Goal: Book appointment/travel/reservation

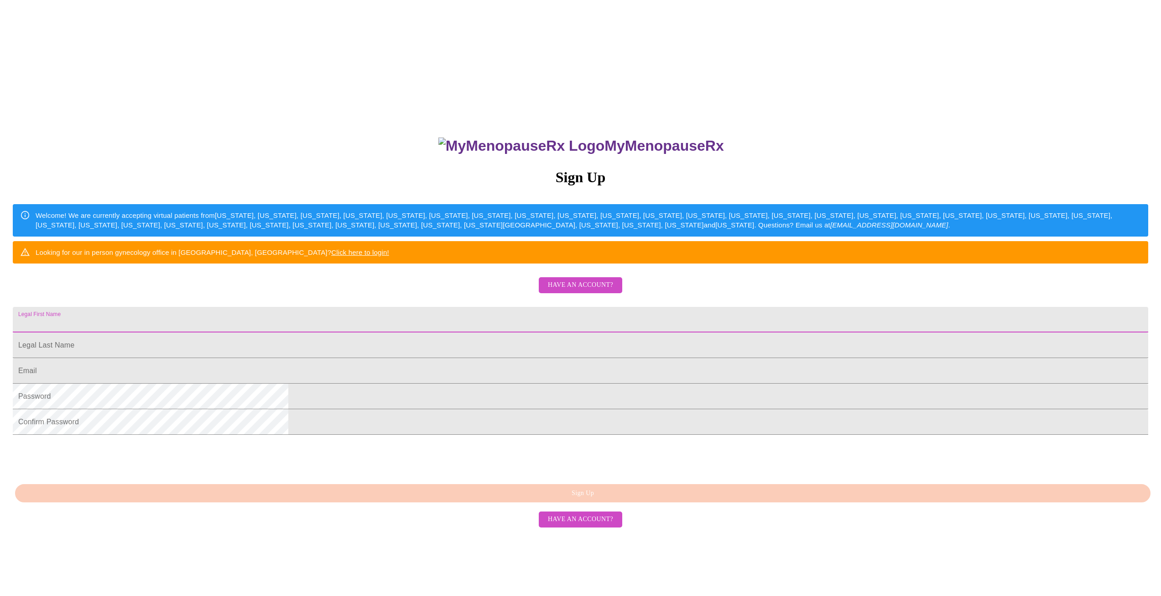
click at [483, 332] on input "Legal First Name" at bounding box center [581, 320] width 1136 height 26
type input "Heather"
type input "Herringer"
type input "heather.herringer@gmail.com"
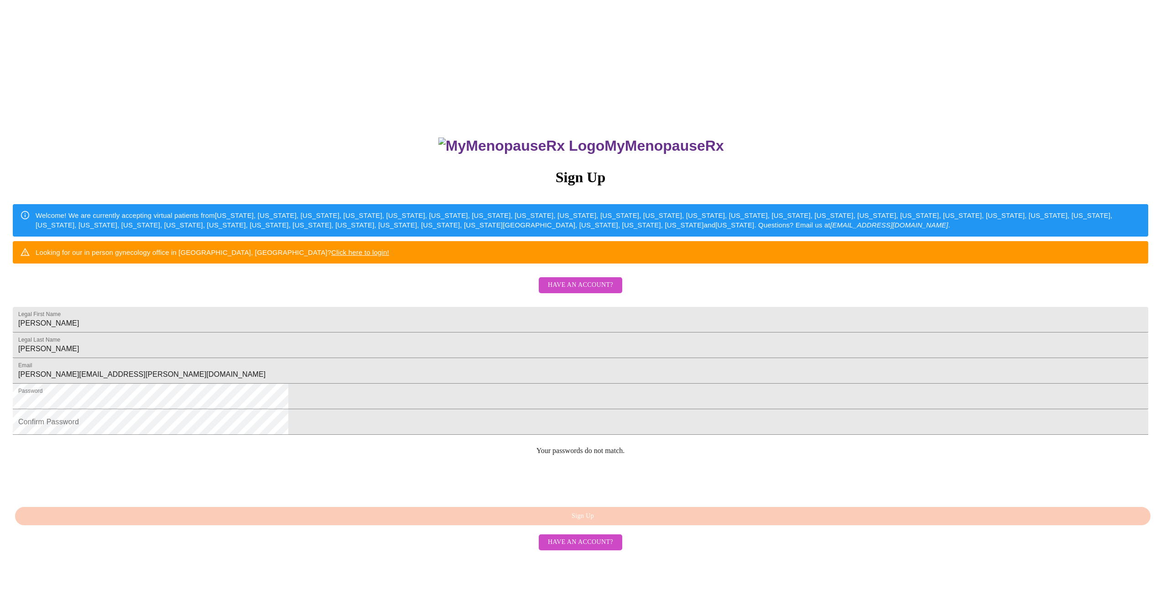
click at [706, 497] on div at bounding box center [581, 480] width 1136 height 36
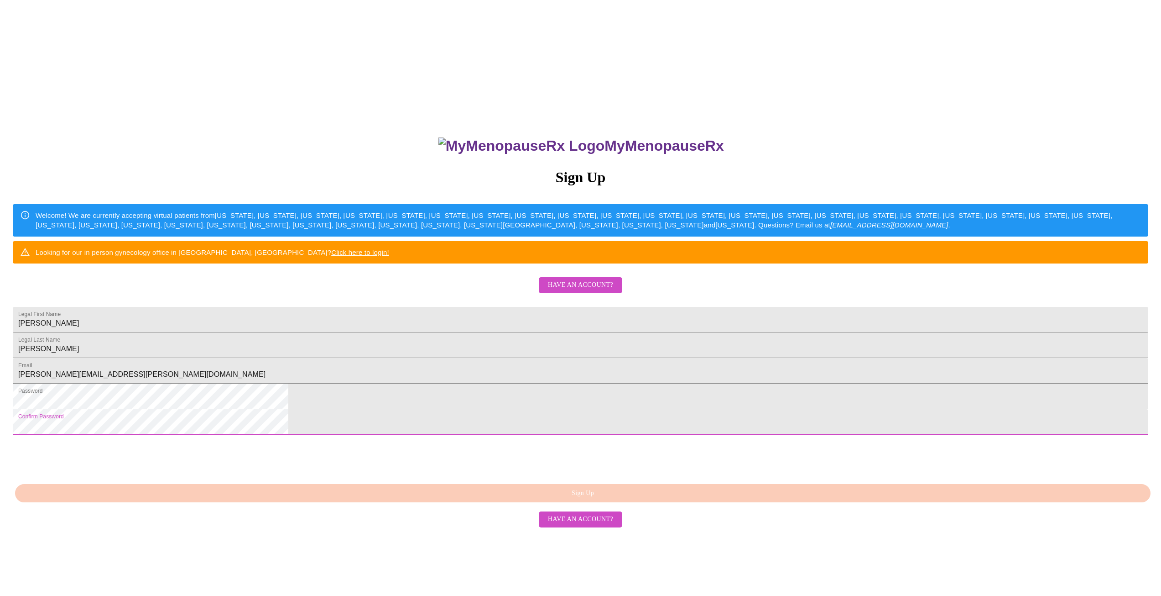
click at [786, 533] on div "MyMenopauseRx Sign Up Welcome! We are currently accepting virtual patients from…" at bounding box center [581, 361] width 1154 height 715
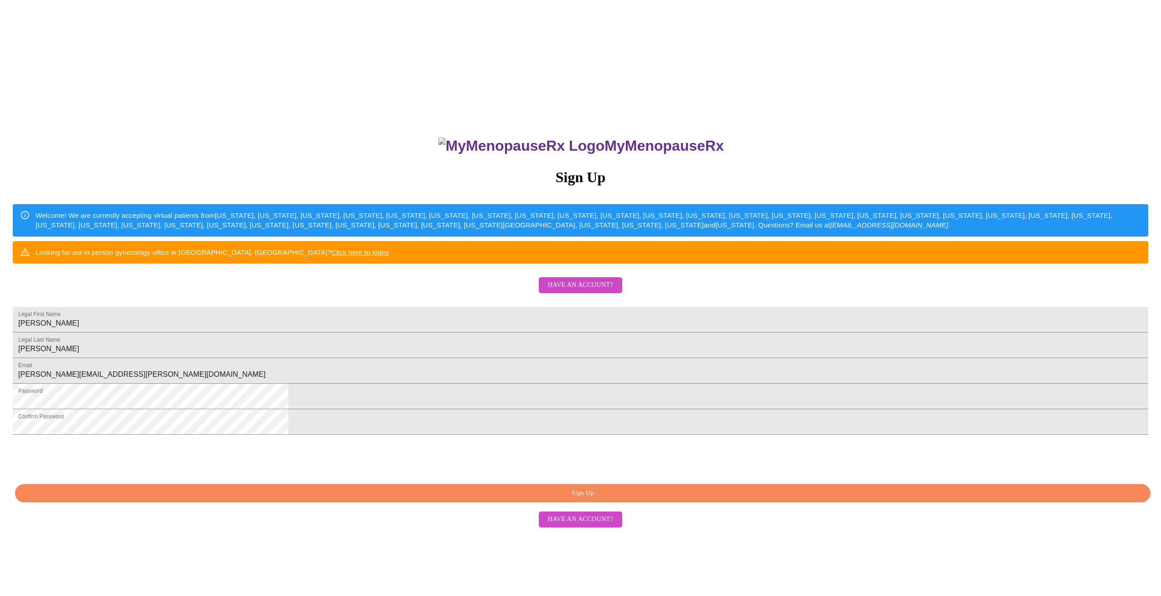
click at [627, 499] on span "Sign Up" at bounding box center [583, 492] width 1115 height 11
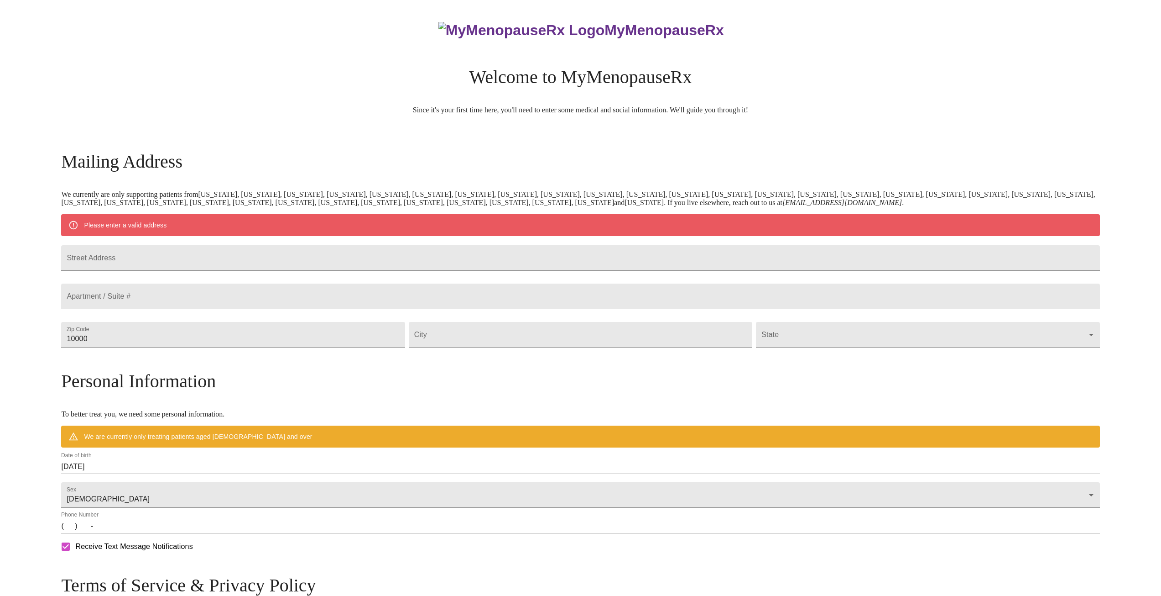
click at [216, 245] on form "Street Address" at bounding box center [580, 258] width 1039 height 35
click at [214, 252] on input "Street Address" at bounding box center [580, 258] width 1039 height 26
type input "173 Mainsail Dr"
type input "60030"
type input "Third Lake"
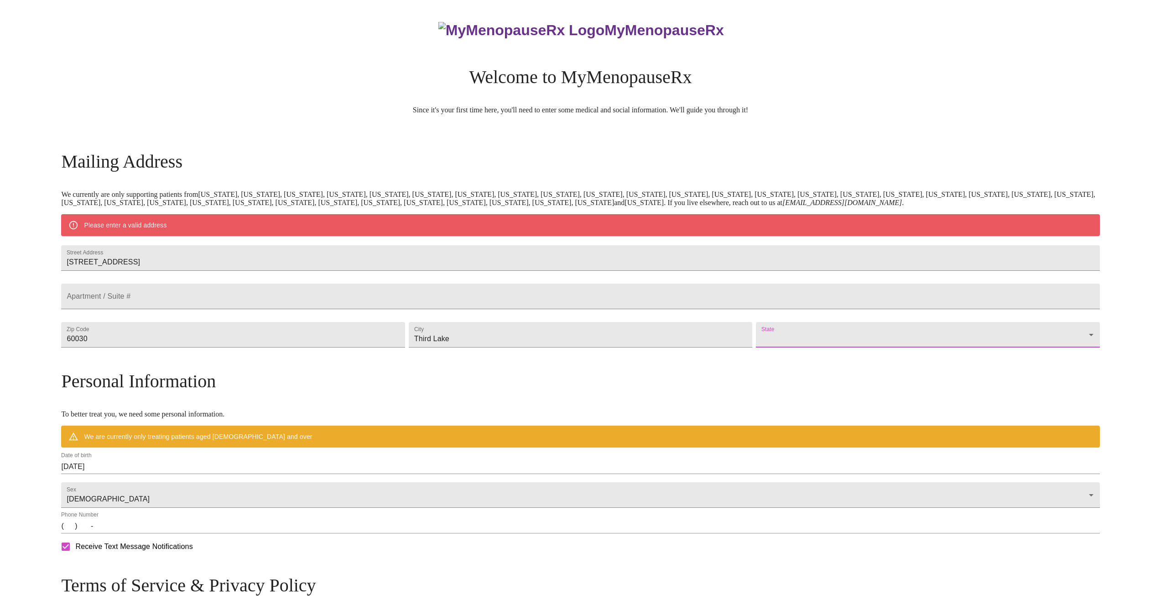
click at [869, 360] on body "MyMenopauseRx Welcome to MyMenopauseRx Since it's your first time here, you'll …" at bounding box center [581, 355] width 1154 height 703
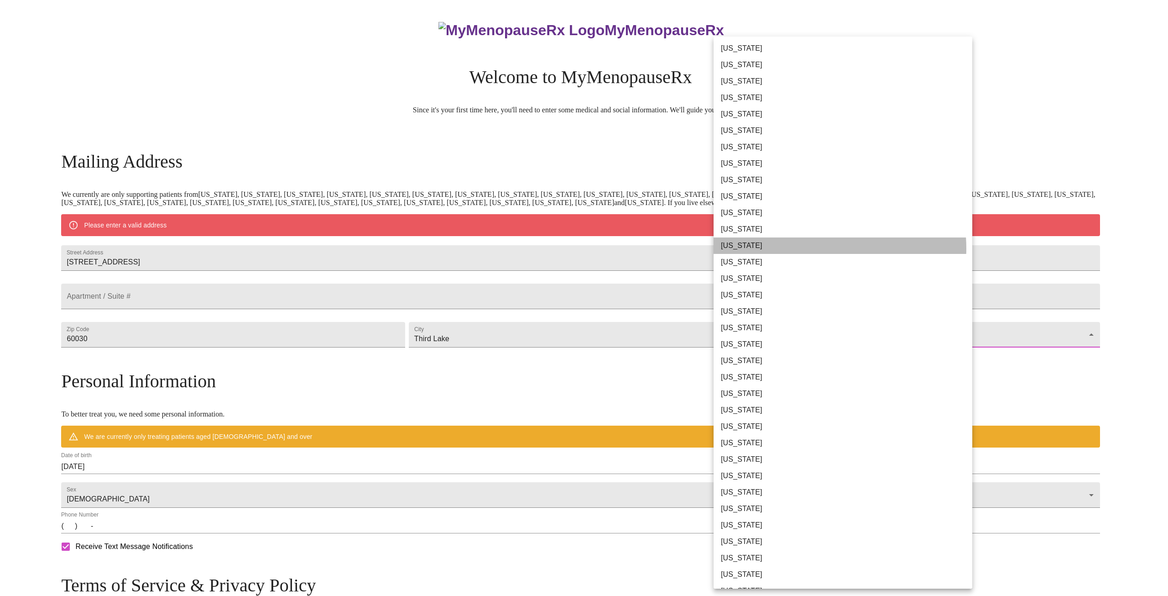
click at [805, 248] on li "Illinois" at bounding box center [847, 245] width 266 height 16
type input "Illinois"
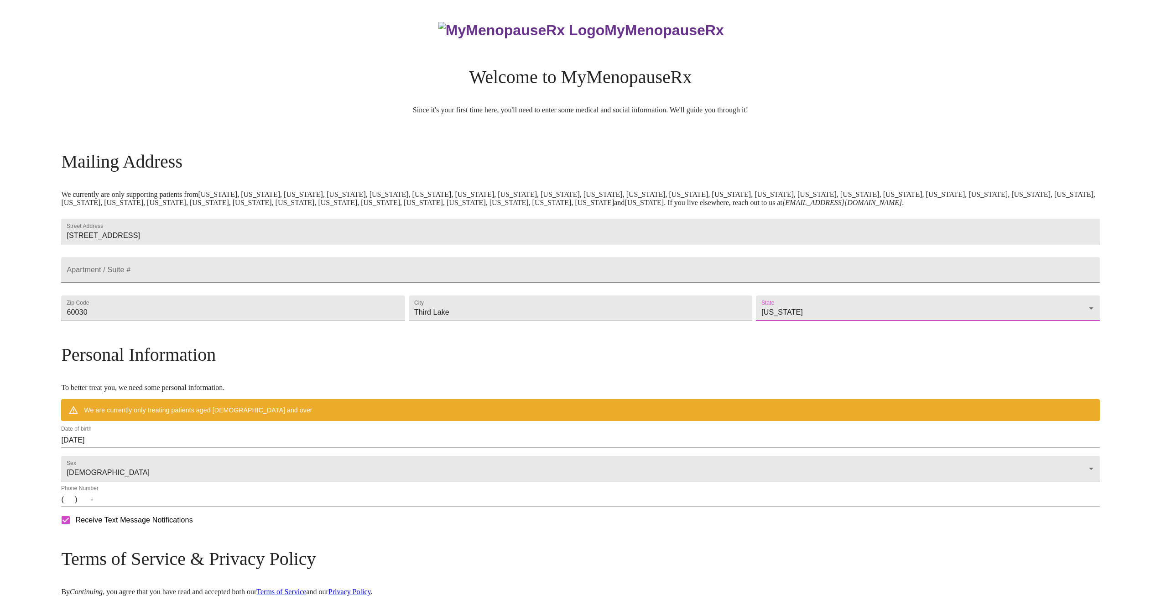
click at [486, 447] on input "10/07/2025" at bounding box center [580, 440] width 1039 height 15
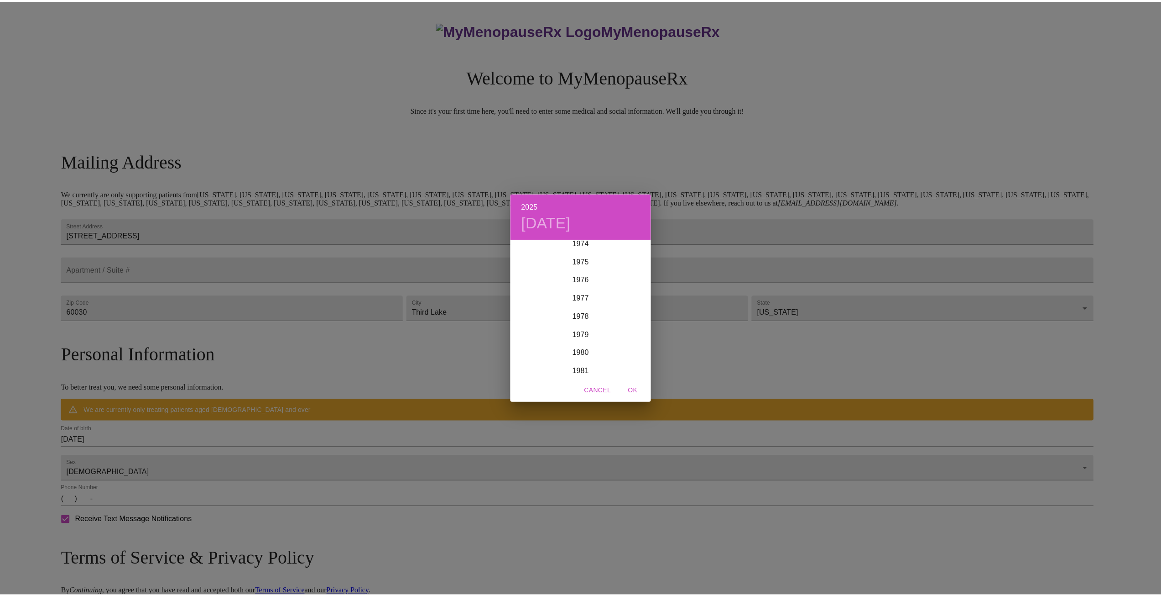
scroll to position [1378, 0]
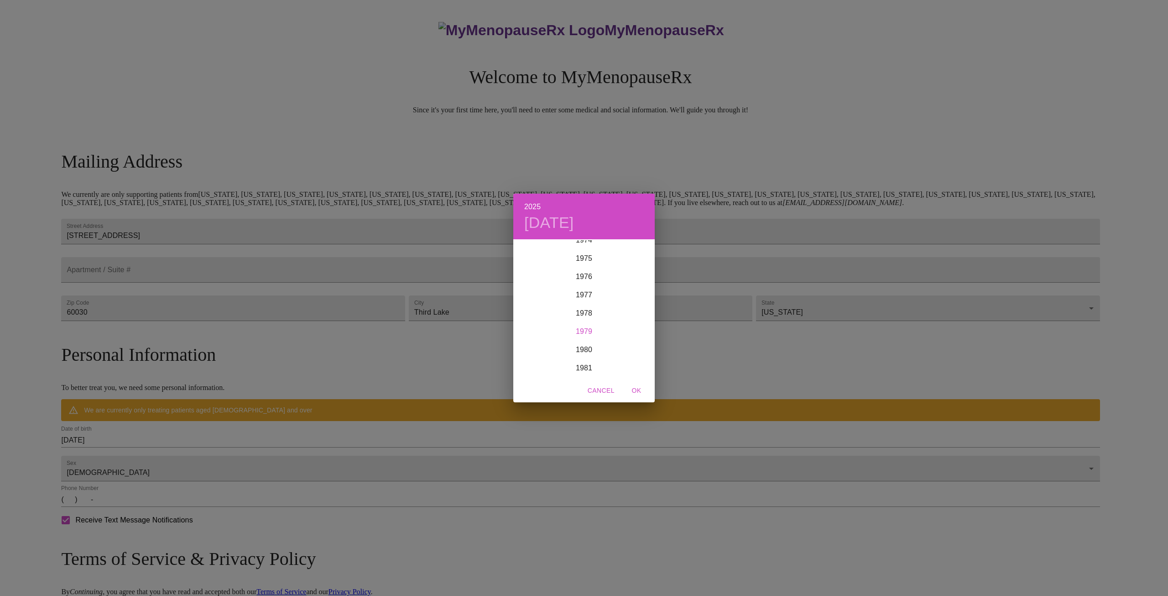
click at [586, 333] on div "1979" at bounding box center [583, 331] width 141 height 18
click at [541, 258] on div "Jan" at bounding box center [536, 257] width 47 height 34
click at [567, 320] on p "16" at bounding box center [565, 320] width 7 height 9
click at [639, 391] on span "OK" at bounding box center [637, 390] width 22 height 11
type input "01/16/1979"
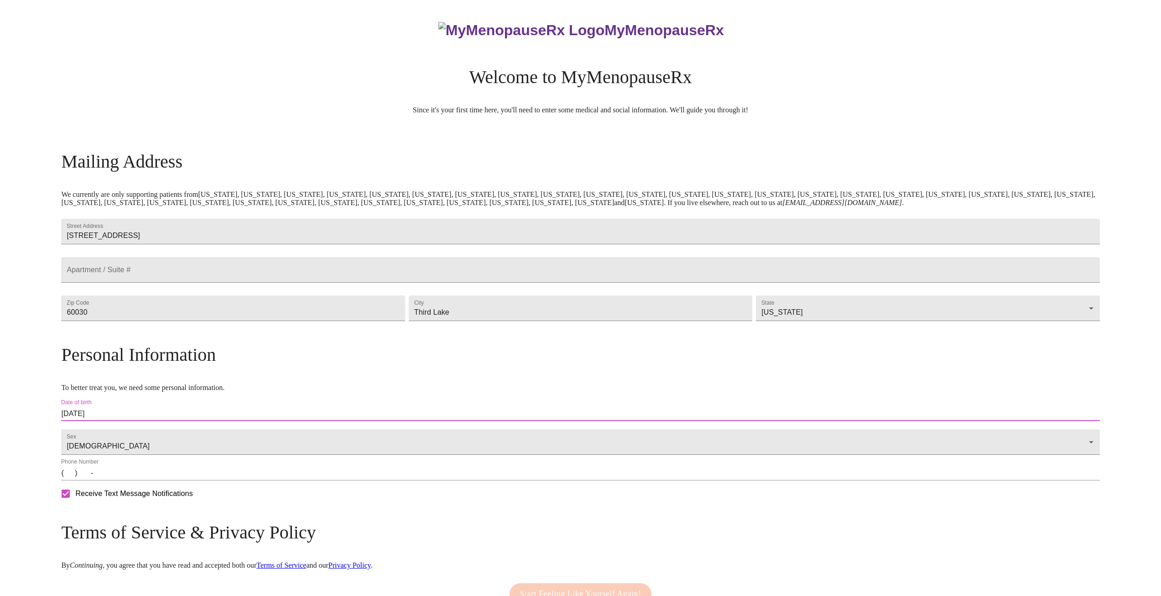
click at [198, 480] on input "(   )    -" at bounding box center [580, 472] width 1039 height 15
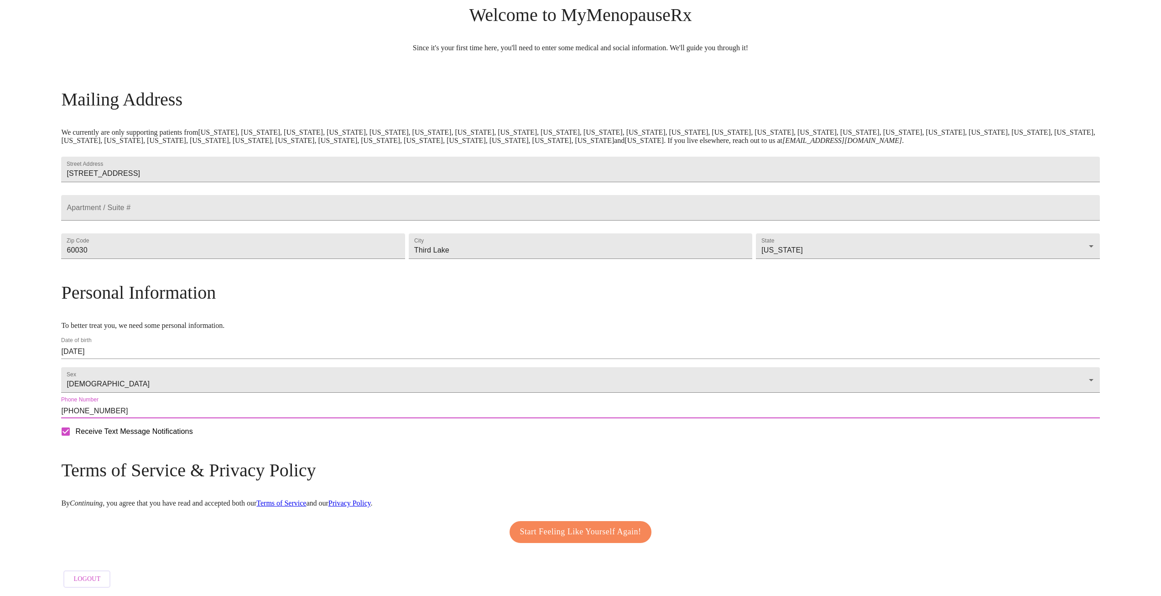
scroll to position [85, 0]
type input "(614) 893-9589"
click at [542, 527] on span "Start Feeling Like Yourself Again!" at bounding box center [580, 531] width 121 height 15
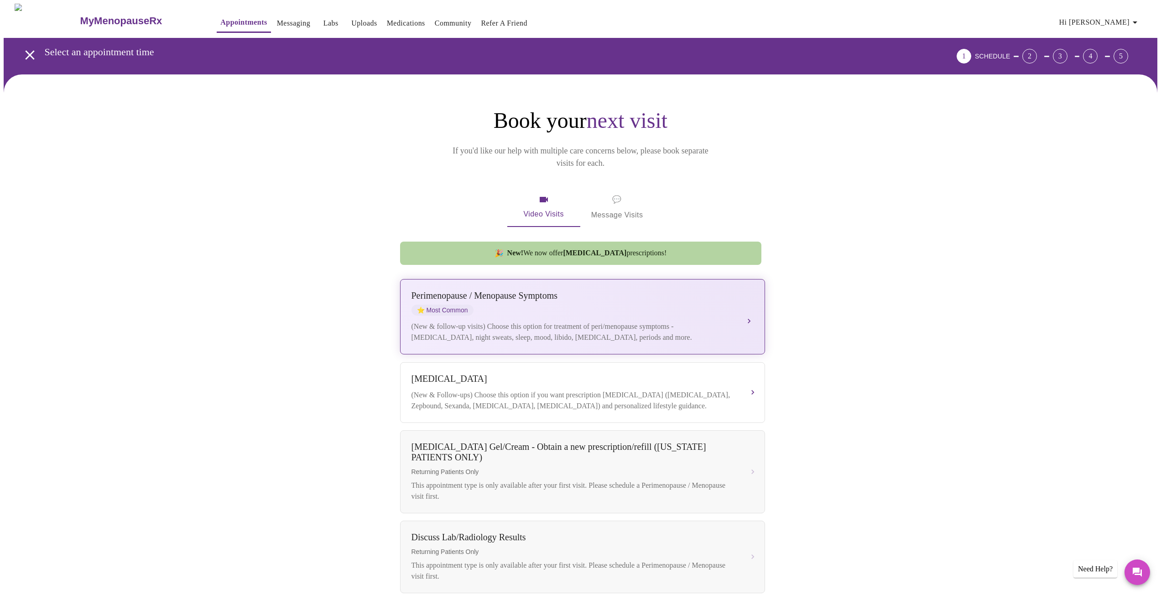
click at [750, 321] on div "Perimenopause / Menopause Symptoms ⭐ Most Common (New & follow-up visits) Choos…" at bounding box center [583, 316] width 342 height 52
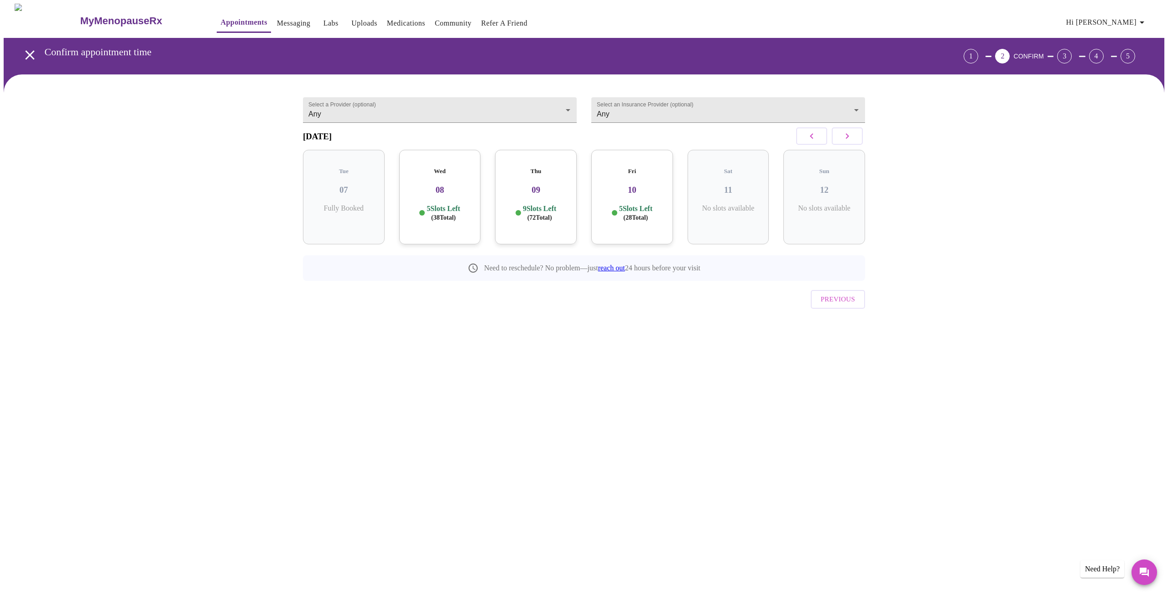
click at [453, 214] on span "( 38 Total)" at bounding box center [443, 217] width 25 height 7
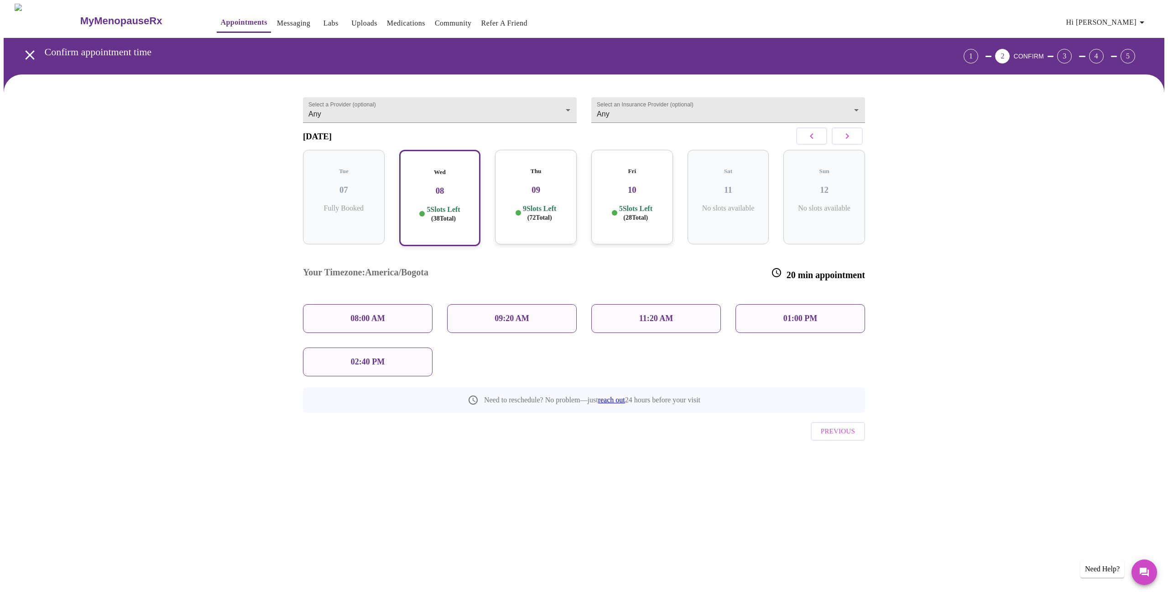
click at [418, 267] on h3 "Your Timezone: America/Bogota" at bounding box center [366, 273] width 126 height 13
click at [381, 267] on h3 "Your Timezone: America/Bogota" at bounding box center [366, 273] width 126 height 13
drag, startPoint x: 371, startPoint y: 252, endPoint x: 435, endPoint y: 253, distance: 64.4
click at [429, 267] on h3 "Your Timezone: America/Bogota" at bounding box center [366, 273] width 126 height 13
click at [388, 104] on body "MyMenopauseRx Appointments Messaging Labs Uploads Medications Community Refer a…" at bounding box center [584, 245] width 1161 height 482
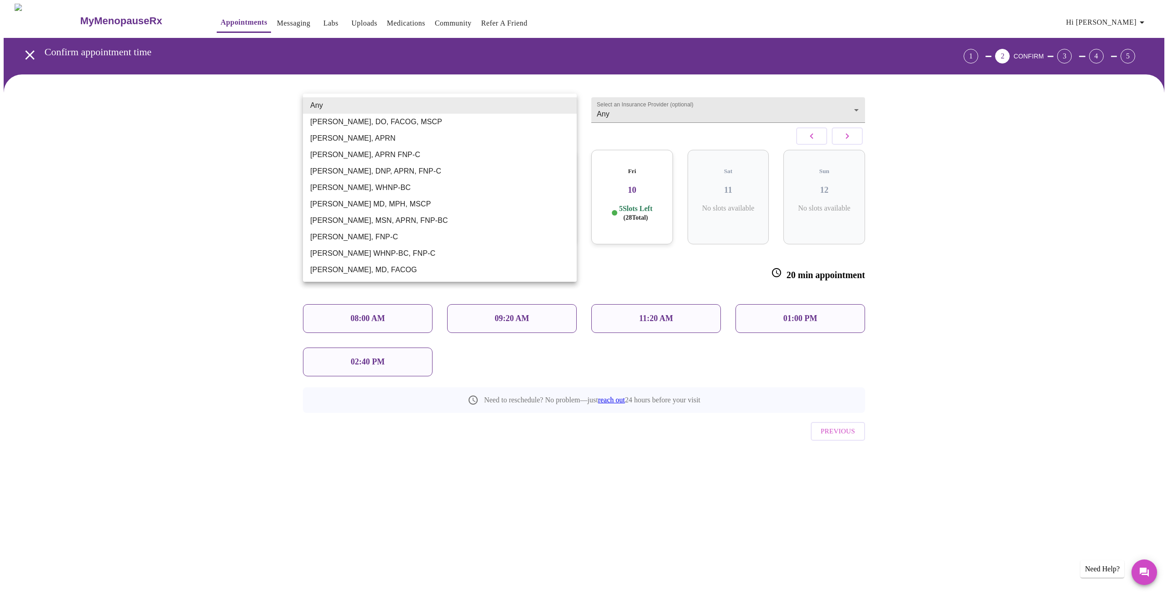
click at [648, 108] on div at bounding box center [584, 298] width 1168 height 596
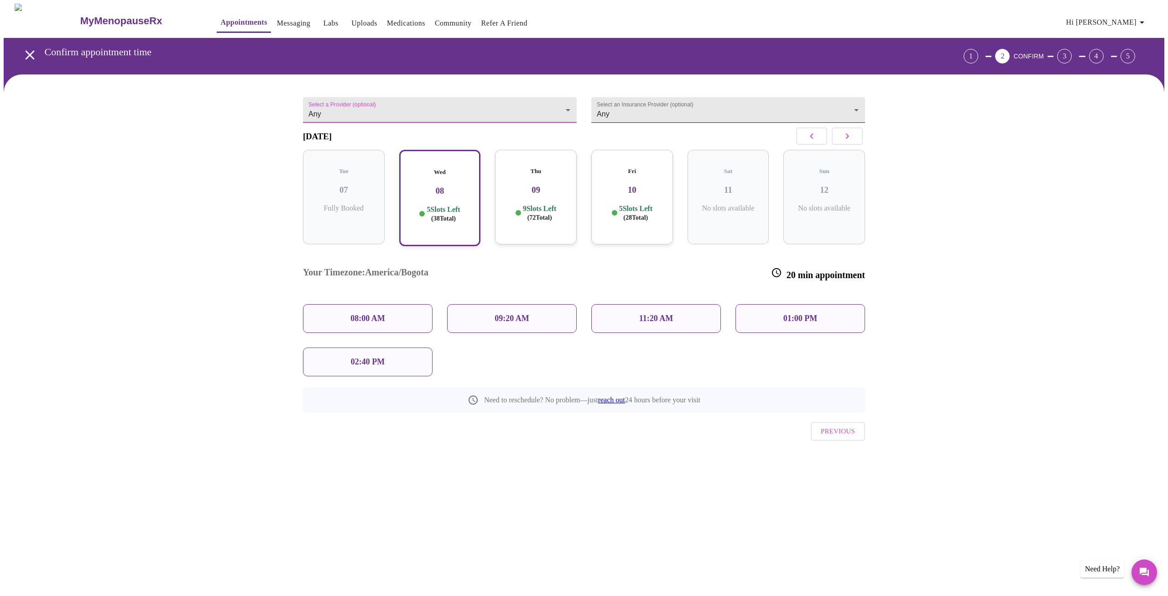
click at [612, 113] on body "MyMenopauseRx Appointments Messaging Labs Uploads Medications Community Refer a…" at bounding box center [584, 245] width 1161 height 482
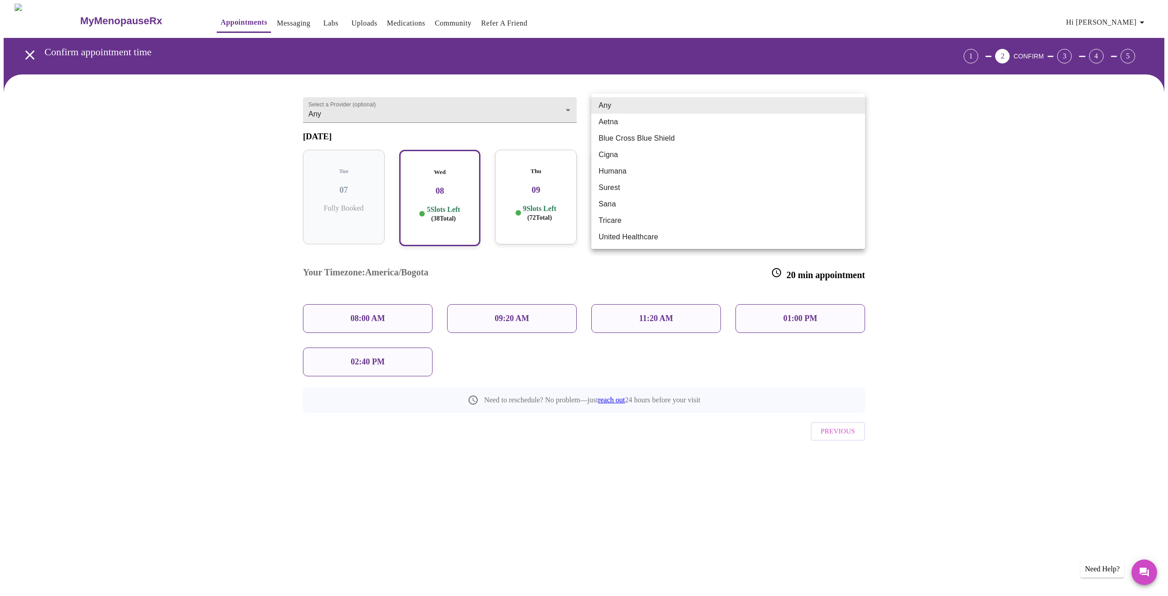
click at [613, 141] on li "Blue Cross Blue Shield" at bounding box center [728, 138] width 274 height 16
type input "Blue Cross Blue Shield"
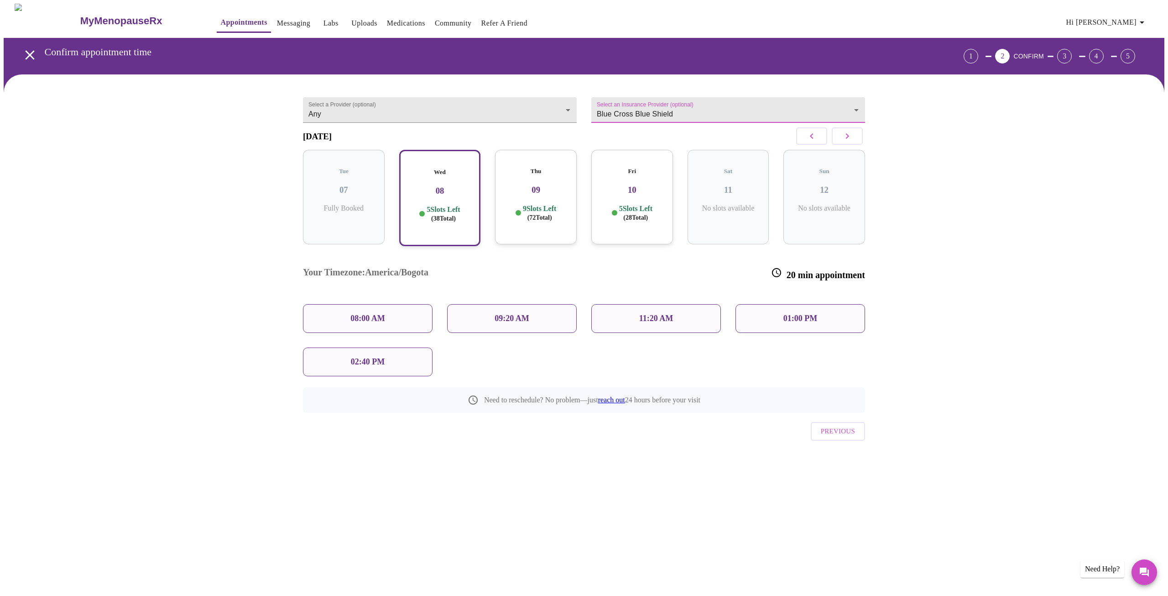
click at [577, 486] on div "MyMenopauseRx Appointments Messaging Labs Uploads Medications Community Refer a…" at bounding box center [584, 245] width 1161 height 482
click at [378, 314] on p "08:00 AM" at bounding box center [367, 319] width 35 height 10
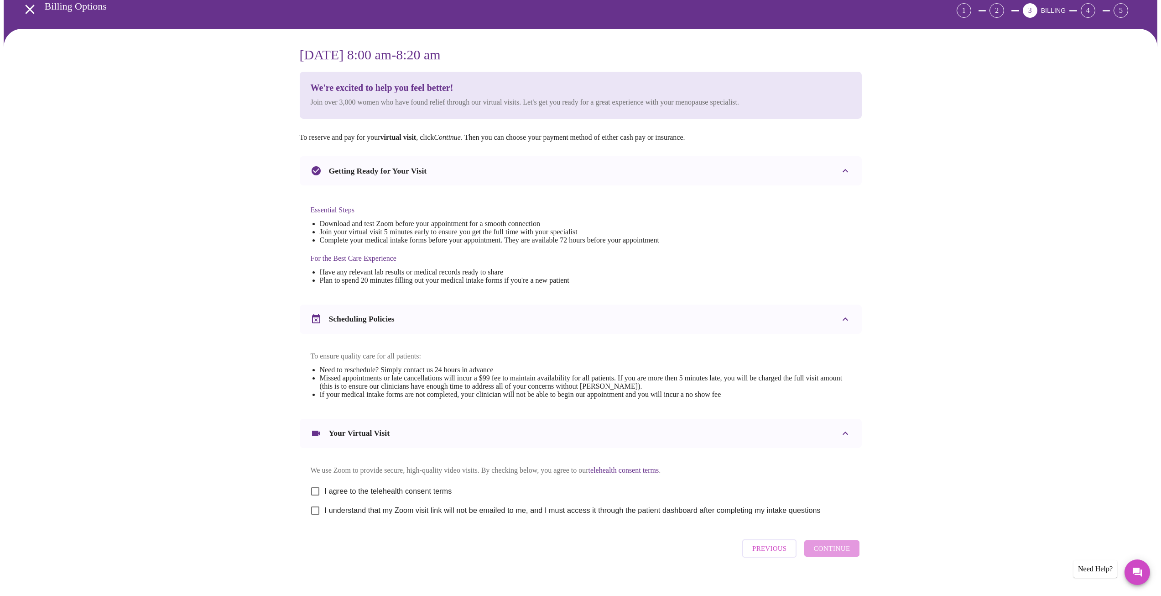
scroll to position [66, 0]
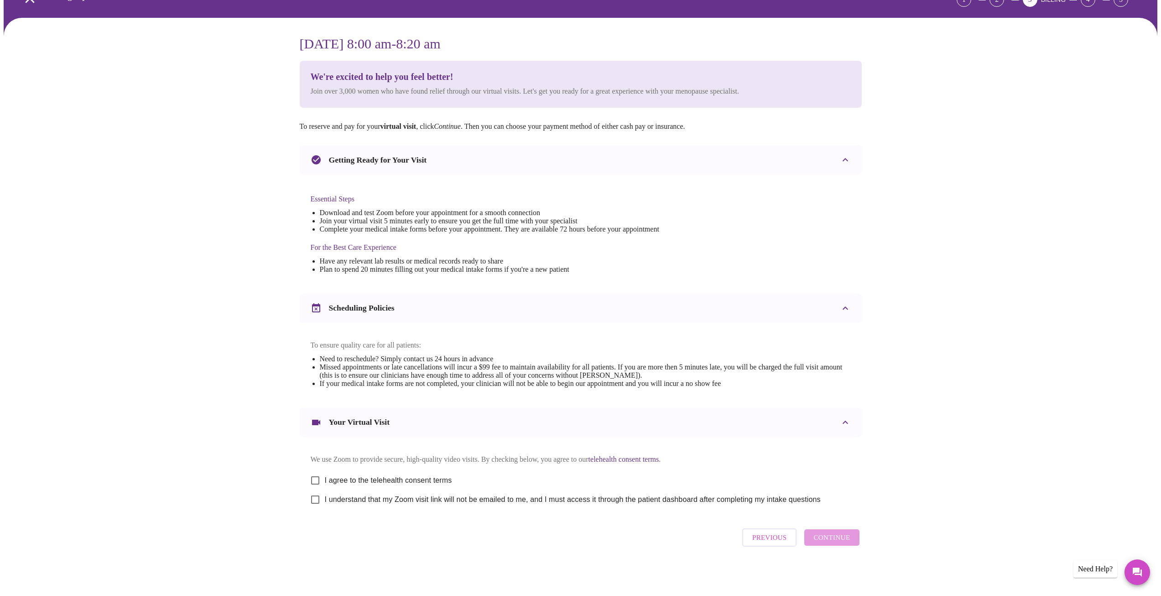
click at [317, 476] on input "I agree to the telehealth consent terms" at bounding box center [315, 480] width 19 height 19
checkbox input "true"
click at [317, 494] on input "I understand that my Zoom visit link will not be emailed to me, and I must acce…" at bounding box center [315, 499] width 19 height 19
checkbox input "true"
click at [841, 542] on span "Continue" at bounding box center [832, 537] width 37 height 12
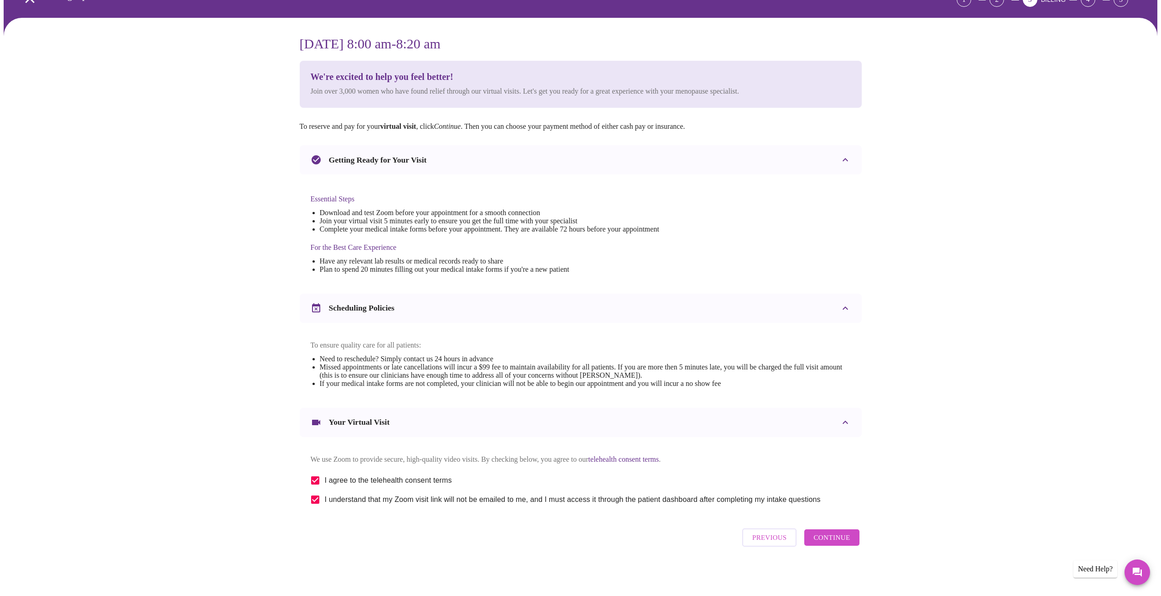
scroll to position [0, 0]
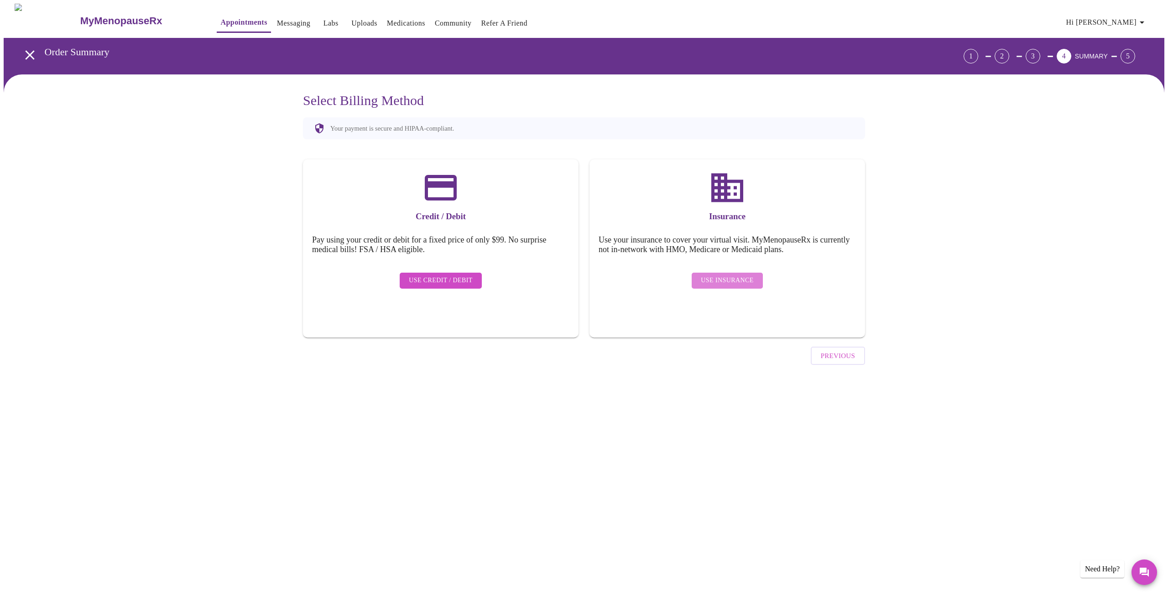
click at [737, 275] on span "Use Insurance" at bounding box center [727, 280] width 52 height 11
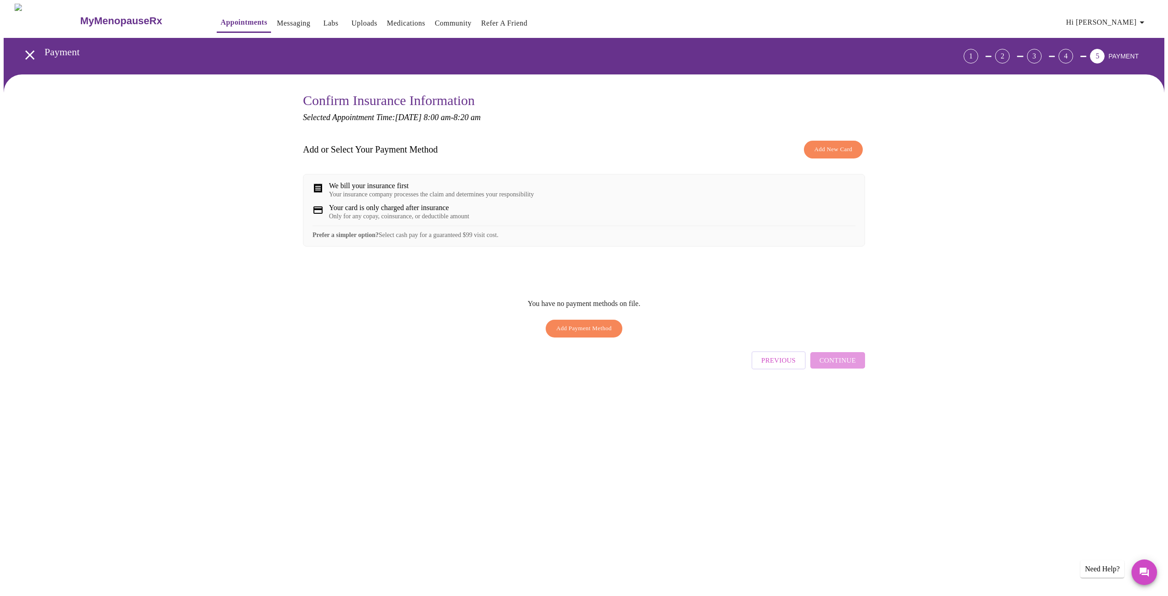
click at [403, 190] on div "We bill your insurance first" at bounding box center [431, 186] width 205 height 8
click at [321, 189] on icon at bounding box center [318, 187] width 8 height 9
click at [568, 334] on span "Add Payment Method" at bounding box center [584, 328] width 56 height 10
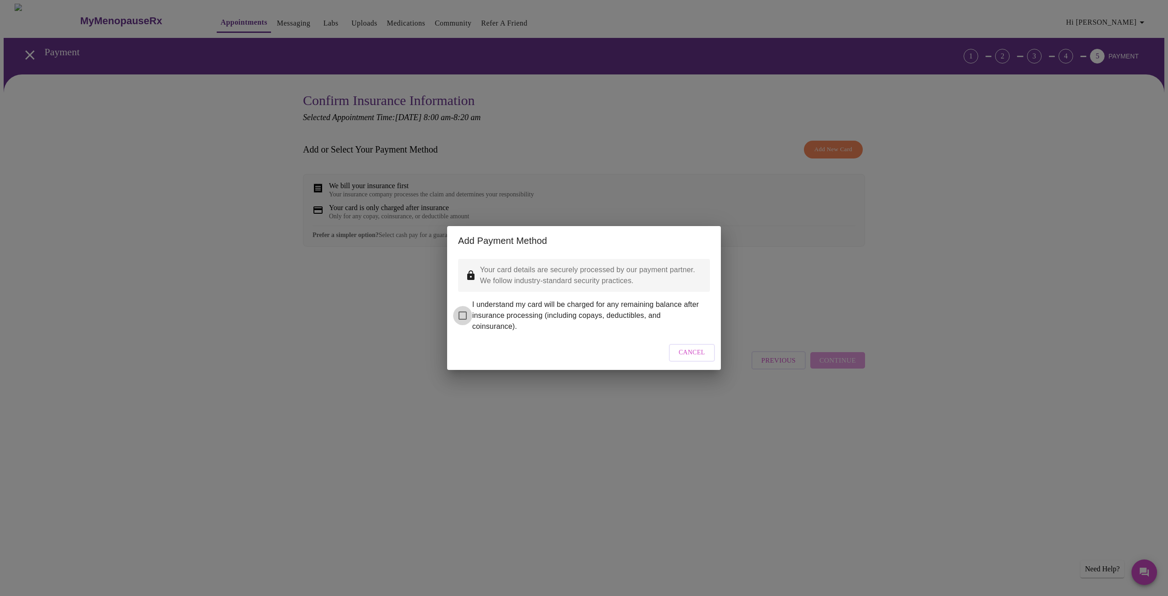
click at [460, 310] on input "I understand my card will be charged for any remaining balance after insurance …" at bounding box center [462, 315] width 19 height 19
checkbox input "true"
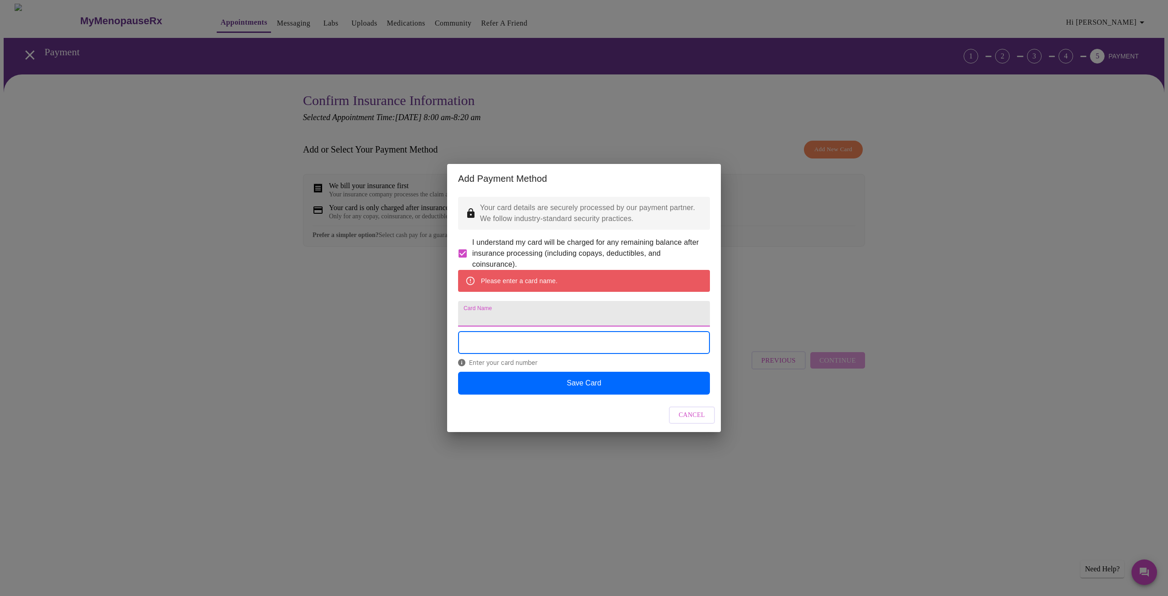
click at [517, 319] on input "Card Name" at bounding box center [584, 314] width 252 height 26
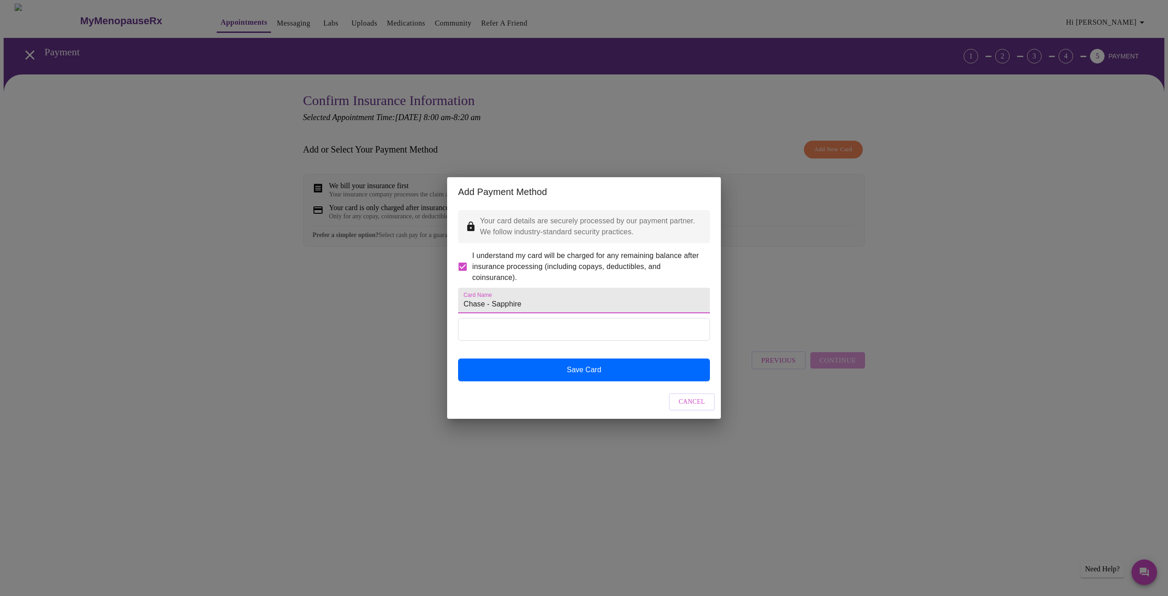
type input "Chase - Sapphire"
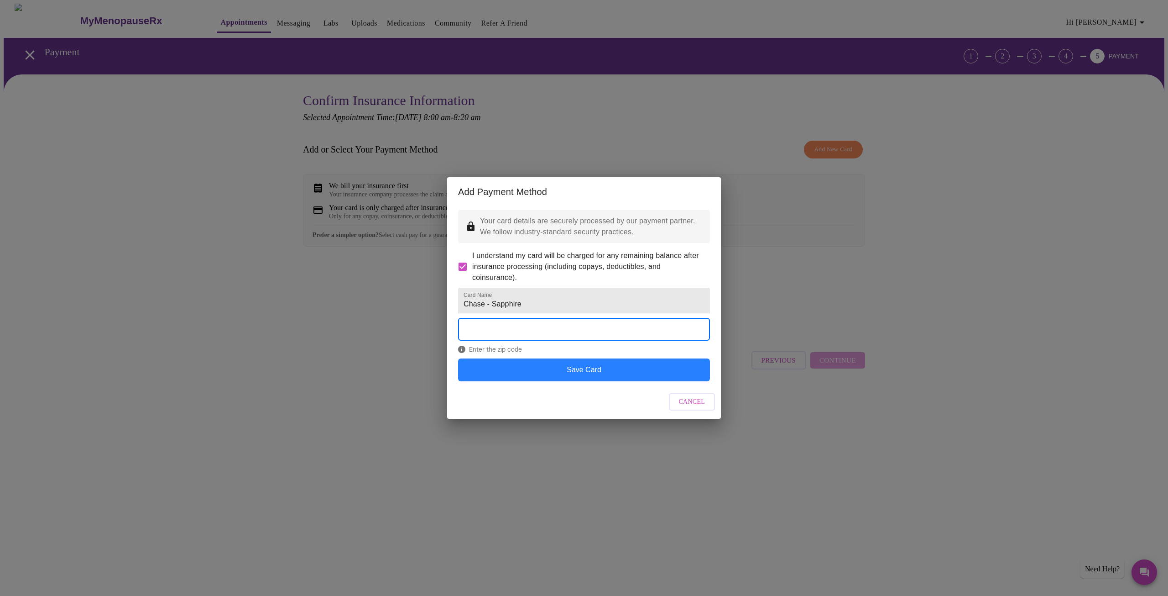
click at [615, 381] on button "Save Card" at bounding box center [584, 369] width 252 height 23
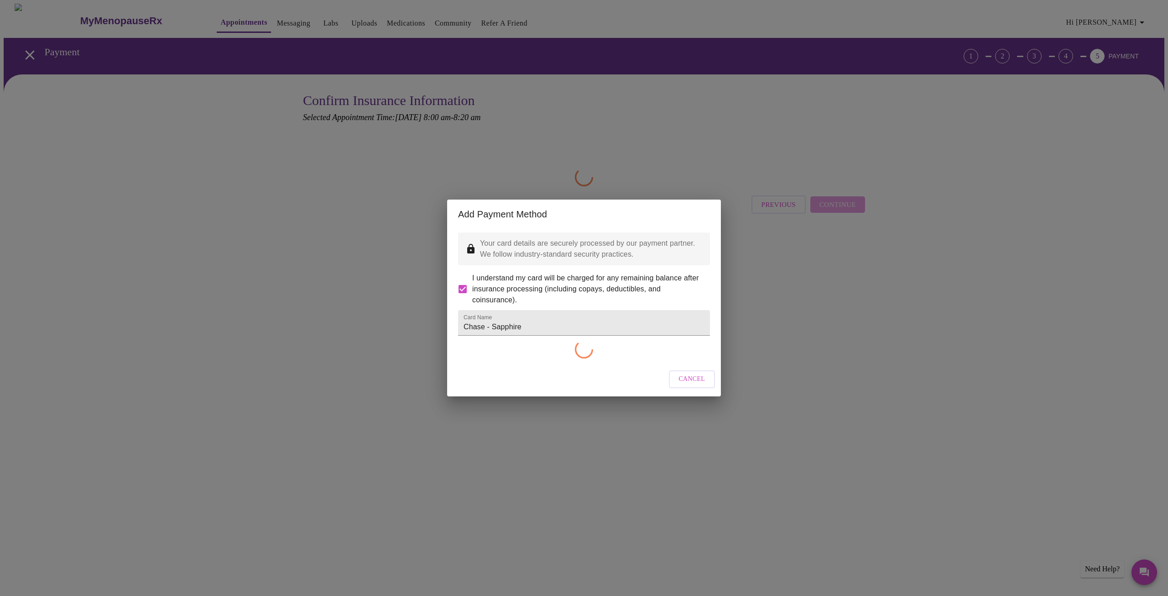
checkbox input "false"
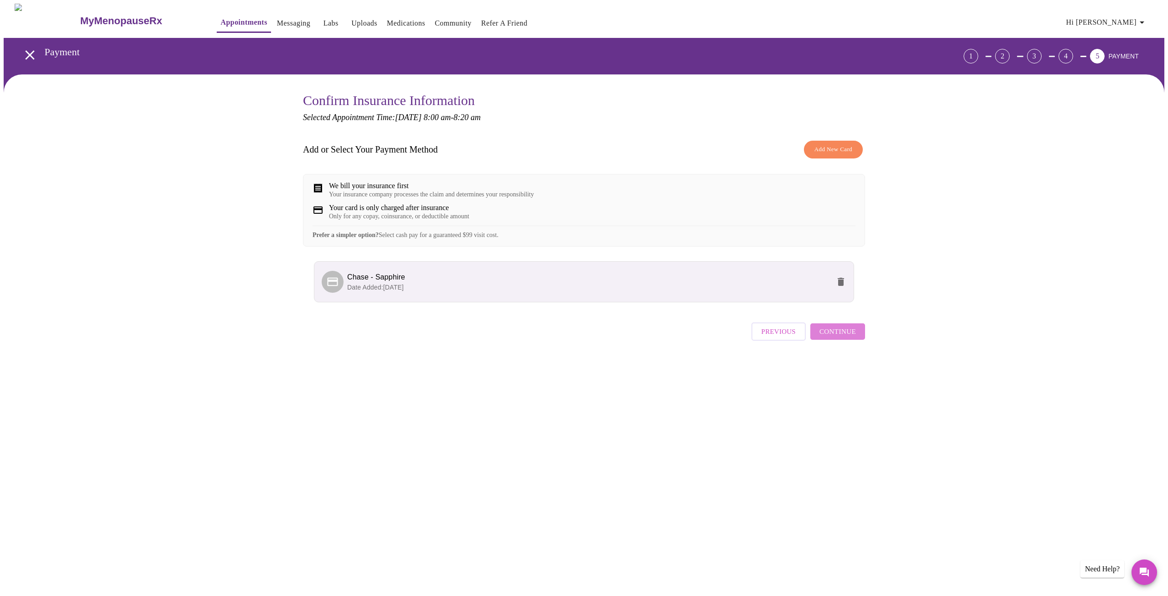
click at [858, 340] on button "Continue" at bounding box center [838, 331] width 55 height 16
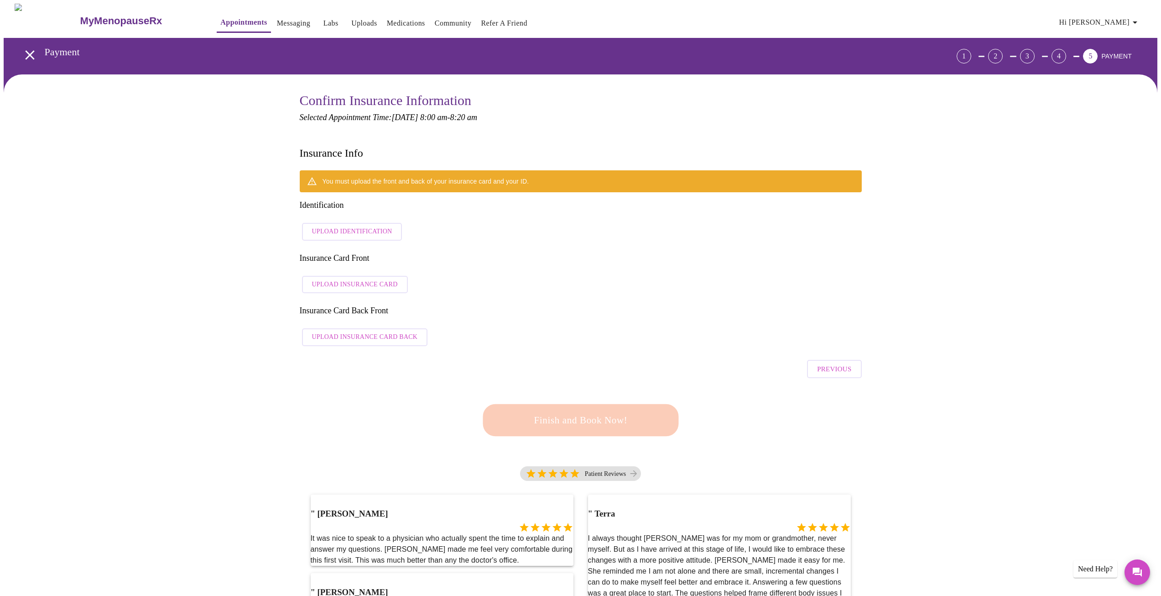
click at [354, 226] on span "Upload Identification" at bounding box center [352, 231] width 80 height 11
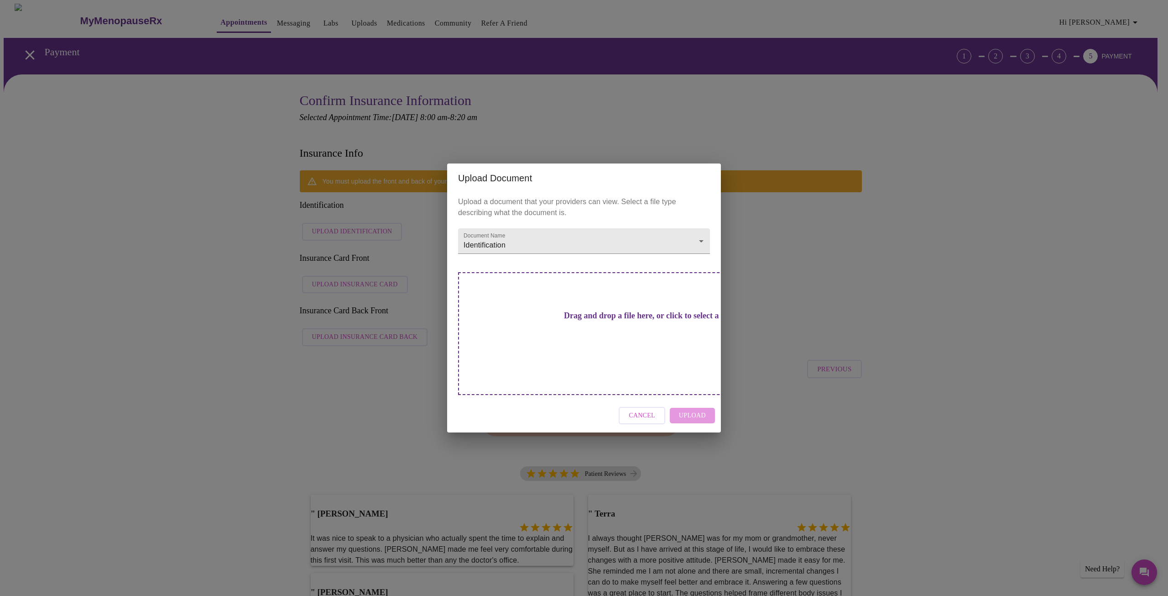
click at [561, 320] on h3 "Drag and drop a file here, or click to select a file" at bounding box center [648, 316] width 252 height 10
click at [654, 410] on span "Cancel" at bounding box center [642, 415] width 26 height 11
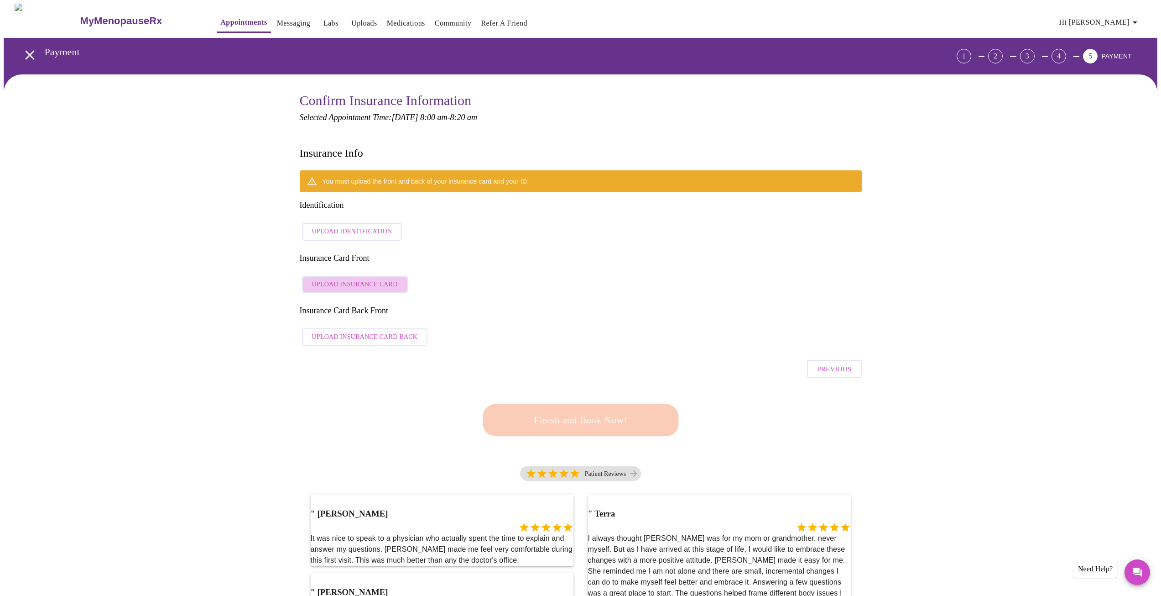
click at [366, 279] on span "Upload Insurance Card" at bounding box center [355, 284] width 86 height 11
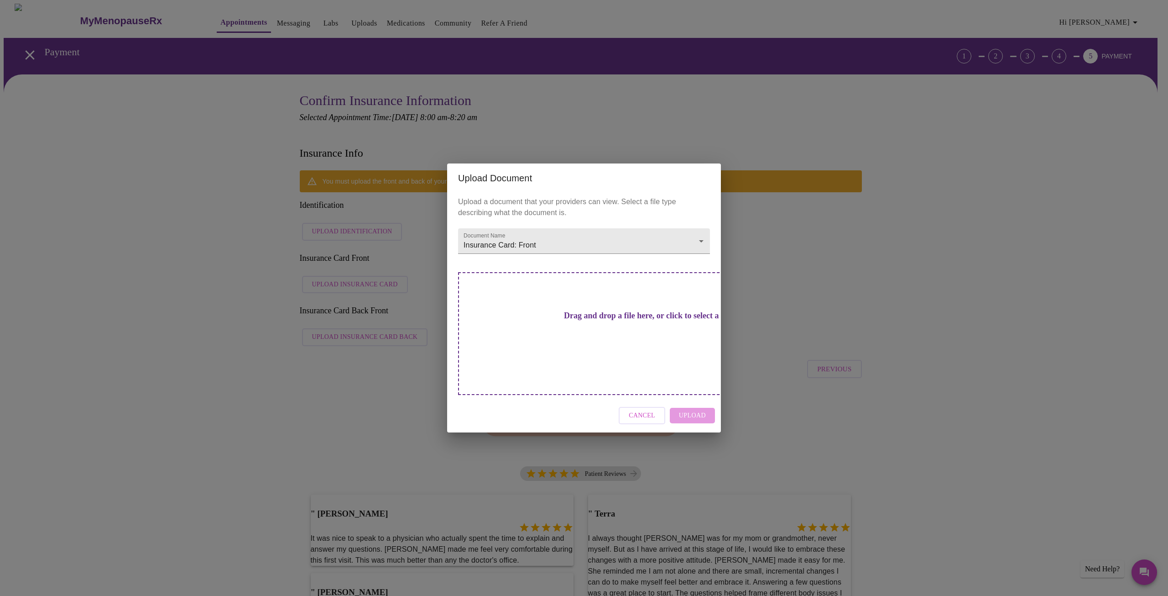
click at [584, 320] on h3 "Drag and drop a file here, or click to select a file" at bounding box center [648, 316] width 252 height 10
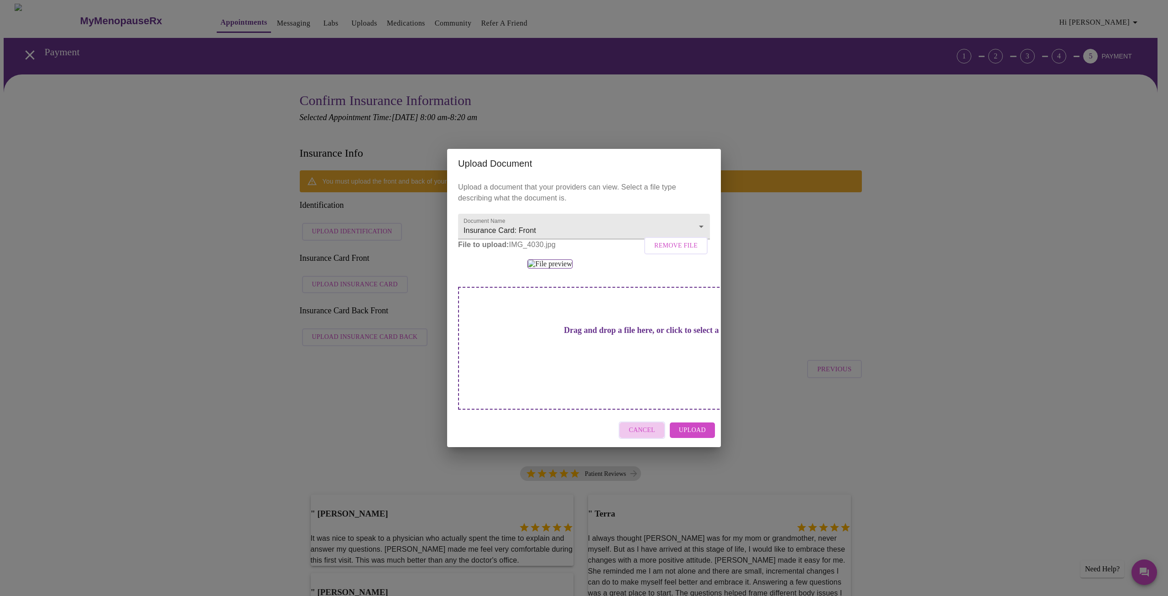
click at [648, 436] on span "Cancel" at bounding box center [642, 429] width 26 height 11
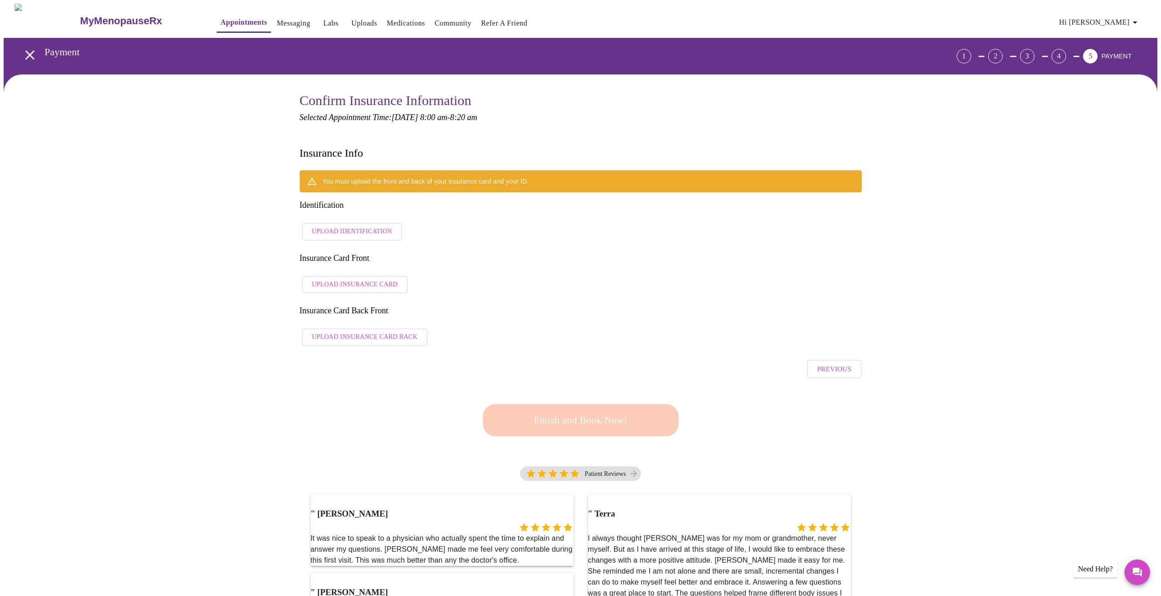
click at [360, 226] on span "Upload Identification" at bounding box center [352, 231] width 80 height 11
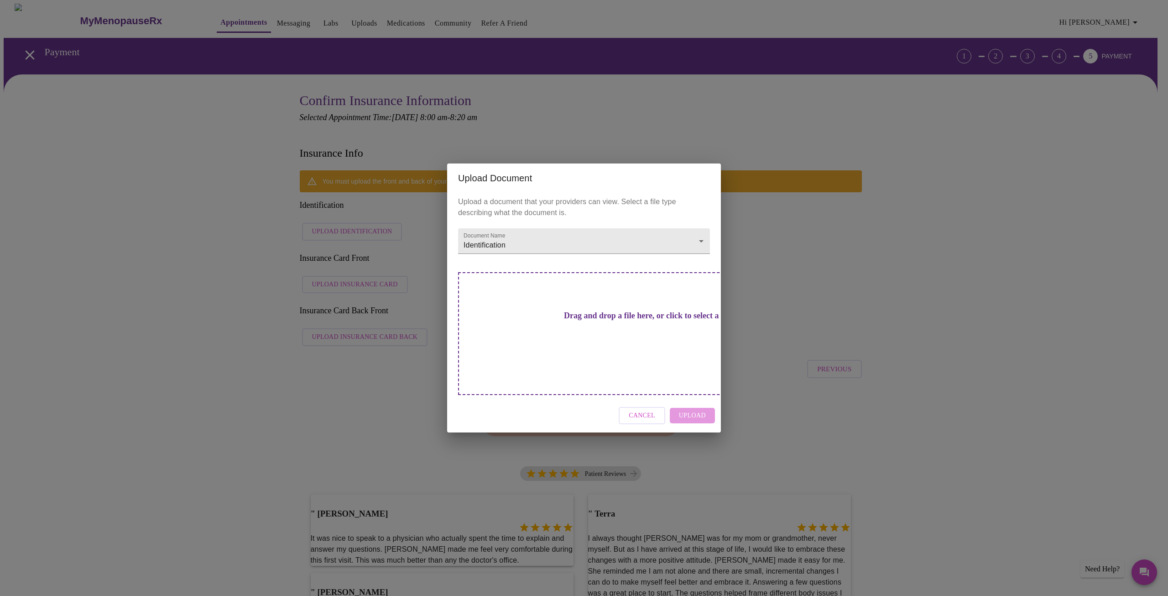
click at [587, 320] on h3 "Drag and drop a file here, or click to select a file" at bounding box center [648, 316] width 252 height 10
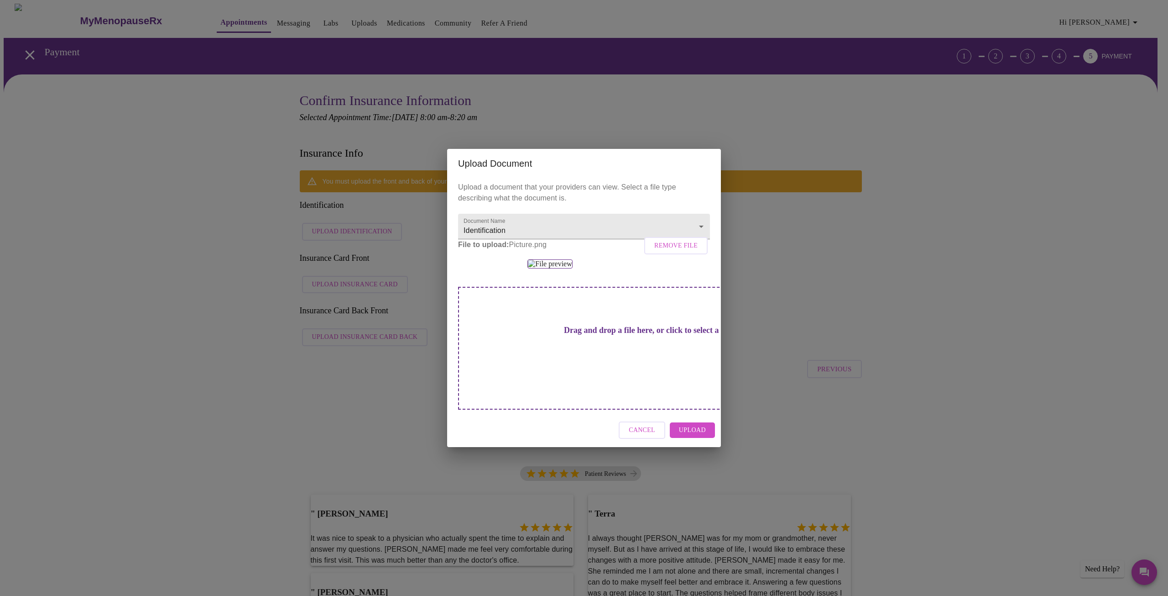
click at [672, 240] on span "Remove File" at bounding box center [675, 245] width 43 height 11
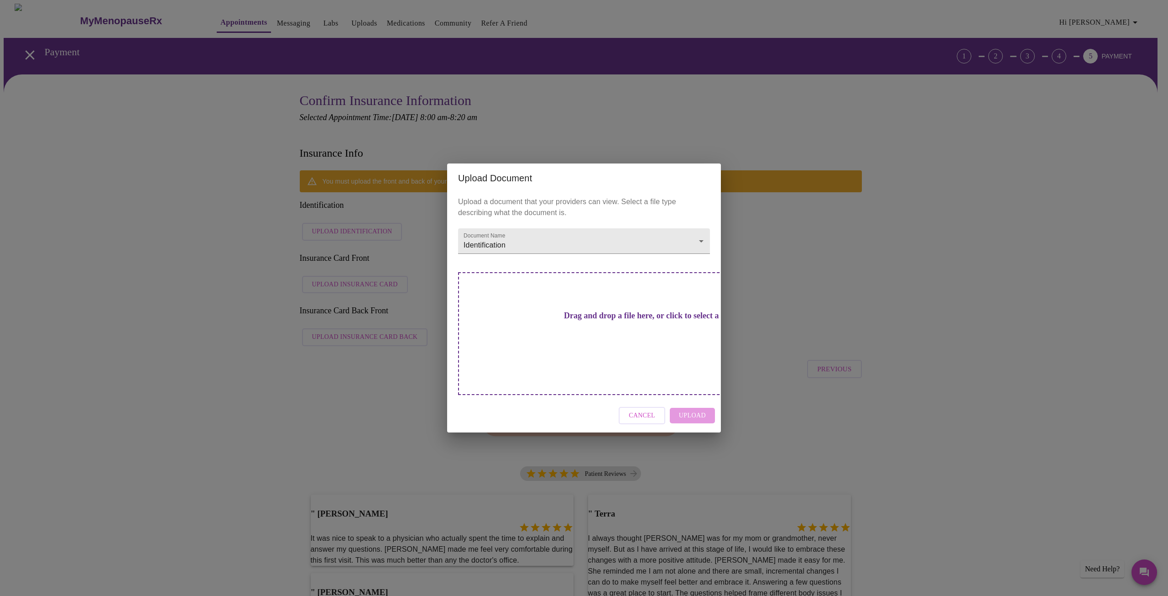
click at [605, 320] on h3 "Drag and drop a file here, or click to select a file" at bounding box center [648, 316] width 252 height 10
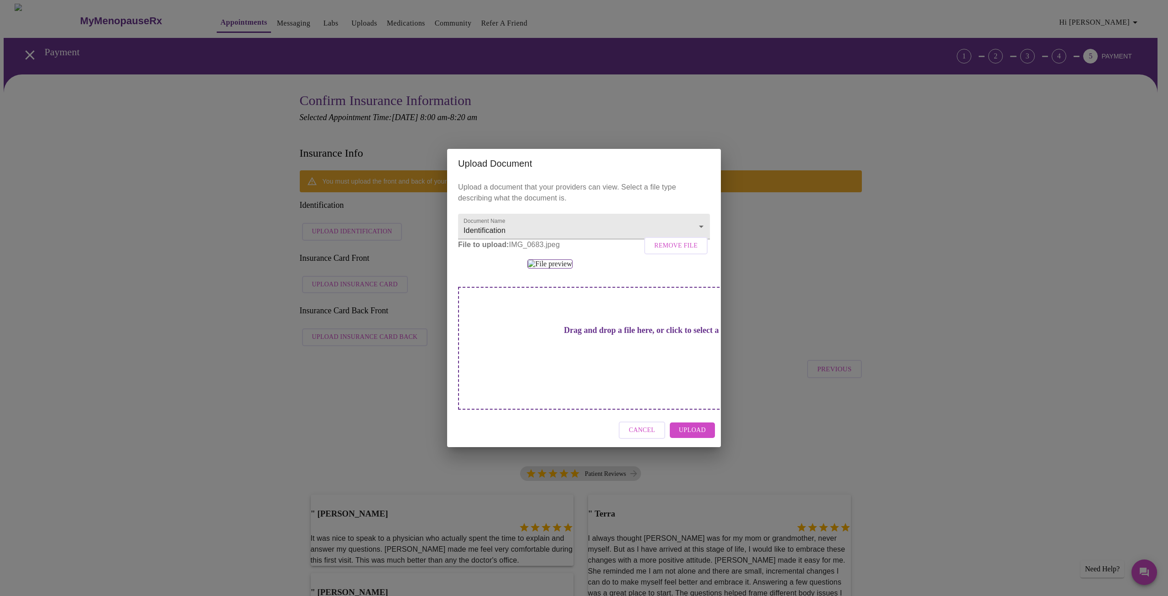
click at [685, 436] on span "Upload" at bounding box center [692, 429] width 27 height 11
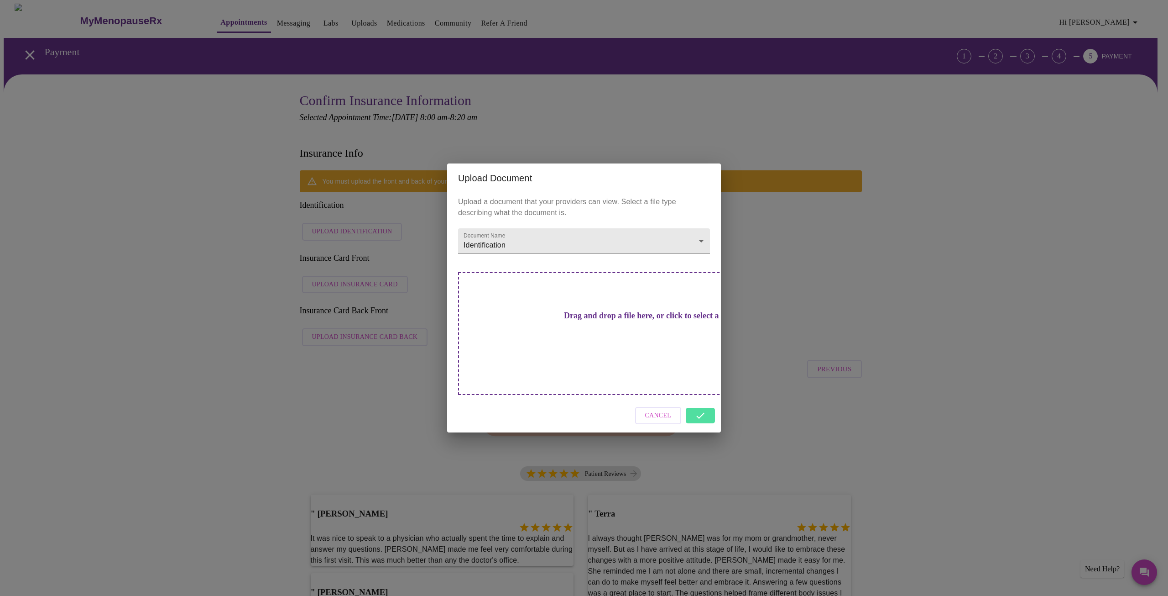
click at [700, 400] on div "Cancel" at bounding box center [584, 415] width 274 height 34
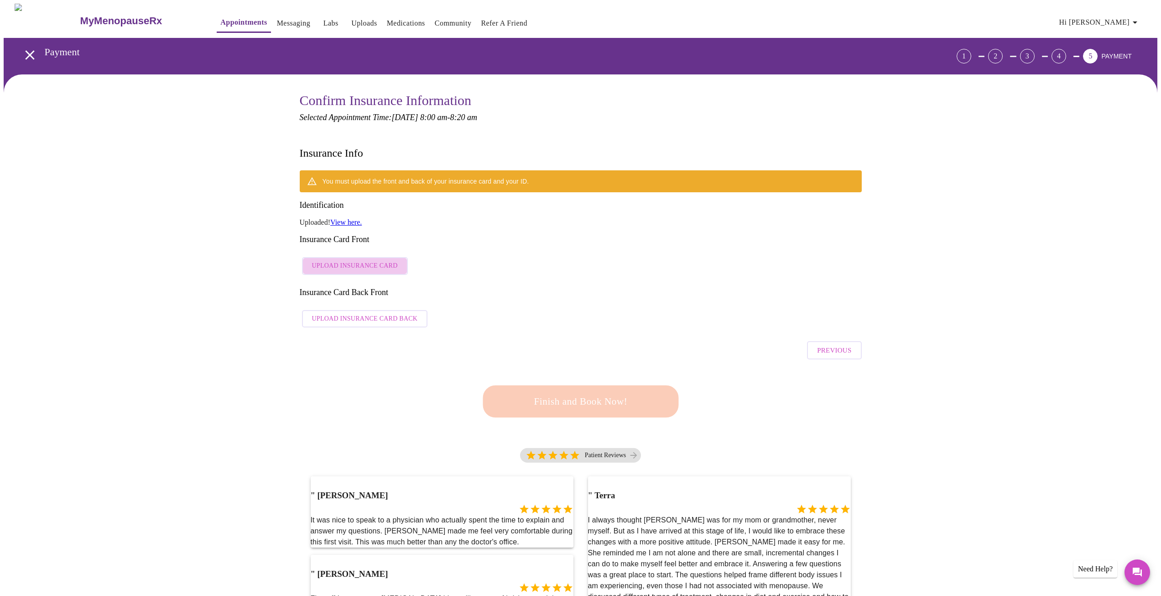
click at [376, 260] on span "Upload Insurance Card" at bounding box center [355, 265] width 86 height 11
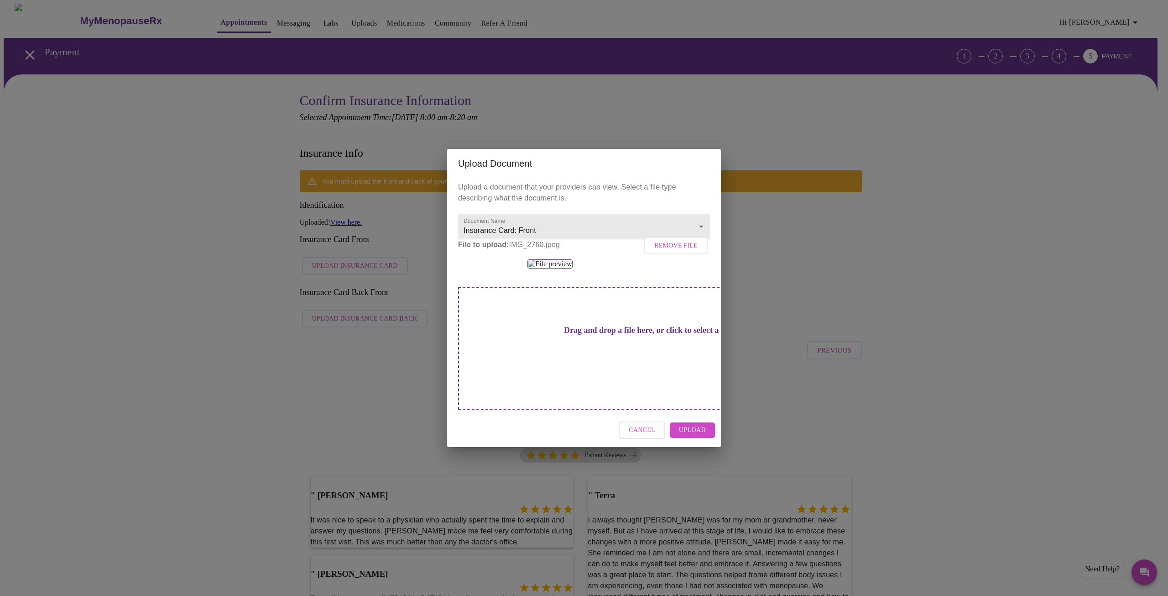
click at [693, 436] on span "Upload" at bounding box center [692, 429] width 27 height 11
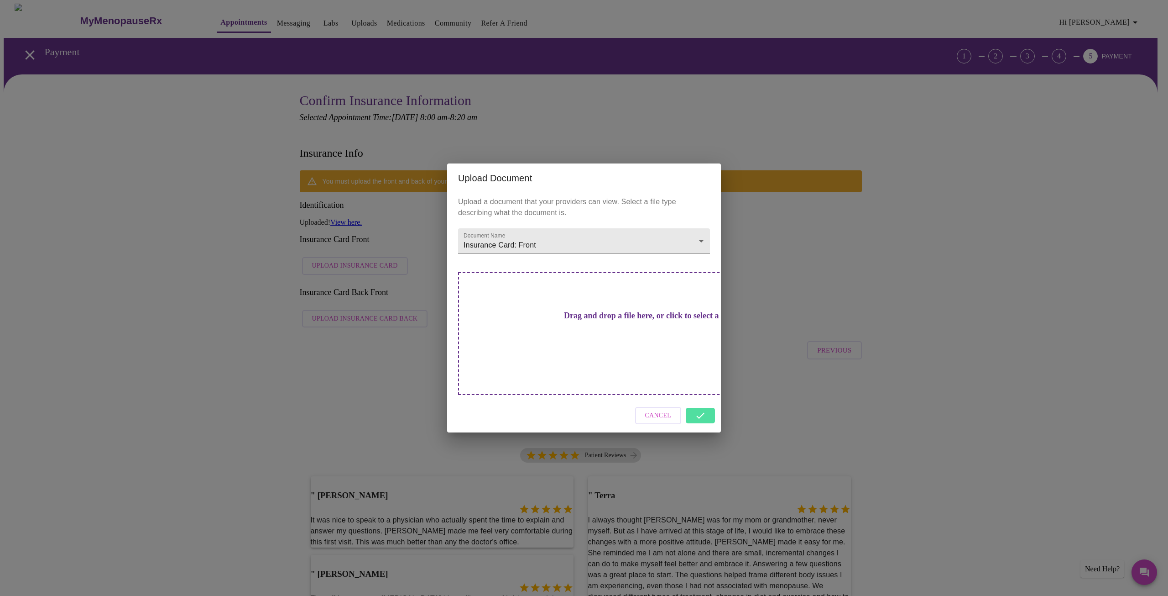
click at [700, 403] on div "Cancel" at bounding box center [584, 415] width 274 height 34
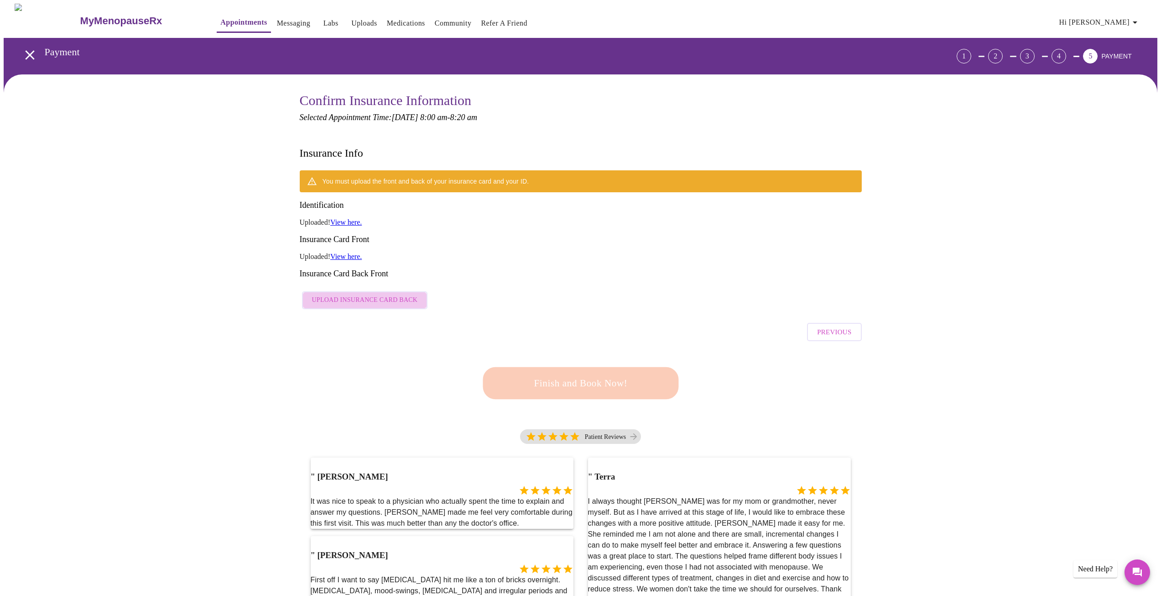
click at [366, 294] on span "Upload Insurance Card Back" at bounding box center [365, 299] width 106 height 11
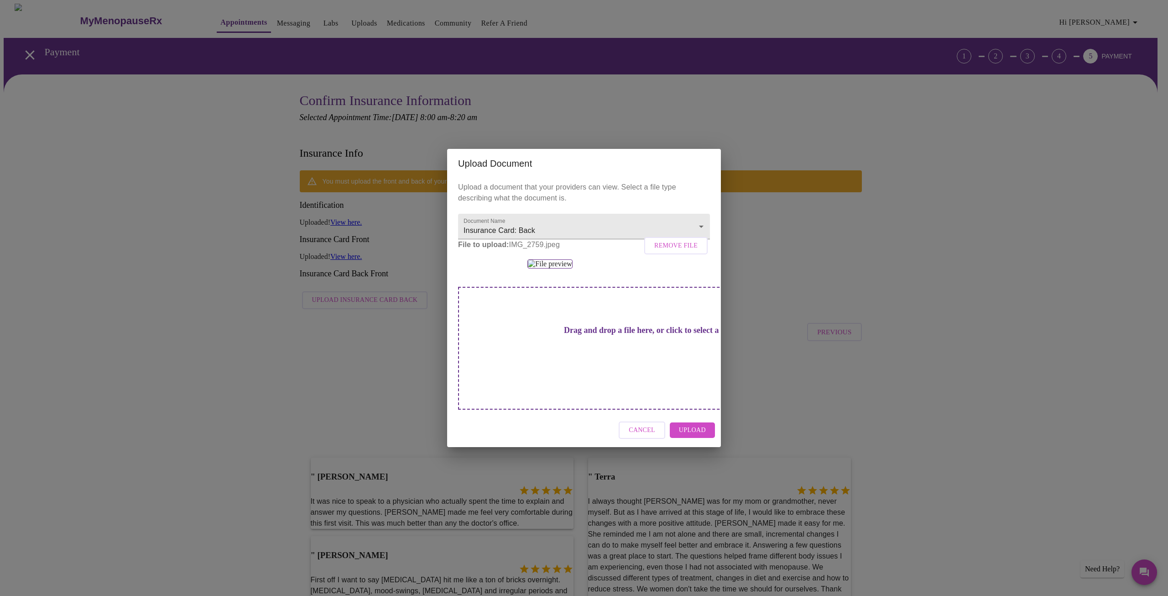
click at [692, 436] on span "Upload" at bounding box center [692, 429] width 27 height 11
click at [679, 240] on span "Remove File" at bounding box center [675, 245] width 43 height 11
click at [693, 436] on span "Upload" at bounding box center [692, 429] width 27 height 11
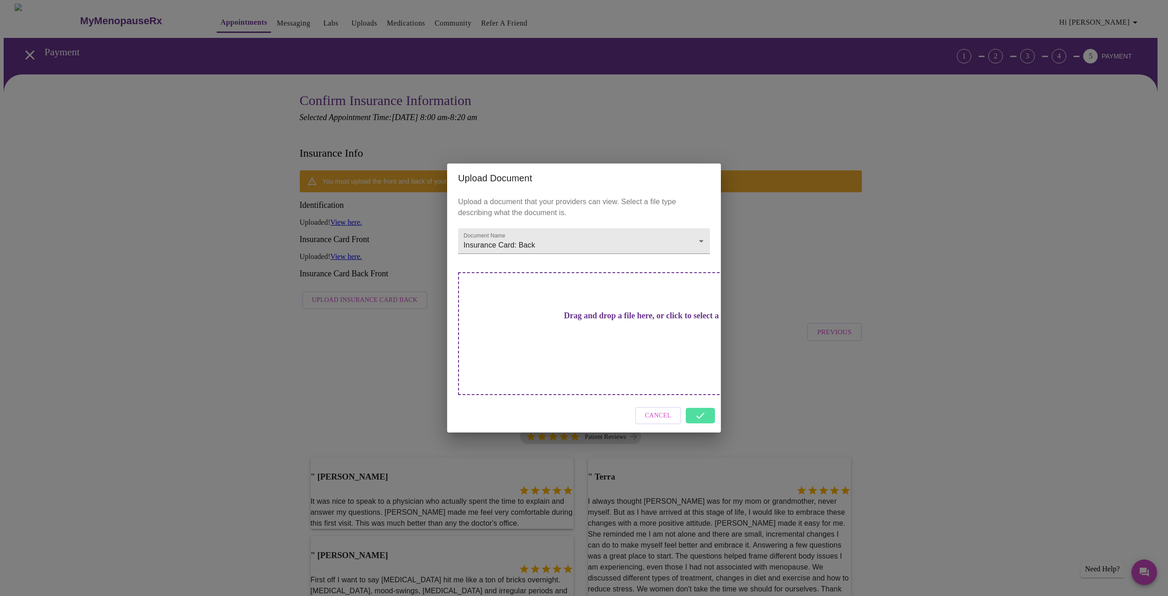
click at [704, 403] on div "Cancel" at bounding box center [584, 415] width 274 height 34
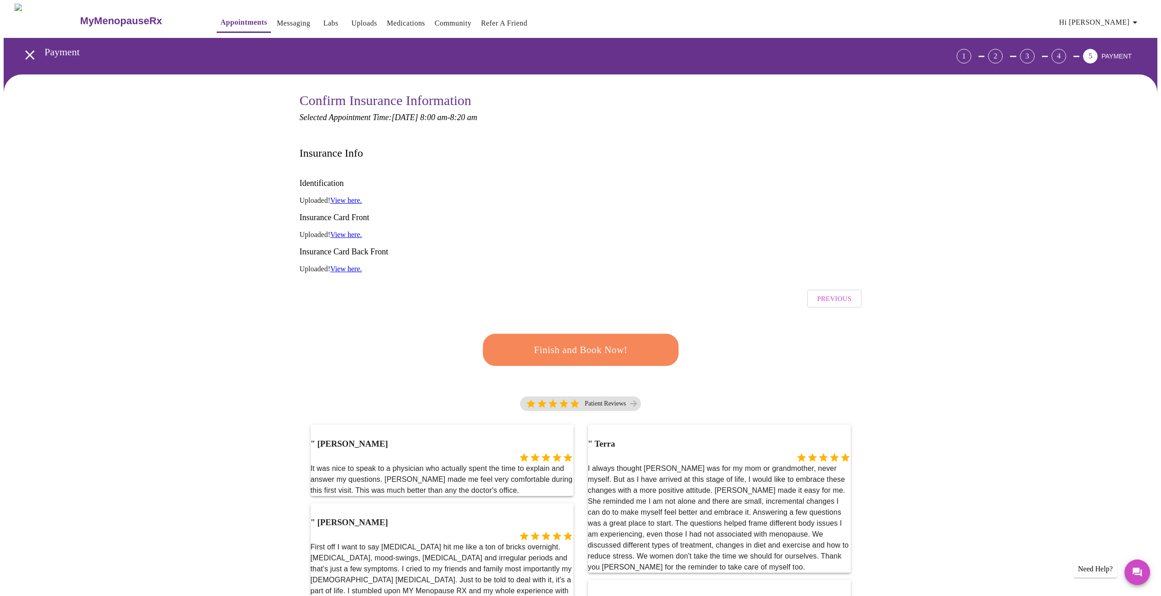
click at [347, 230] on link "View here." at bounding box center [345, 234] width 31 height 8
click at [591, 341] on span "Finish and Book Now!" at bounding box center [581, 349] width 169 height 17
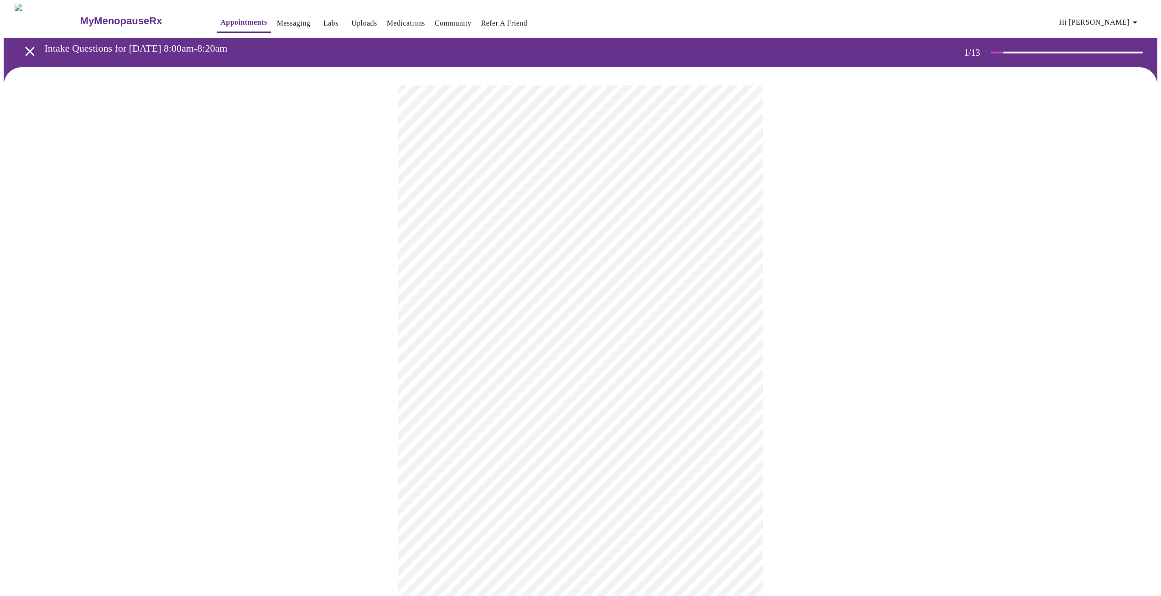
click at [573, 193] on body "MyMenopauseRx Appointments Messaging Labs Uploads Medications Community Refer a…" at bounding box center [581, 423] width 1154 height 839
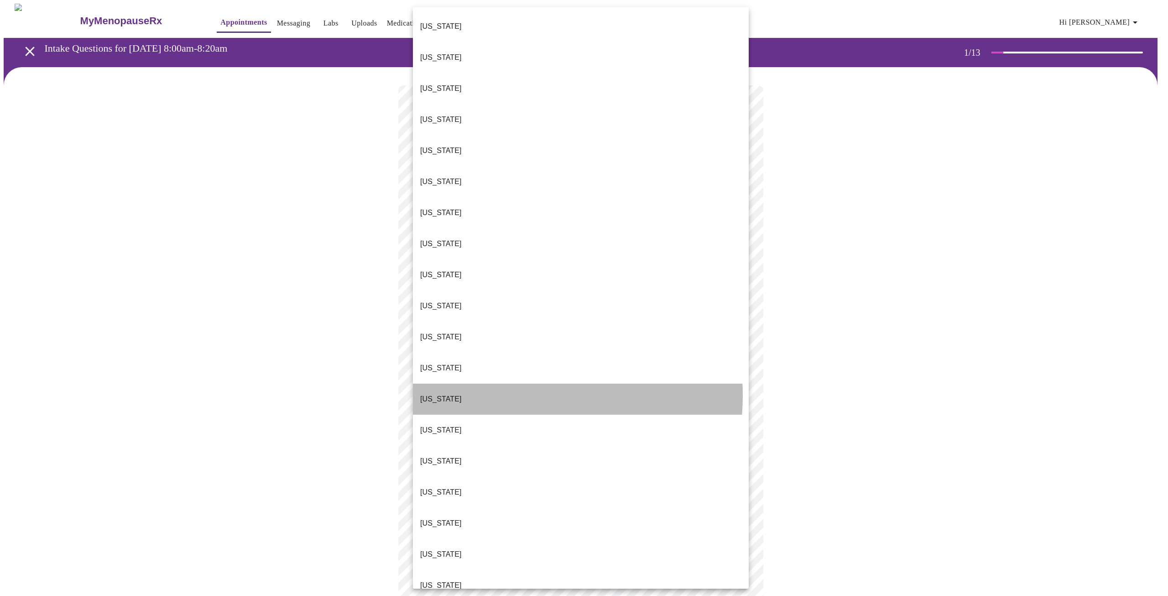
click at [496, 383] on li "Illinois" at bounding box center [581, 398] width 336 height 31
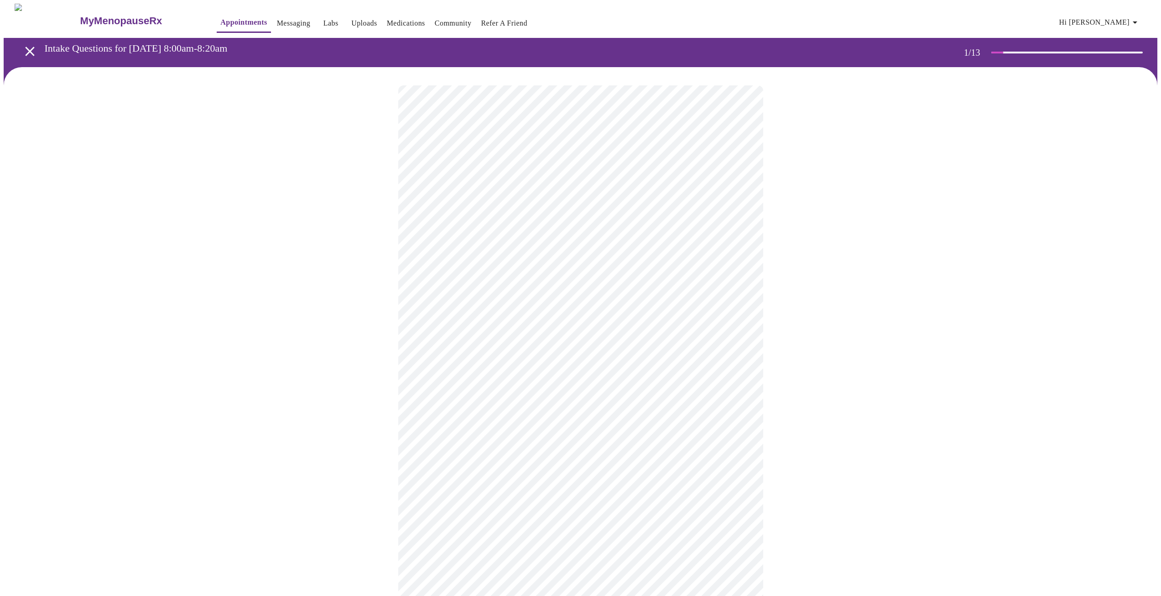
click at [515, 268] on body "MyMenopauseRx Appointments Messaging Labs Uploads Medications Community Refer a…" at bounding box center [581, 421] width 1154 height 834
click at [506, 288] on li "New" at bounding box center [581, 290] width 336 height 16
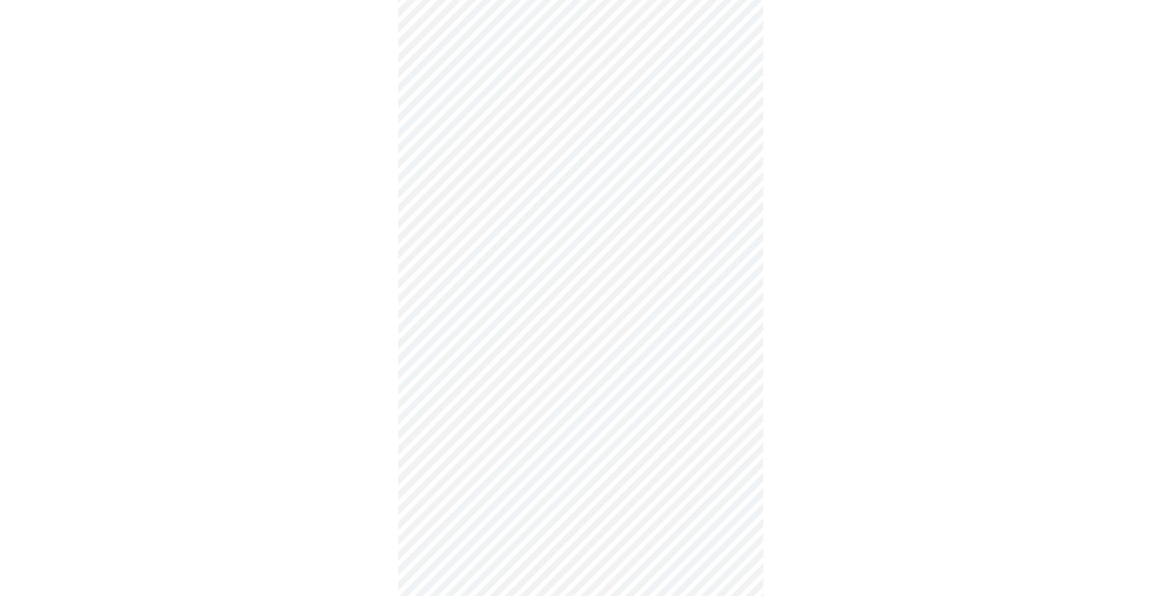
scroll to position [183, 0]
click at [515, 507] on body "MyMenopauseRx Appointments Messaging Labs Uploads Medications Community Refer a…" at bounding box center [581, 231] width 1154 height 821
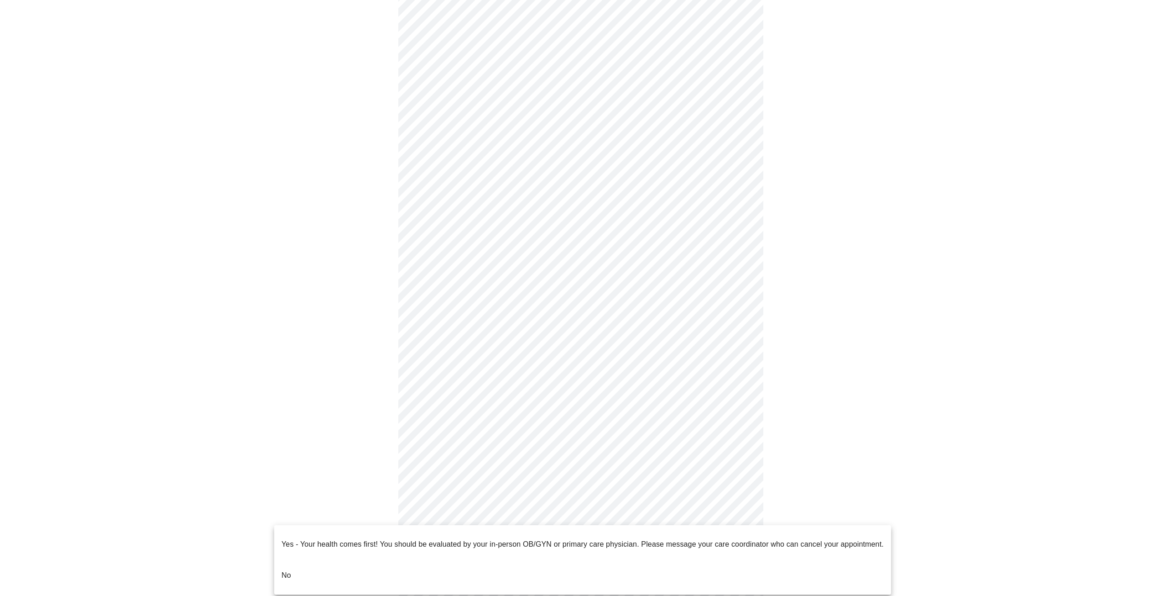
click at [292, 560] on li "No" at bounding box center [582, 575] width 617 height 31
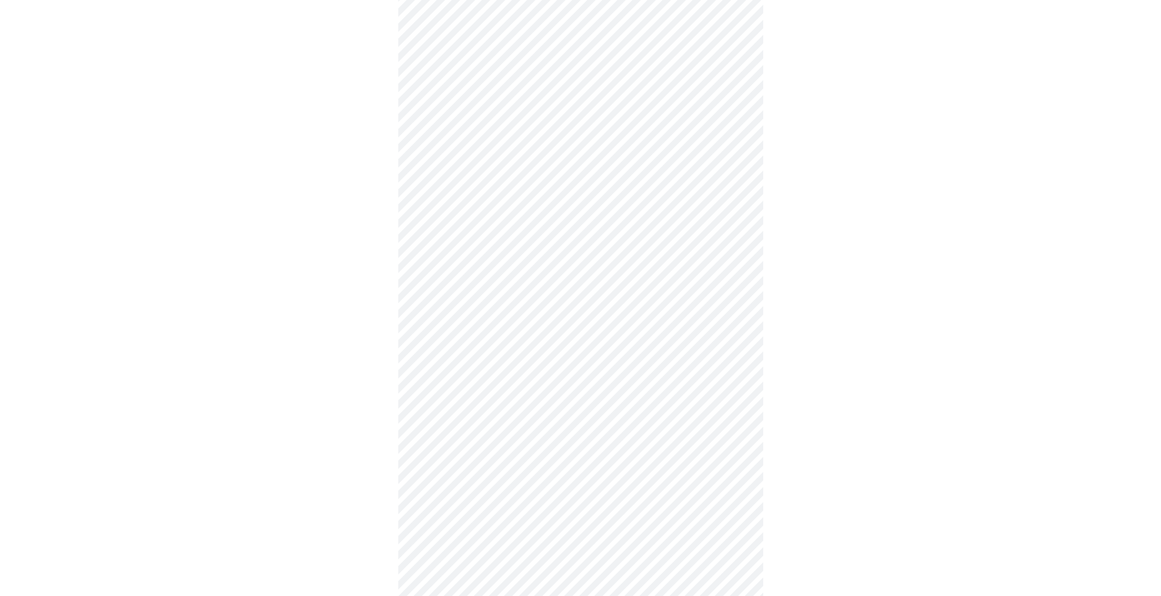
scroll to position [0, 0]
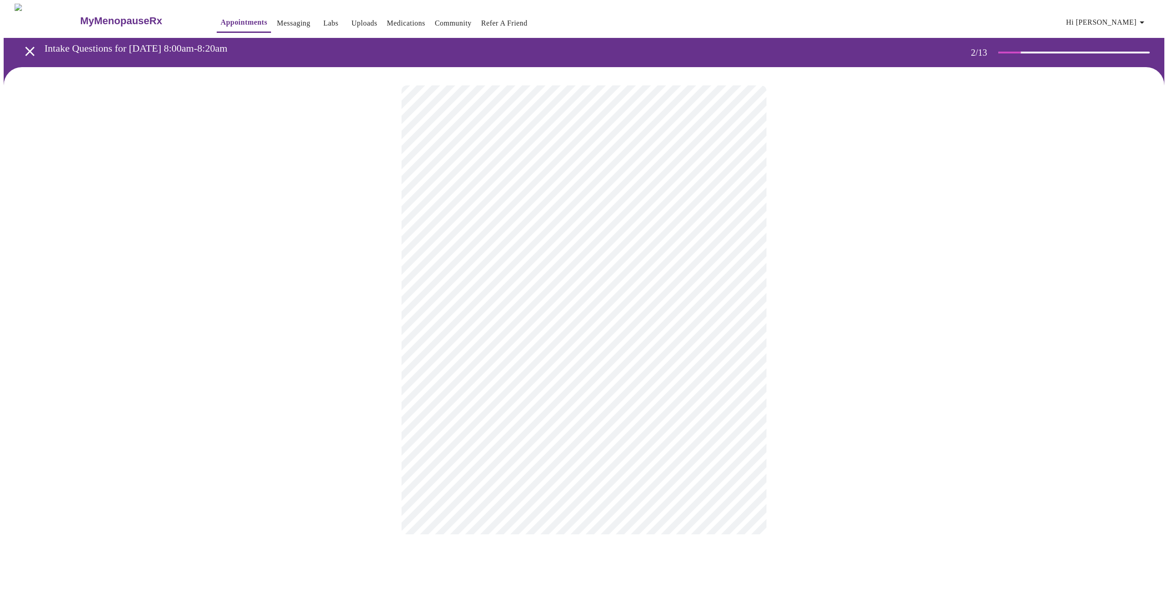
click at [689, 187] on body "MyMenopauseRx Appointments Messaging Labs Uploads Medications Community Refer a…" at bounding box center [584, 278] width 1161 height 549
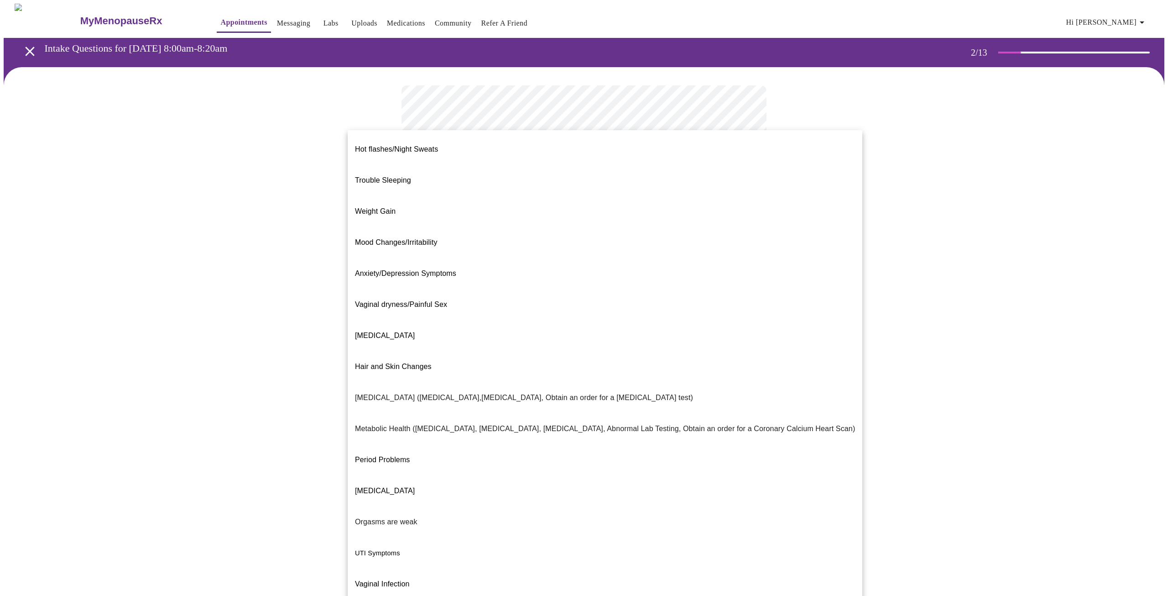
click at [531, 320] on li "Decreased libido" at bounding box center [605, 335] width 515 height 31
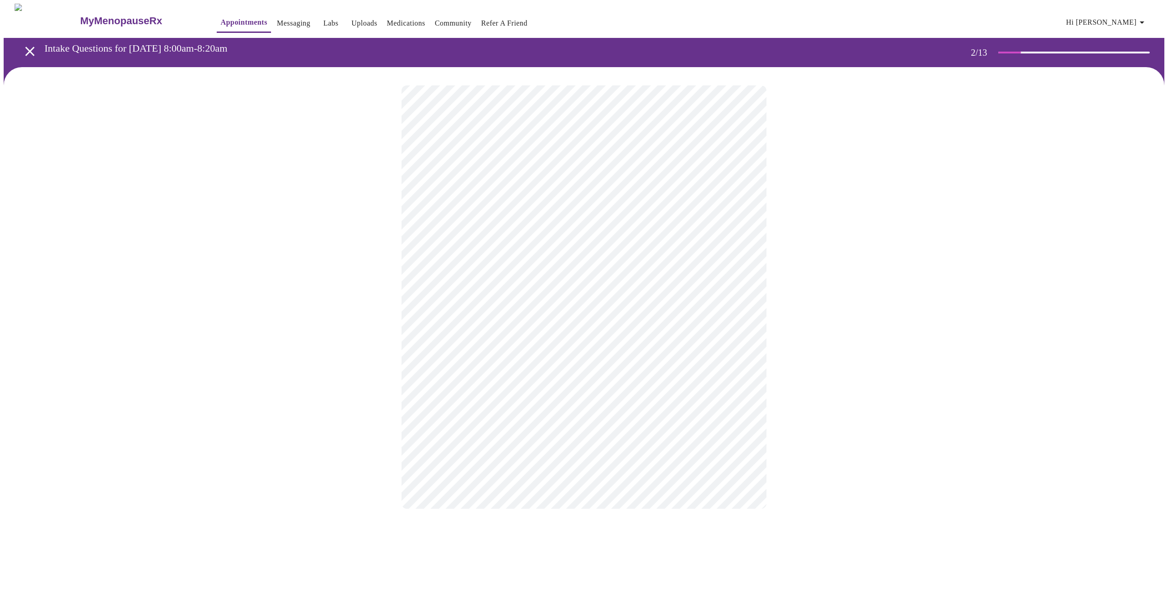
click at [663, 282] on body "MyMenopauseRx Appointments Messaging Labs Uploads Medications Community Refer a…" at bounding box center [584, 265] width 1161 height 523
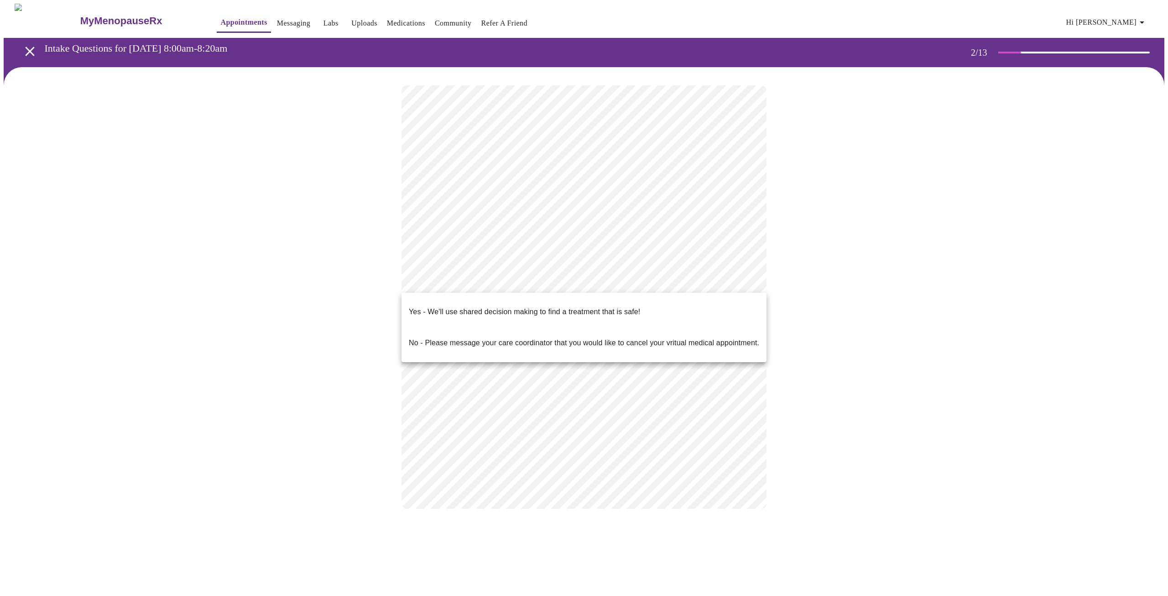
click at [656, 310] on li "Yes - We'll use shared decision making to find a treatment that is safe!" at bounding box center [584, 311] width 365 height 31
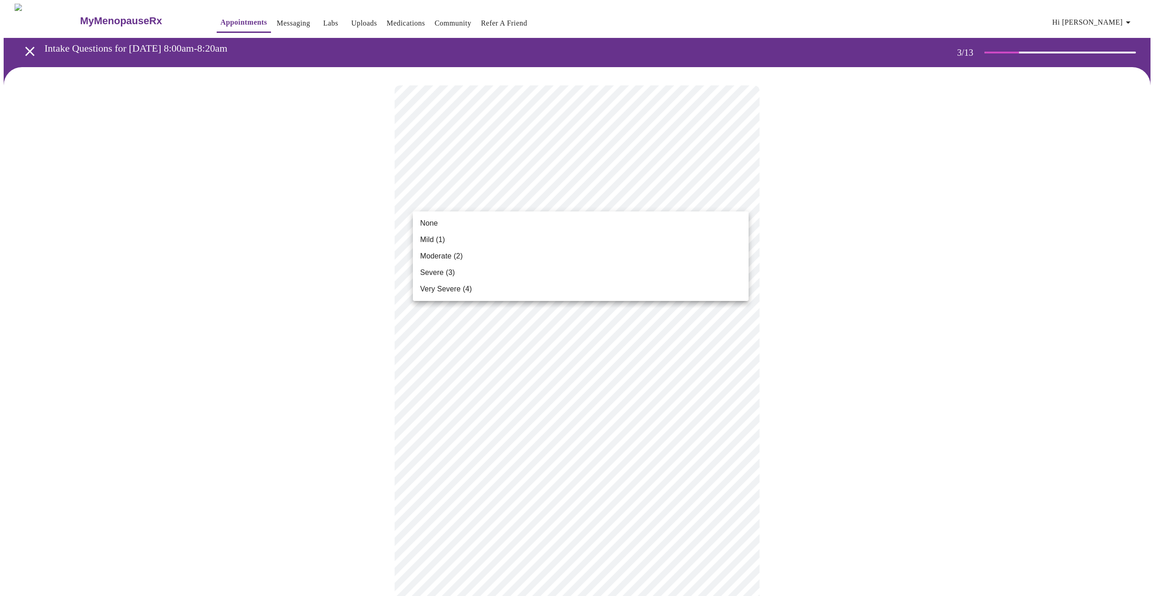
click at [614, 270] on li "Severe (3)" at bounding box center [581, 272] width 336 height 16
click at [614, 270] on body "MyMenopauseRx Appointments Messaging Labs Uploads Medications Community Refer a…" at bounding box center [581, 604] width 1154 height 1201
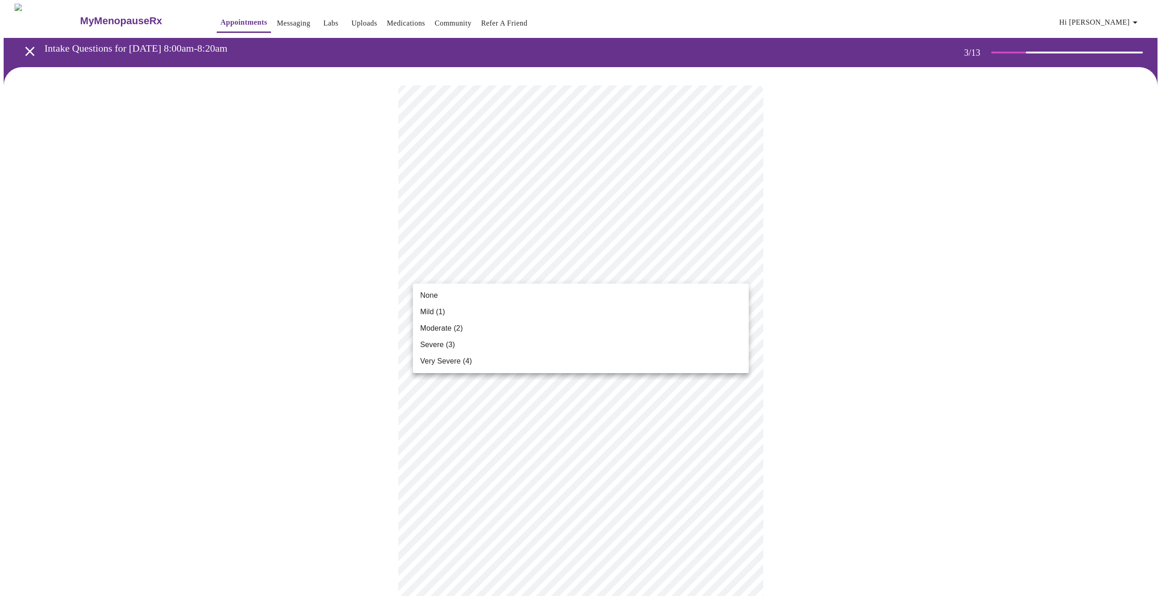
click at [608, 293] on li "None" at bounding box center [581, 295] width 336 height 16
click at [611, 347] on body "MyMenopauseRx Appointments Messaging Labs Uploads Medications Community Refer a…" at bounding box center [581, 598] width 1154 height 1188
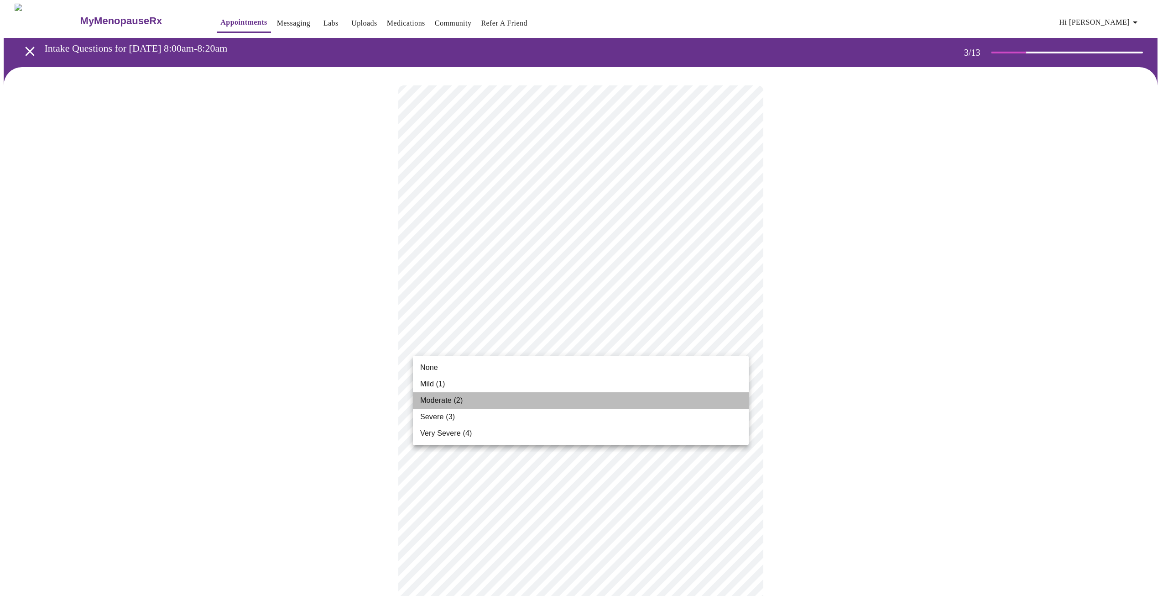
click at [605, 399] on li "Moderate (2)" at bounding box center [581, 400] width 336 height 16
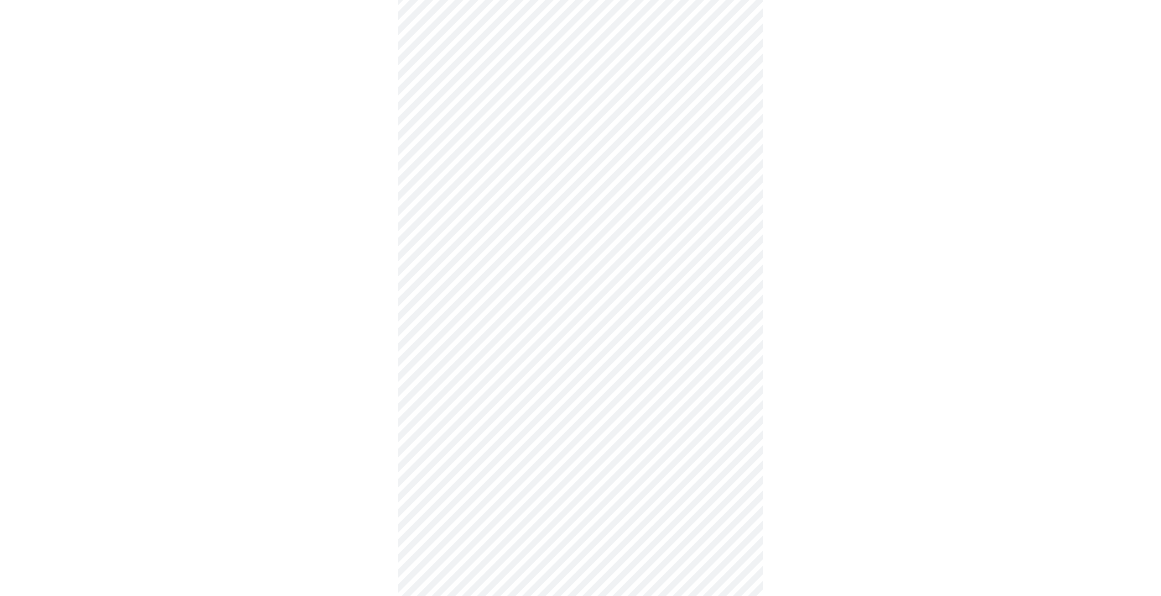
scroll to position [137, 0]
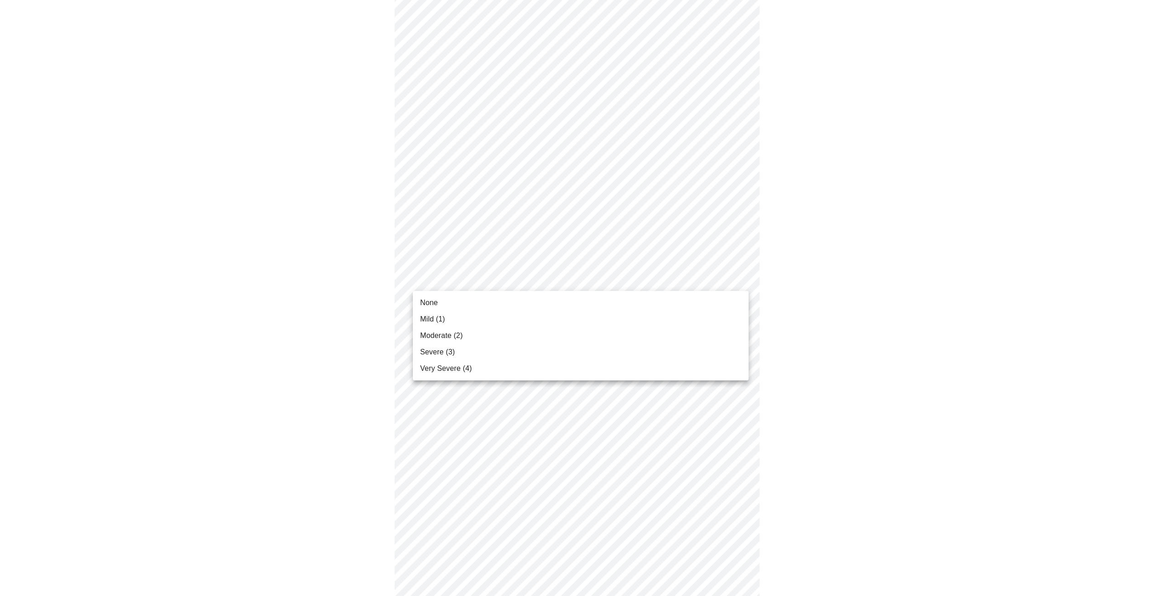
click at [607, 281] on body "MyMenopauseRx Appointments Messaging Labs Uploads Medications Community Refer a…" at bounding box center [581, 455] width 1154 height 1176
click at [598, 350] on li "Severe (3)" at bounding box center [581, 352] width 336 height 16
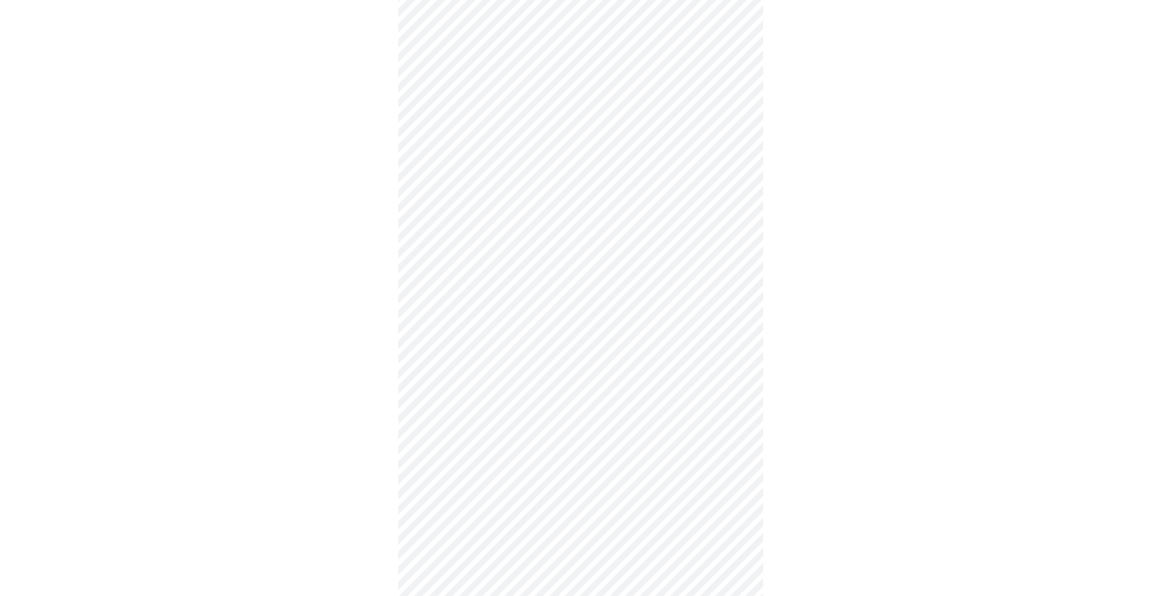
click at [605, 335] on body "MyMenopauseRx Appointments Messaging Labs Uploads Medications Community Refer a…" at bounding box center [581, 448] width 1154 height 1163
click at [590, 375] on li "Mild (1)" at bounding box center [581, 378] width 336 height 16
click at [657, 387] on body "MyMenopauseRx Appointments Messaging Labs Uploads Medications Community Refer a…" at bounding box center [581, 442] width 1154 height 1150
click at [589, 466] on li "Severe (3)" at bounding box center [581, 470] width 336 height 16
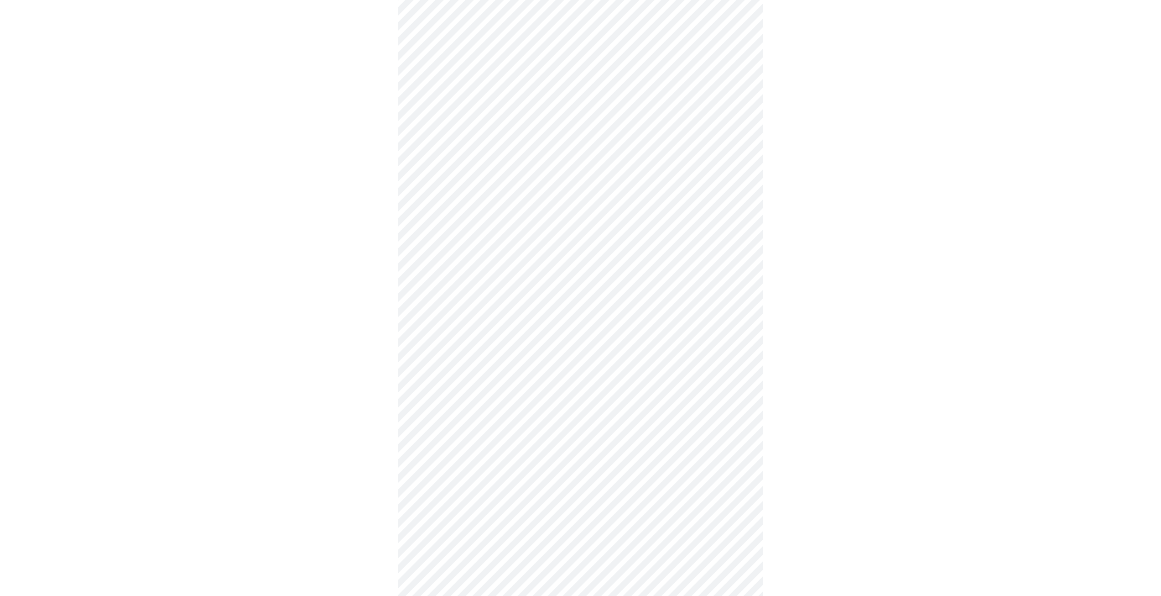
click at [483, 284] on body "MyMenopauseRx Appointments Messaging Labs Uploads Medications Community Refer a…" at bounding box center [581, 252] width 1154 height 1137
click at [469, 348] on li "Moderate (2)" at bounding box center [581, 343] width 336 height 16
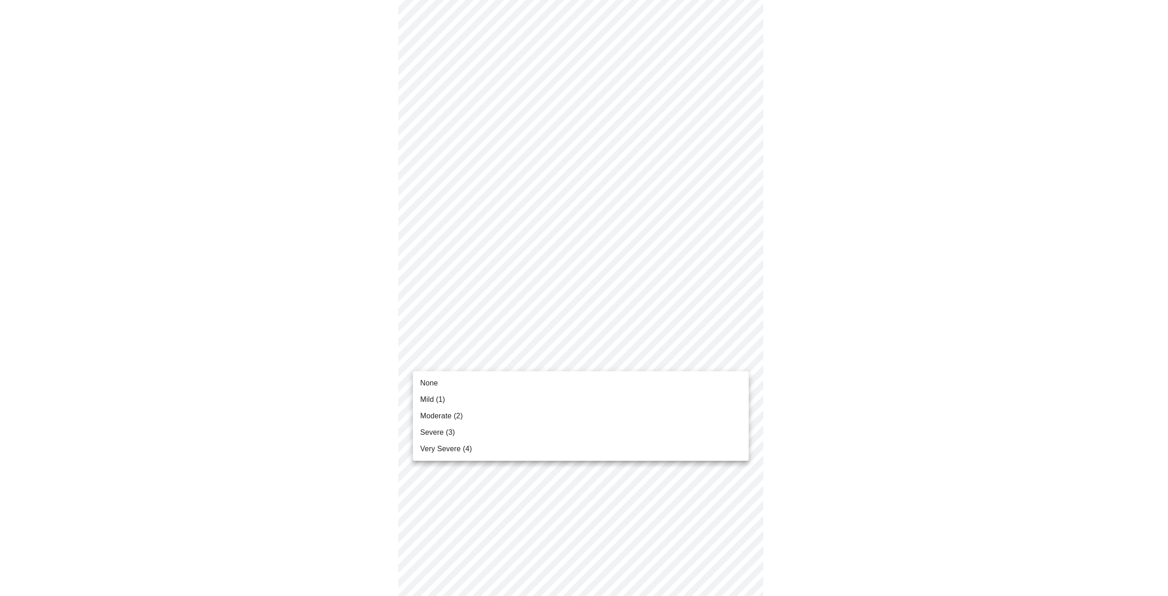
click at [501, 358] on body "MyMenopauseRx Appointments Messaging Labs Uploads Medications Community Refer a…" at bounding box center [584, 246] width 1161 height 1124
click at [481, 447] on li "Very Severe (4)" at bounding box center [581, 448] width 336 height 16
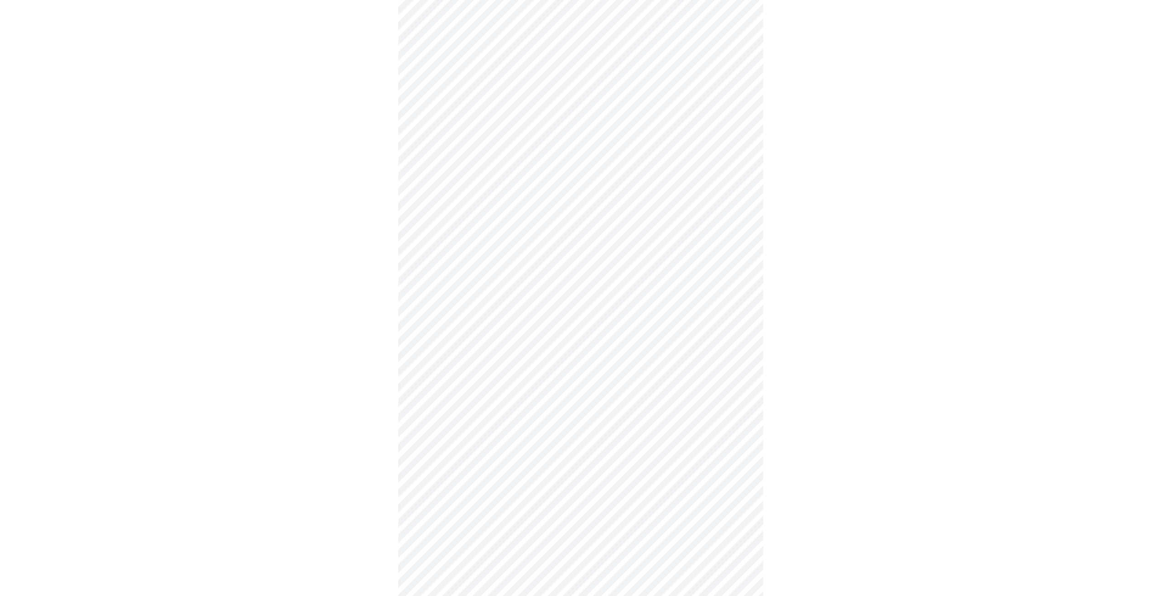
click at [374, 379] on div at bounding box center [581, 272] width 1154 height 1048
click at [436, 297] on body "MyMenopauseRx Appointments Messaging Labs Uploads Medications Community Refer a…" at bounding box center [581, 103] width 1154 height 1112
click at [436, 319] on span "None" at bounding box center [429, 318] width 18 height 11
click at [497, 362] on body "MyMenopauseRx Appointments Messaging Labs Uploads Medications Community Refer a…" at bounding box center [581, 96] width 1154 height 1099
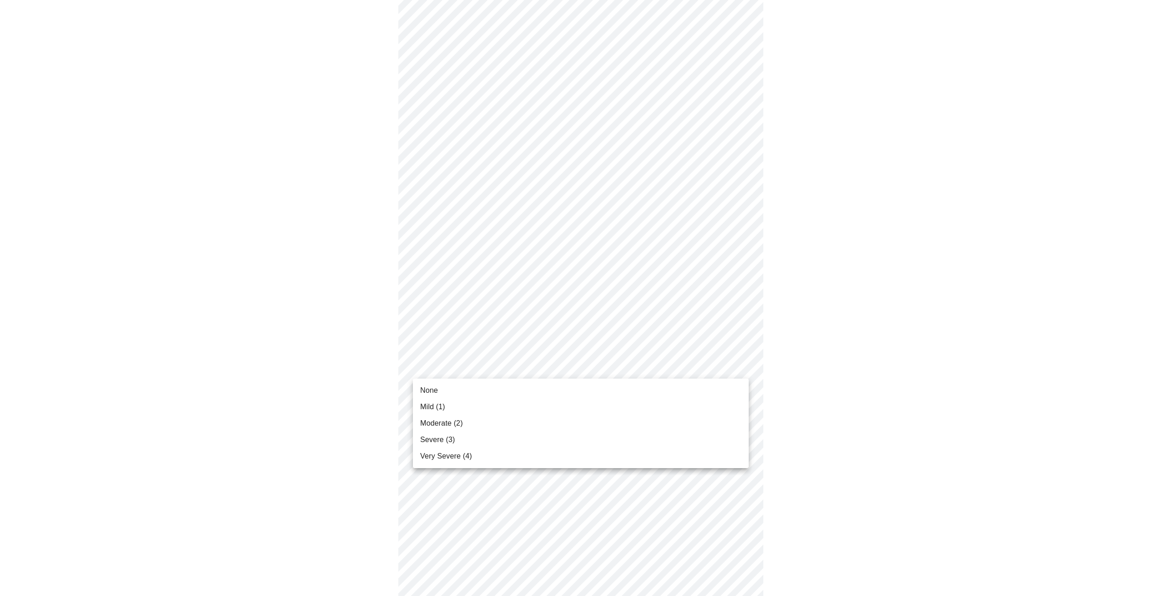
click at [471, 423] on li "Moderate (2)" at bounding box center [581, 423] width 336 height 16
click at [500, 434] on body "MyMenopauseRx Appointments Messaging Labs Uploads Medications Community Refer a…" at bounding box center [581, 90] width 1154 height 1086
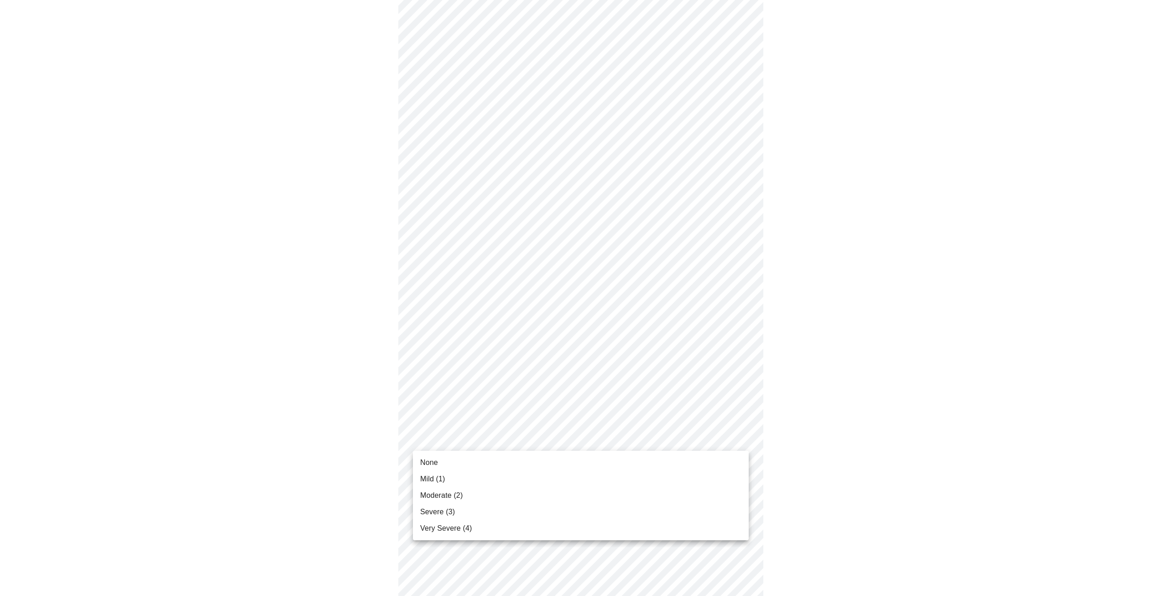
click at [483, 510] on li "Severe (3)" at bounding box center [581, 511] width 336 height 16
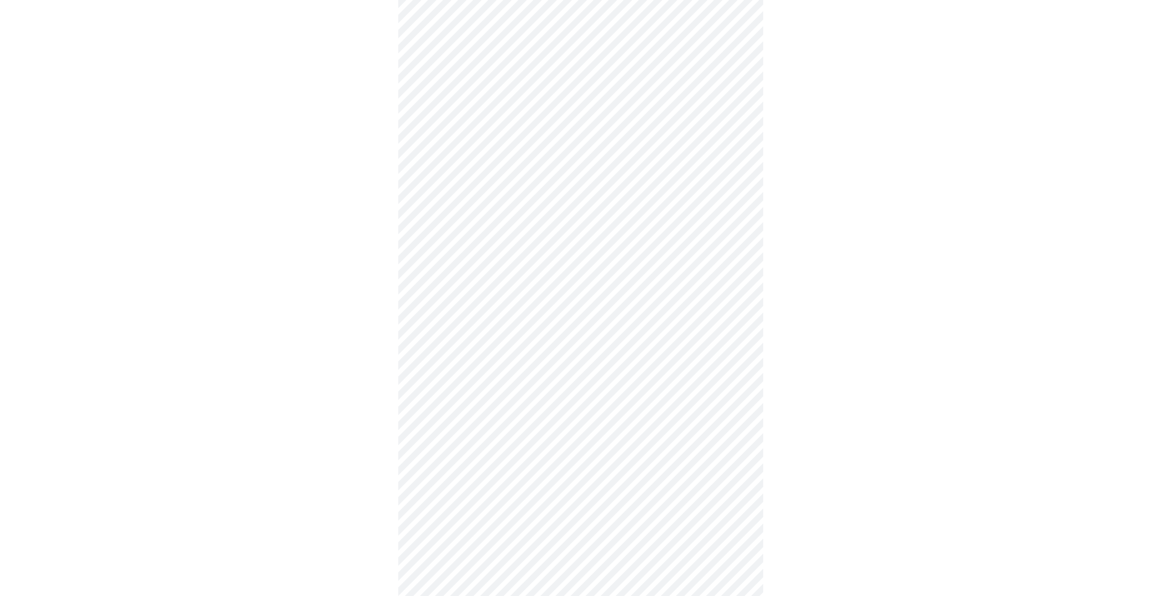
scroll to position [183, 0]
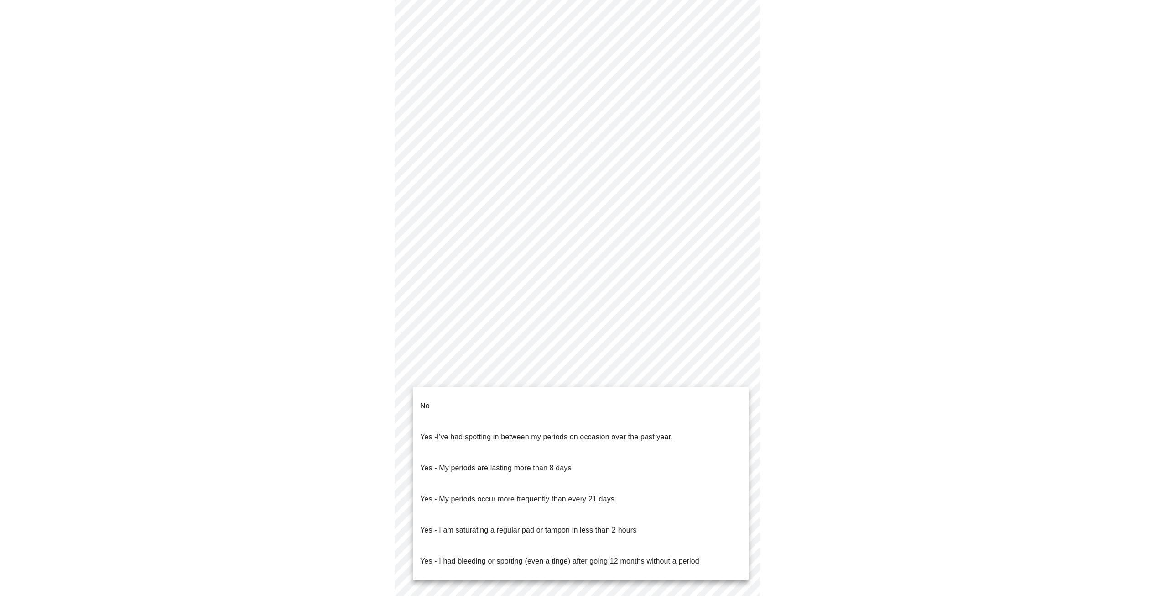
click at [499, 373] on body "MyMenopauseRx Appointments Messaging Labs Uploads Medications Community Refer a…" at bounding box center [581, 271] width 1154 height 901
click at [480, 401] on li "No" at bounding box center [581, 405] width 336 height 31
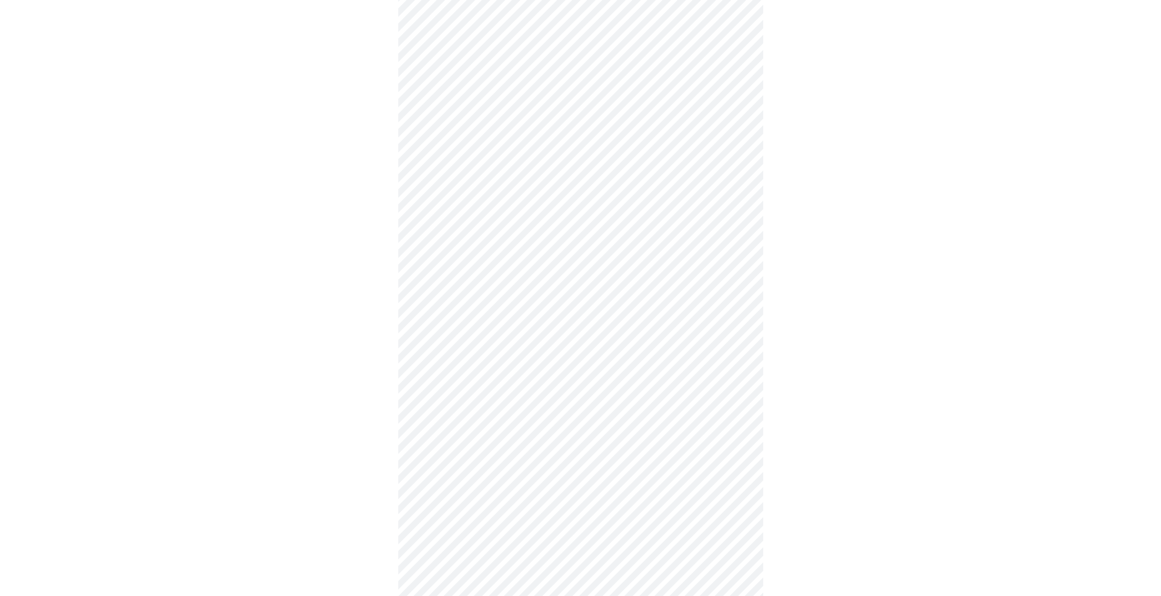
click at [481, 438] on body "MyMenopauseRx Appointments Messaging Labs Uploads Medications Community Refer a…" at bounding box center [581, 268] width 1154 height 895
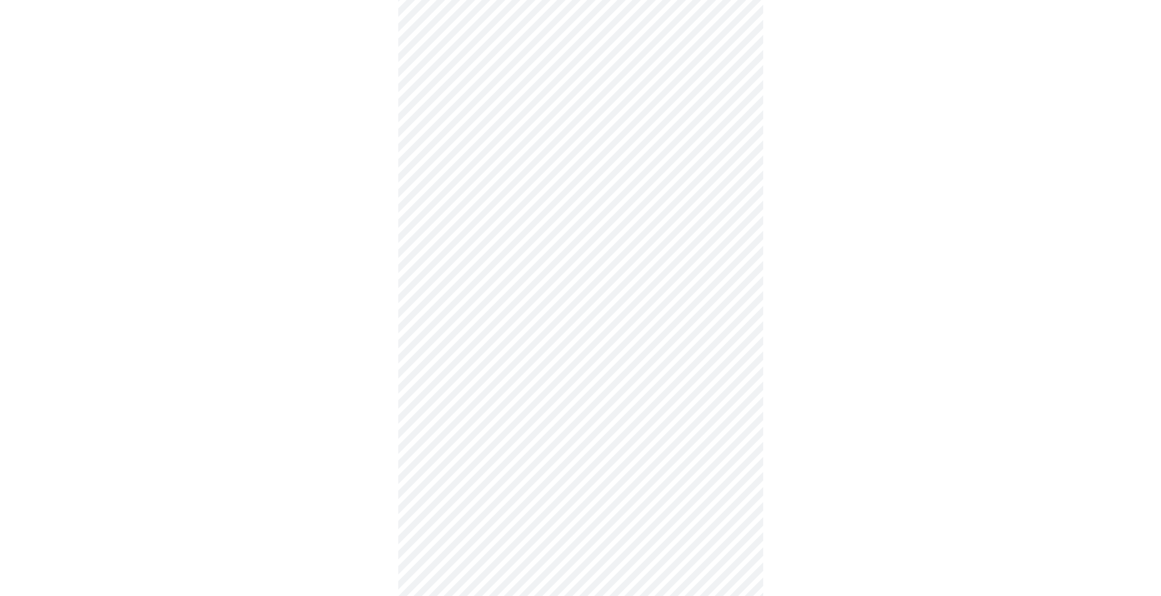
click at [512, 505] on body "MyMenopauseRx Appointments Messaging Labs Uploads Medications Community Refer a…" at bounding box center [581, 266] width 1154 height 890
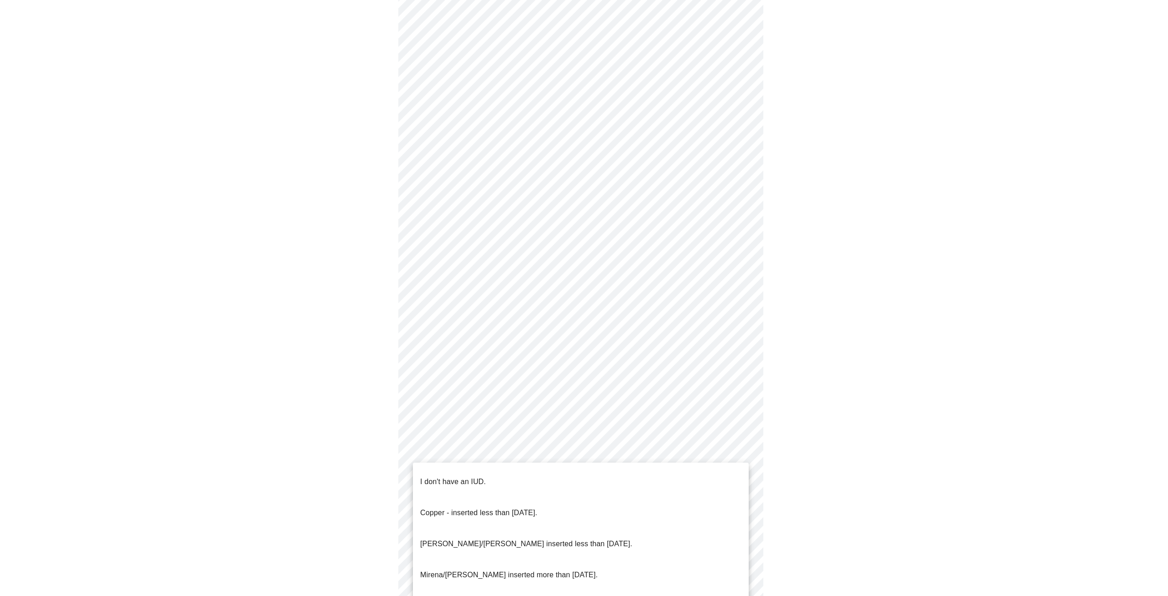
click at [440, 476] on p "I don't have an IUD." at bounding box center [453, 481] width 66 height 11
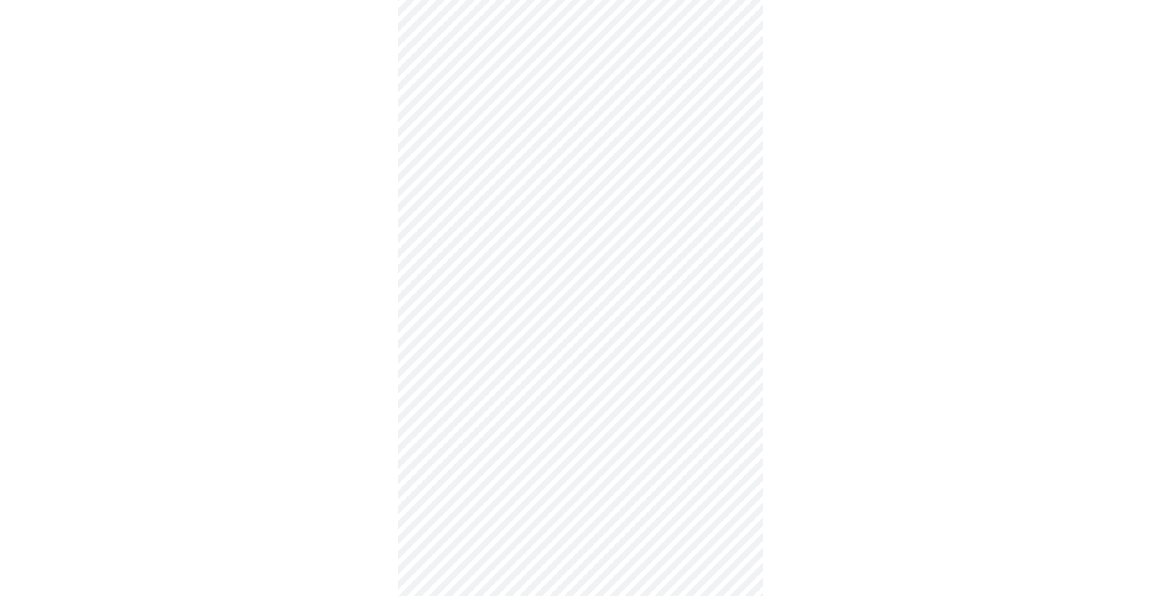
click at [388, 501] on div at bounding box center [581, 295] width 1154 height 821
click at [466, 469] on body "MyMenopauseRx Appointments Messaging Labs Uploads Medications Community Refer a…" at bounding box center [584, 157] width 1161 height 884
click at [450, 488] on li "Yes" at bounding box center [581, 499] width 336 height 31
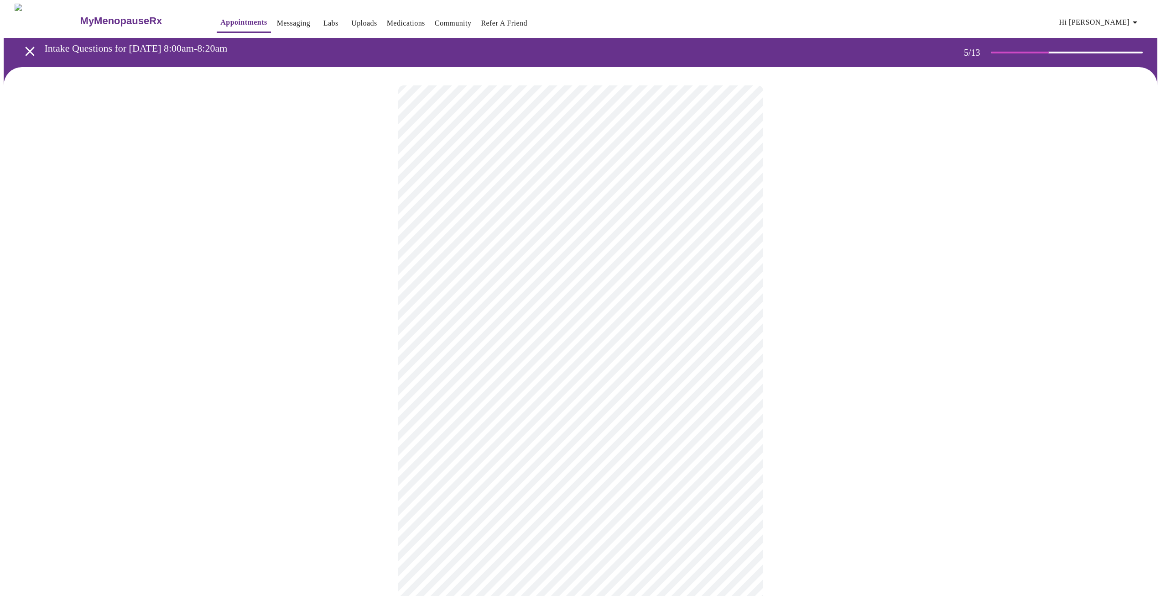
click at [607, 240] on body "MyMenopauseRx Appointments Messaging Labs Uploads Medications Community Refer a…" at bounding box center [581, 373] width 1154 height 739
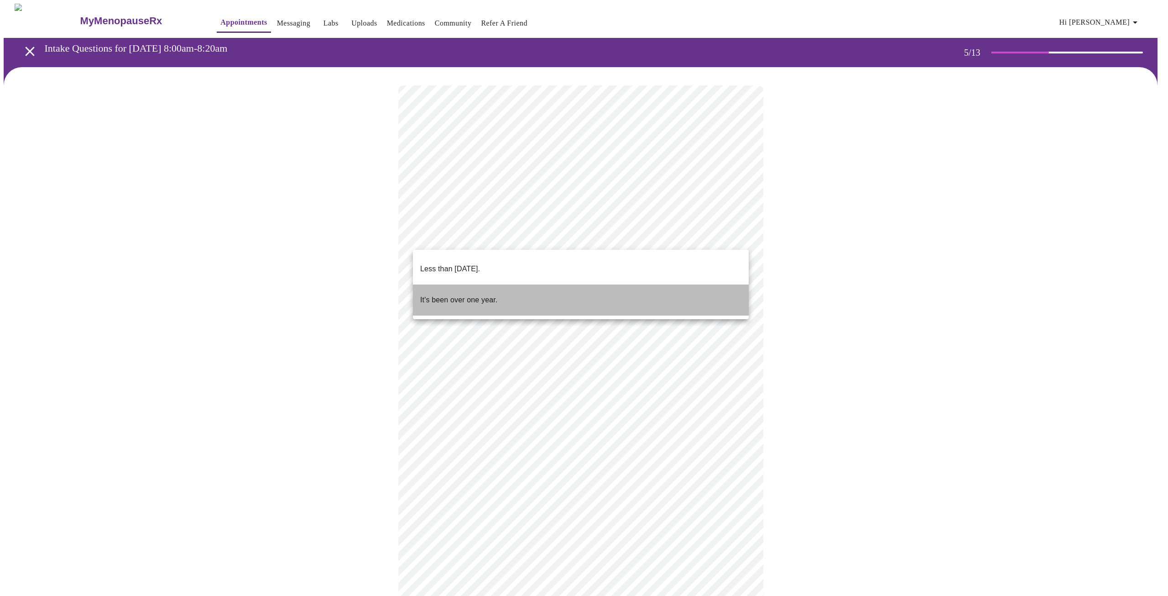
click at [507, 288] on li "It's been over one year." at bounding box center [581, 299] width 336 height 31
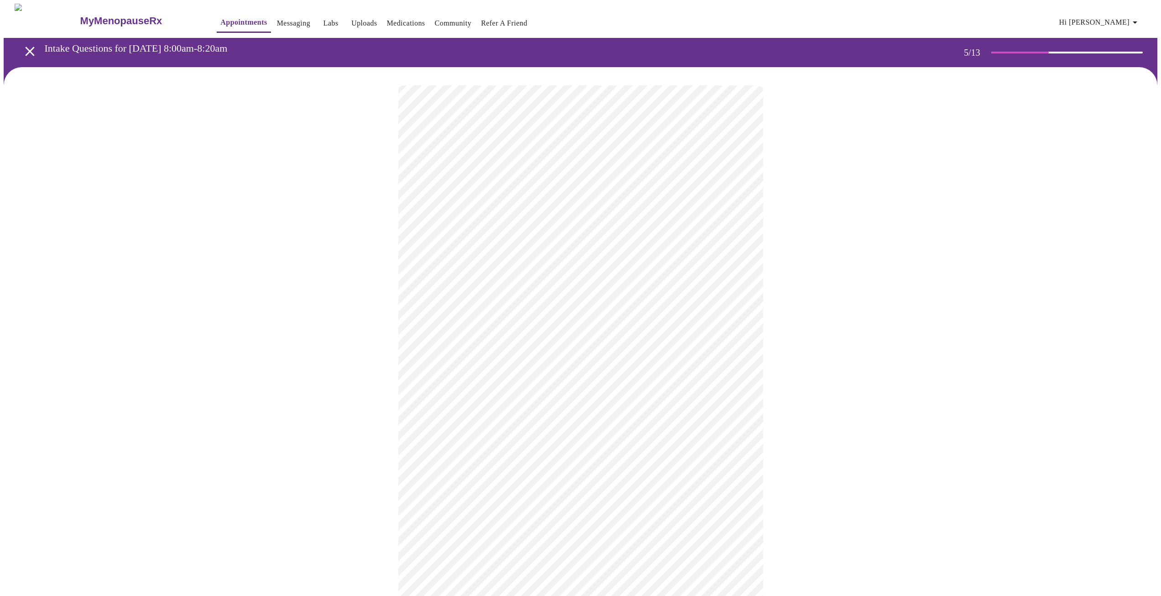
click at [502, 315] on body "MyMenopauseRx Appointments Messaging Labs Uploads Medications Community Refer a…" at bounding box center [581, 371] width 1154 height 734
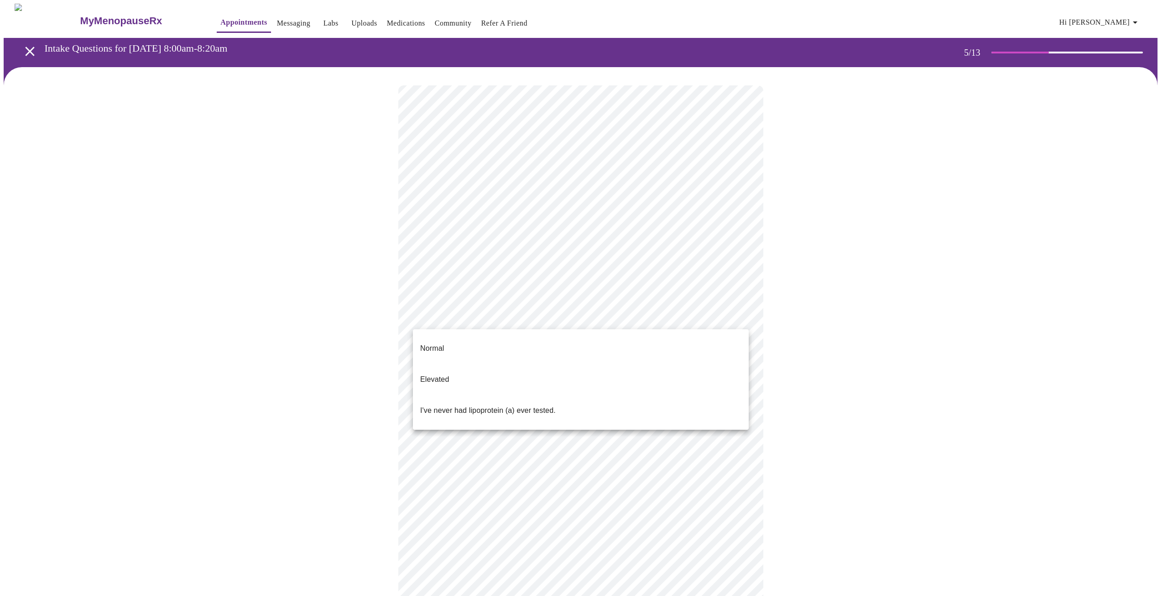
click at [489, 397] on span "I've never had lipoprotein (a) ever tested." at bounding box center [488, 410] width 136 height 26
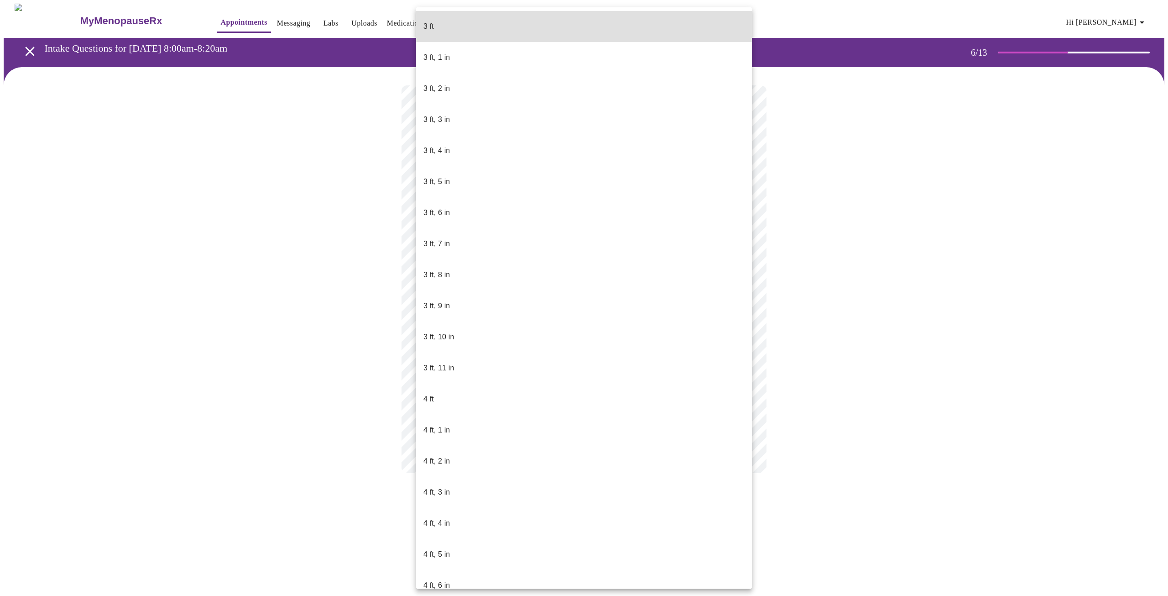
click at [556, 256] on body "MyMenopauseRx Appointments Messaging Labs Uploads Medications Community Refer a…" at bounding box center [584, 247] width 1161 height 487
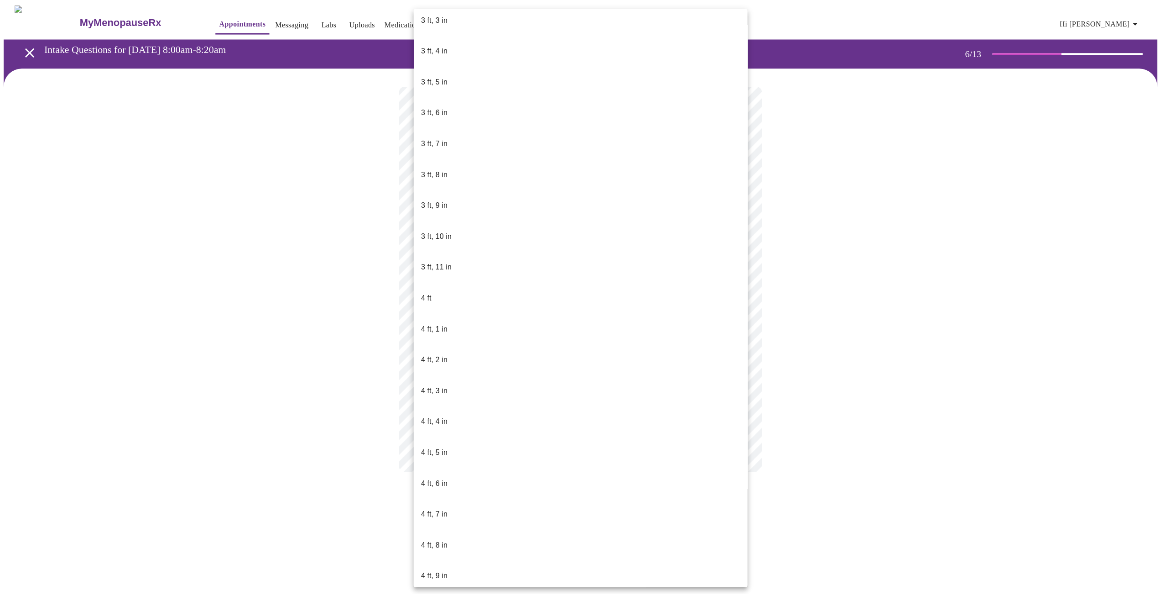
scroll to position [411, 0]
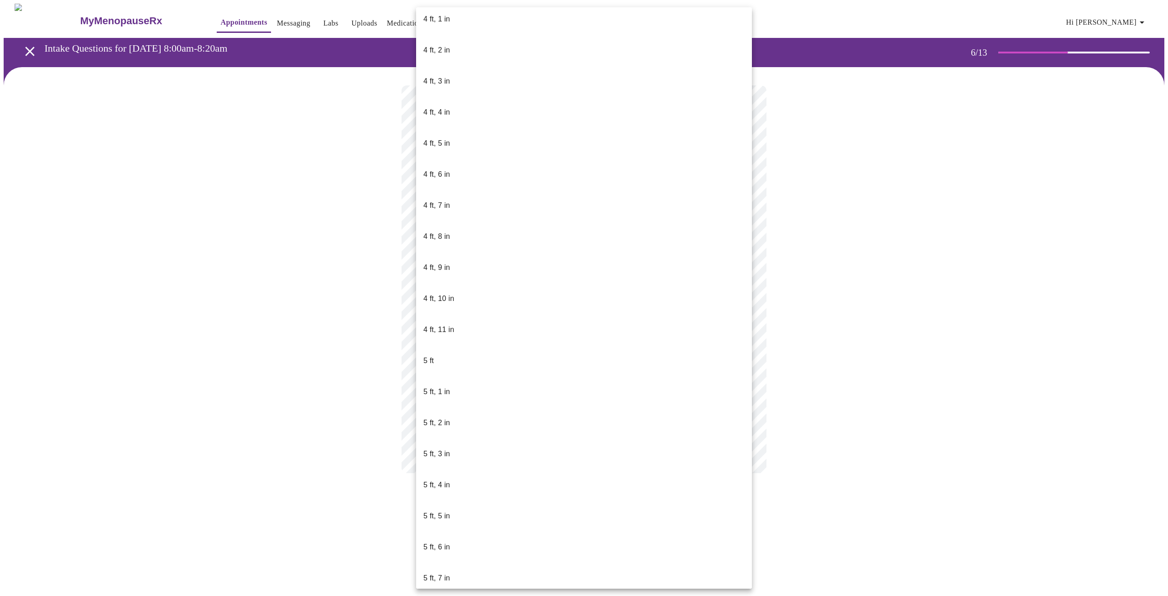
click at [530, 469] on li "5 ft, 4 in" at bounding box center [584, 484] width 336 height 31
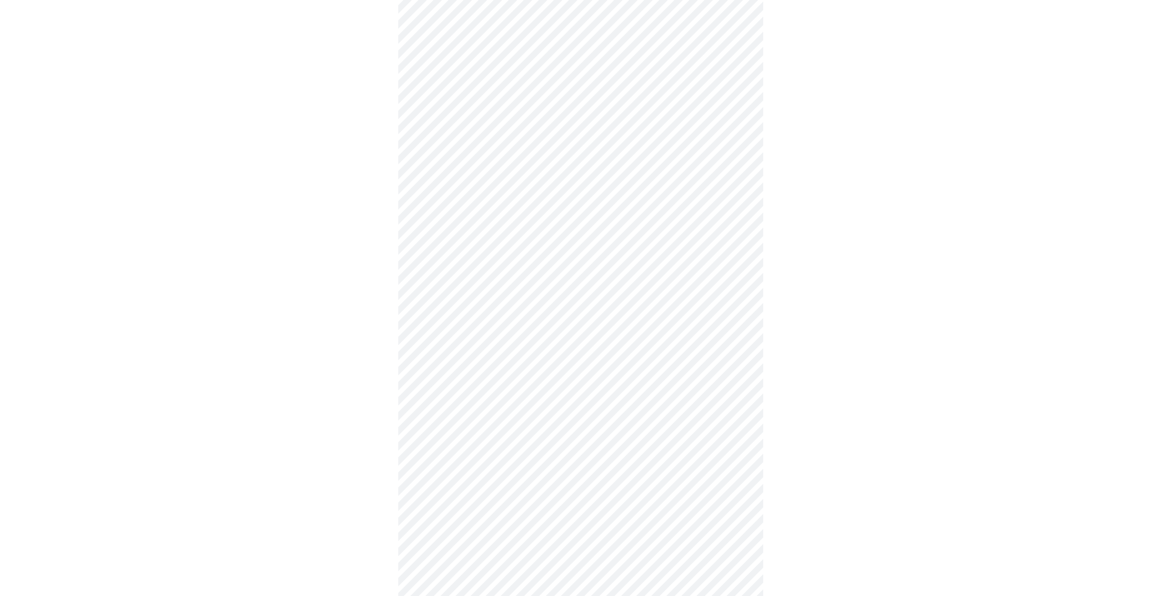
scroll to position [2099, 0]
click at [426, 493] on span "No" at bounding box center [425, 499] width 10 height 26
click at [579, 472] on body "MyMenopauseRx Appointments Messaging Labs Uploads Medications Community Refer a…" at bounding box center [581, 153] width 1154 height 891
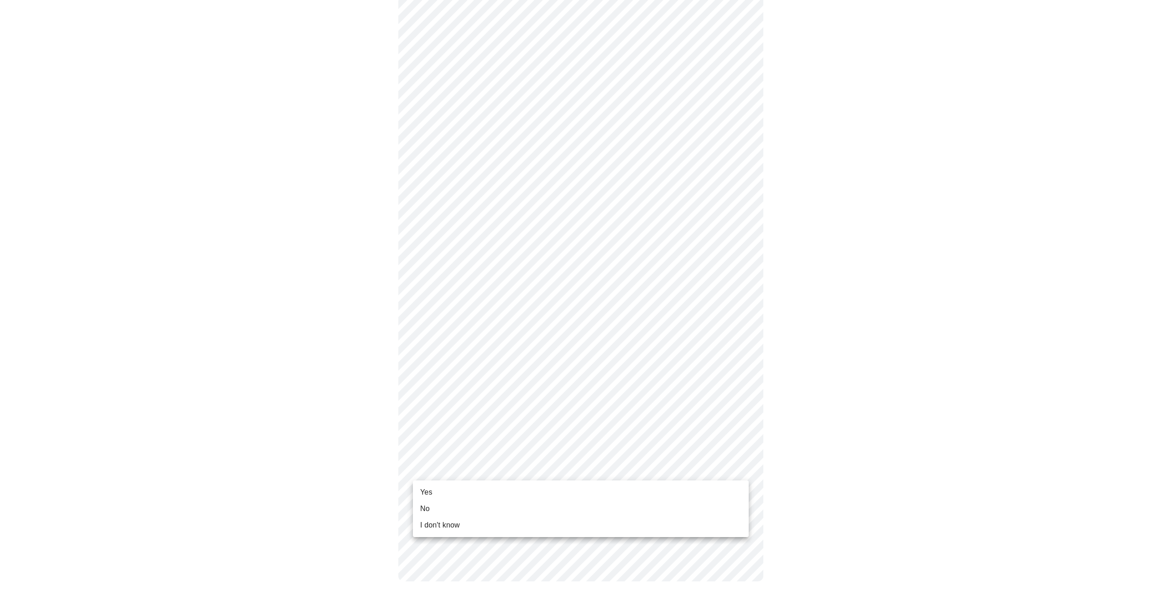
click at [576, 497] on li "Yes" at bounding box center [581, 492] width 336 height 16
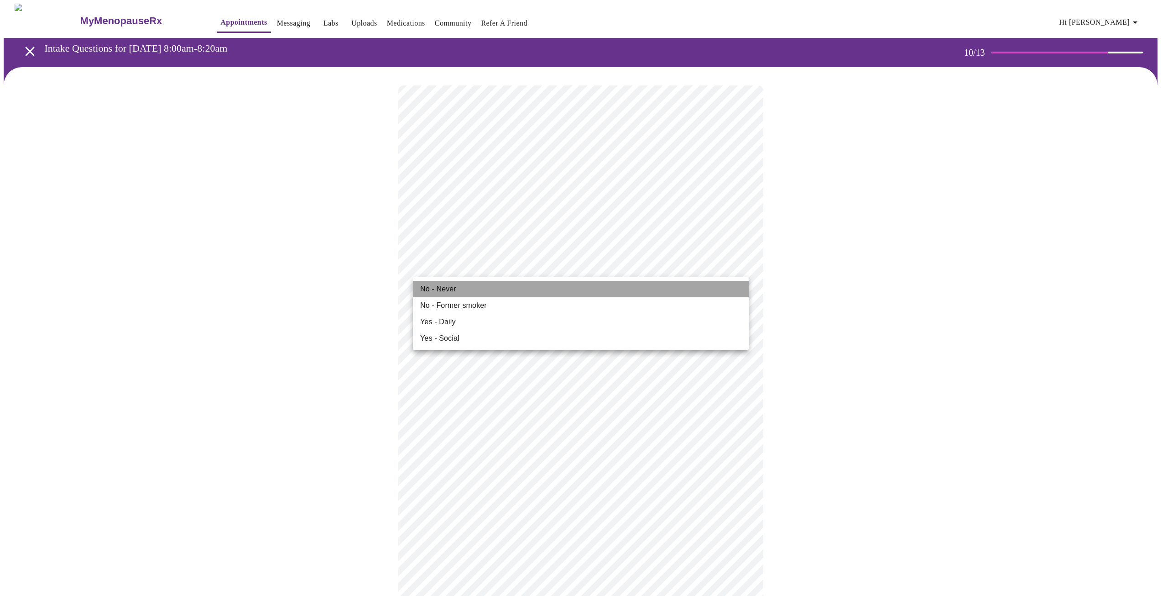
click at [477, 288] on li "No - Never" at bounding box center [581, 289] width 336 height 16
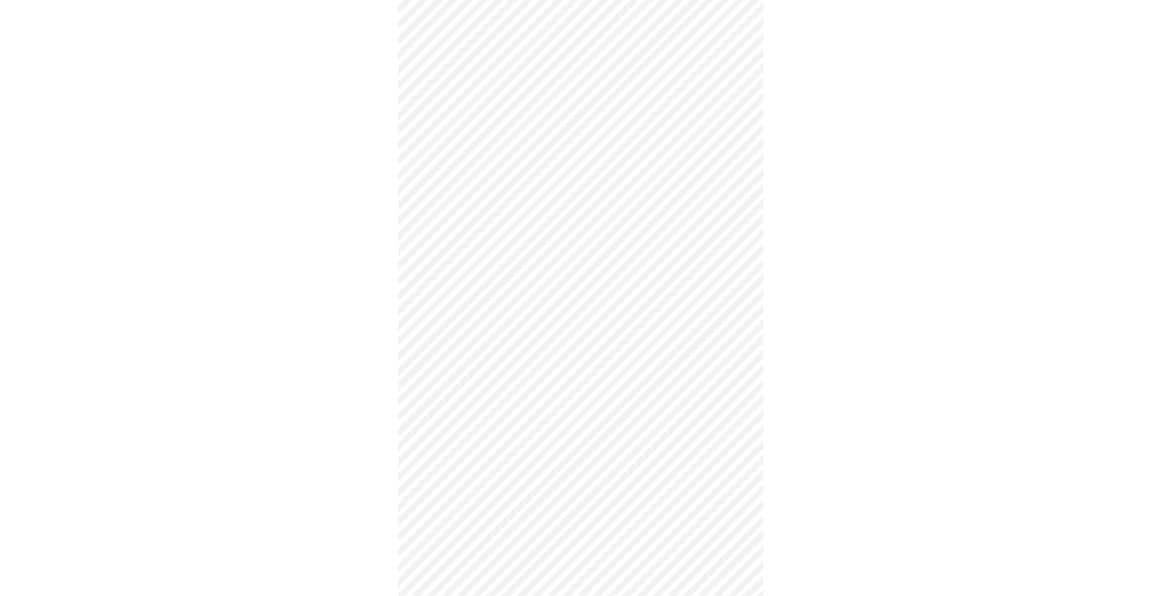
scroll to position [365, 0]
click at [435, 557] on body "MyMenopauseRx Appointments Messaging Labs Uploads Medications Community Refer a…" at bounding box center [581, 237] width 1154 height 1196
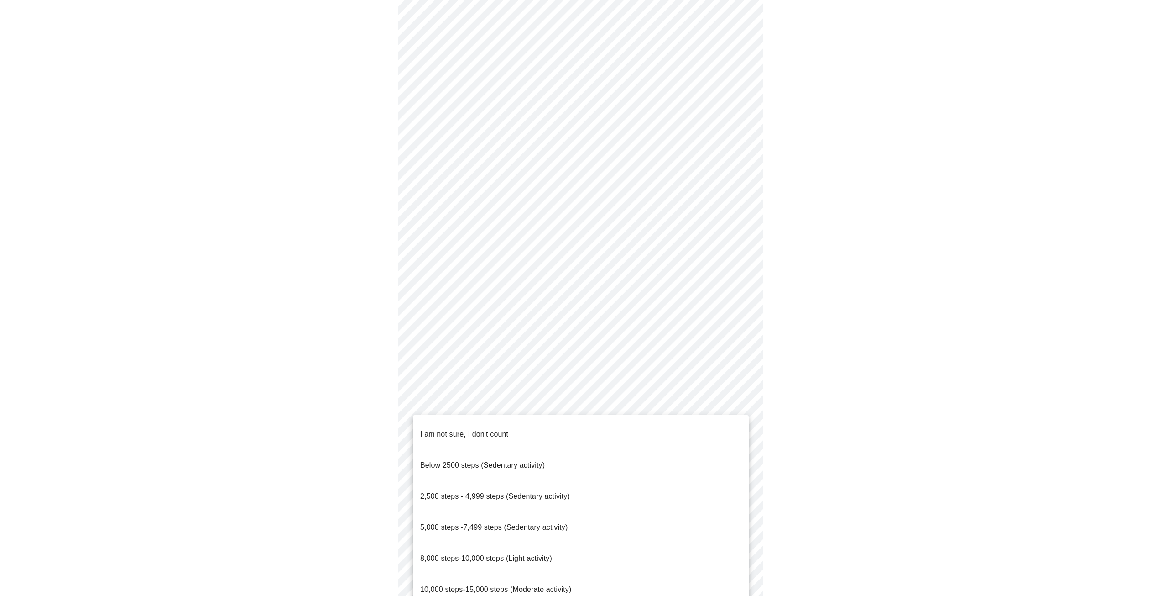
click at [447, 523] on span "5,000 steps -7,499 steps (Sedentary activity)" at bounding box center [493, 527] width 147 height 8
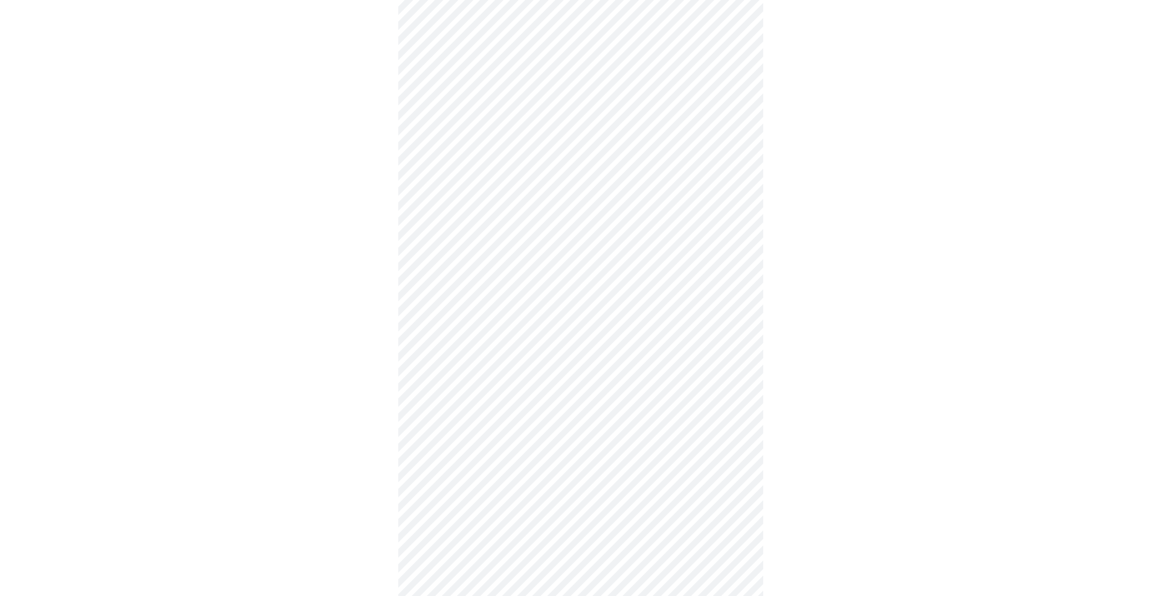
click at [346, 532] on div at bounding box center [581, 265] width 1154 height 1127
click at [442, 445] on body "MyMenopauseRx Appointments Messaging Labs Uploads Medications Community Refer a…" at bounding box center [581, 51] width 1154 height 1190
click at [440, 498] on span "Light exercise (1-2 days/week)" at bounding box center [470, 505] width 101 height 26
click at [343, 513] on div at bounding box center [581, 79] width 1154 height 1121
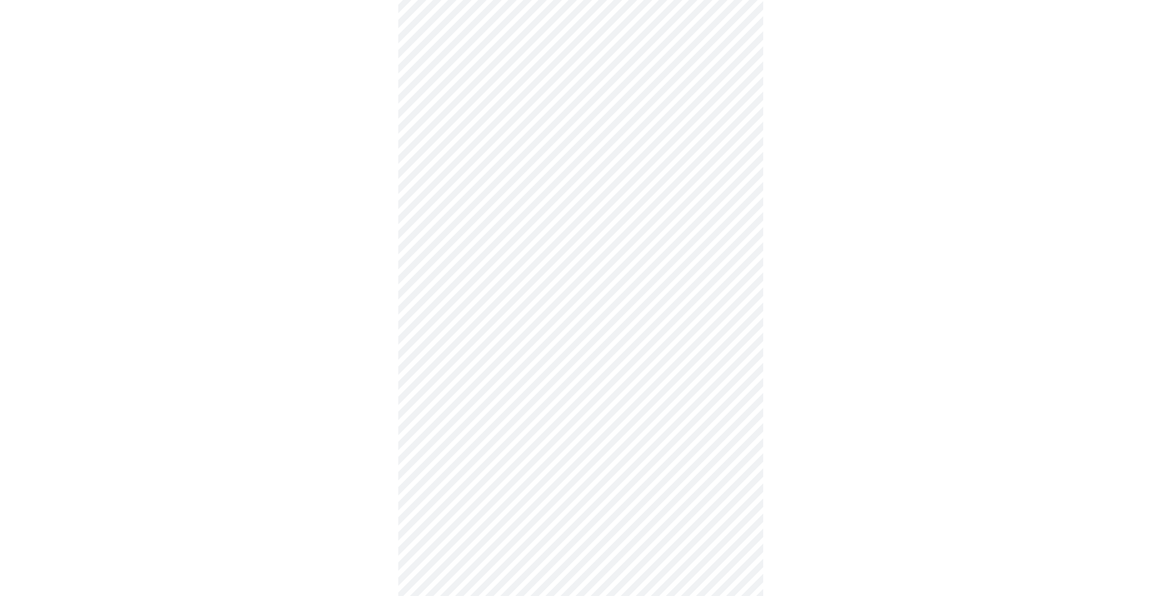
click at [474, 513] on body "MyMenopauseRx Appointments Messaging Labs Uploads Medications Community Refer a…" at bounding box center [581, 48] width 1154 height 1185
click at [443, 523] on li "0" at bounding box center [581, 528] width 336 height 31
click at [330, 516] on div at bounding box center [581, 77] width 1154 height 1116
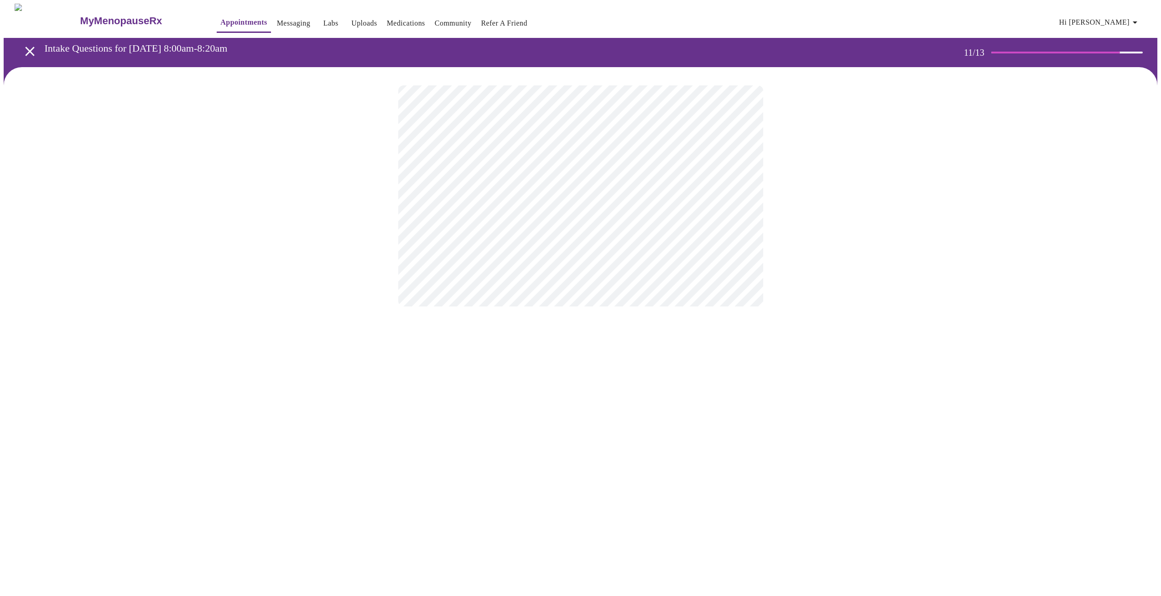
scroll to position [0, 0]
click at [688, 186] on body "MyMenopauseRx Appointments Messaging Labs Uploads Medications Community Refer a…" at bounding box center [584, 155] width 1161 height 303
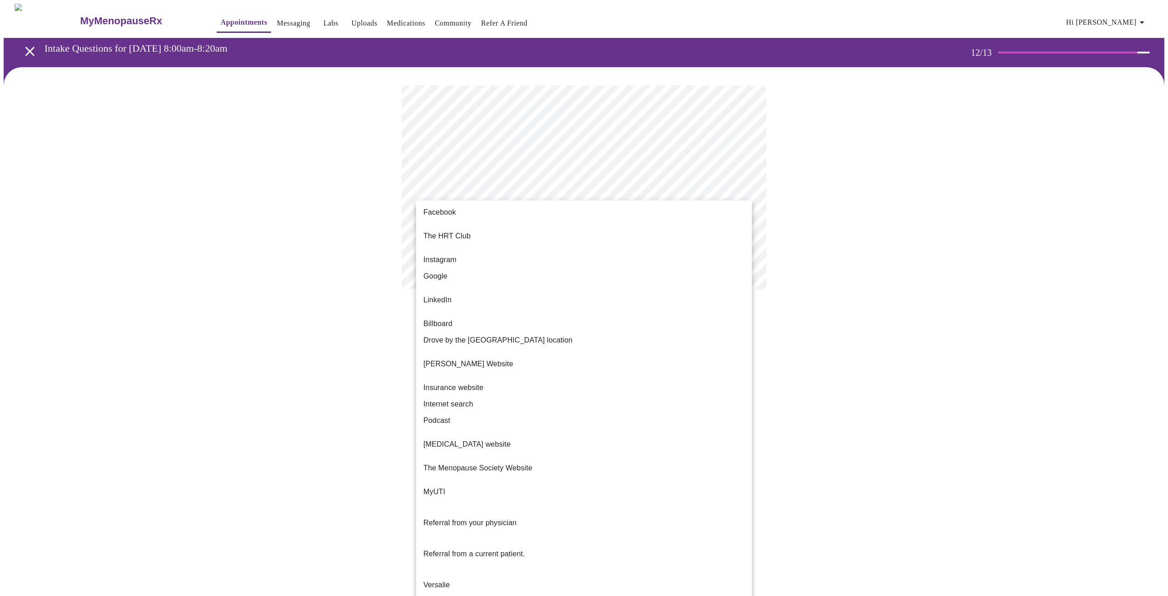
click at [697, 538] on li "Referral from a current patient." at bounding box center [584, 553] width 336 height 31
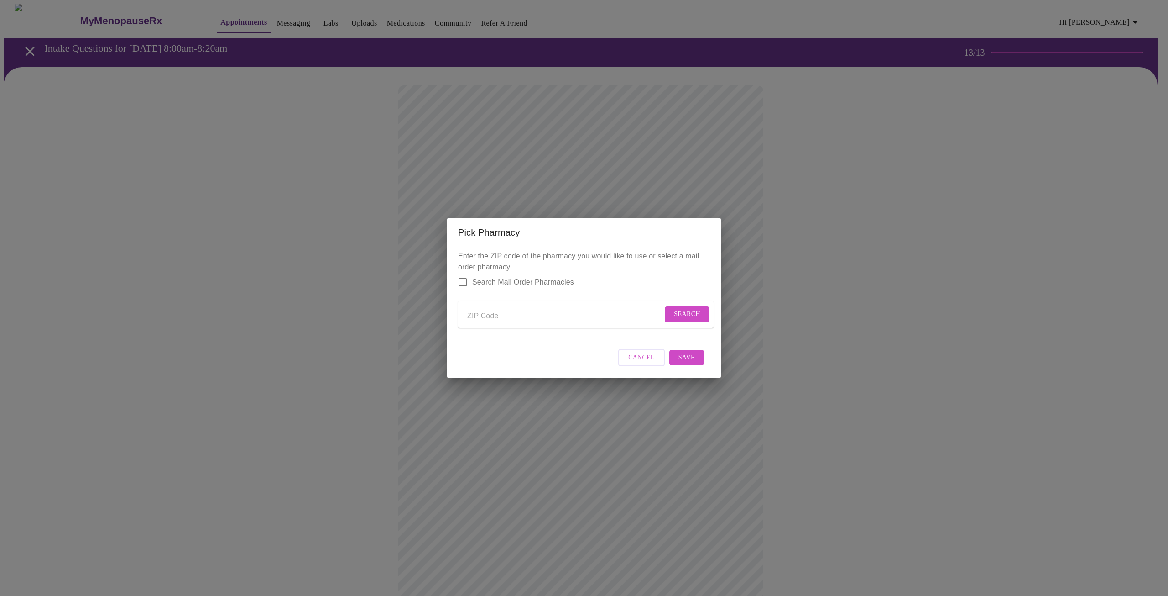
click at [502, 319] on input "Send a message to your care team" at bounding box center [564, 316] width 195 height 15
type input "60030"
click at [684, 309] on span "Search" at bounding box center [687, 314] width 26 height 11
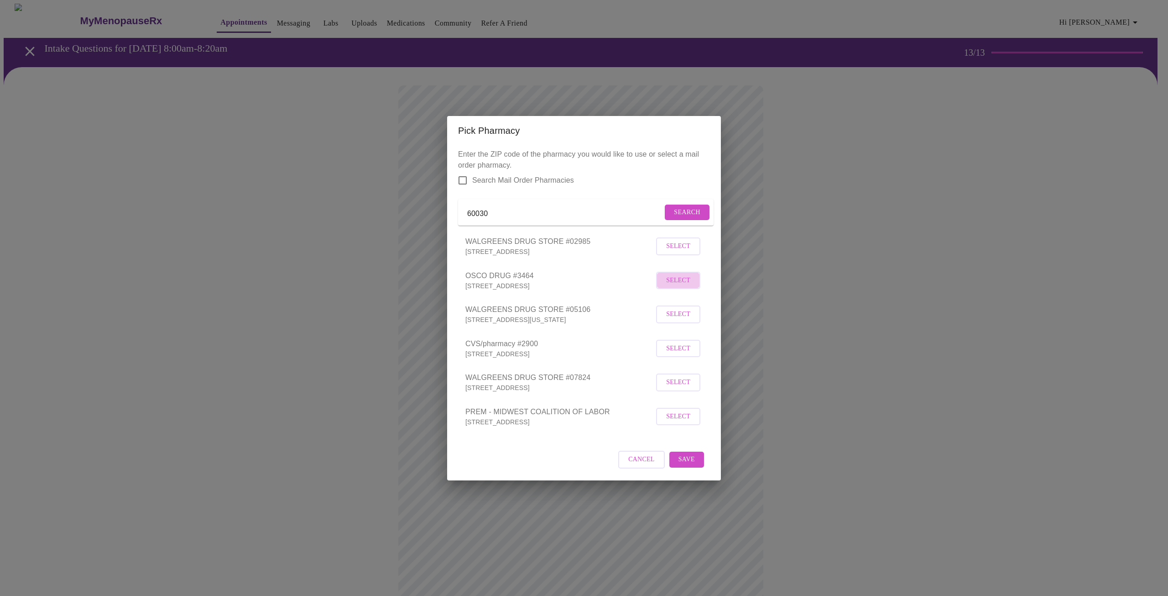
click at [681, 286] on span "Select" at bounding box center [678, 280] width 24 height 11
click at [680, 465] on span "Save" at bounding box center [687, 458] width 16 height 11
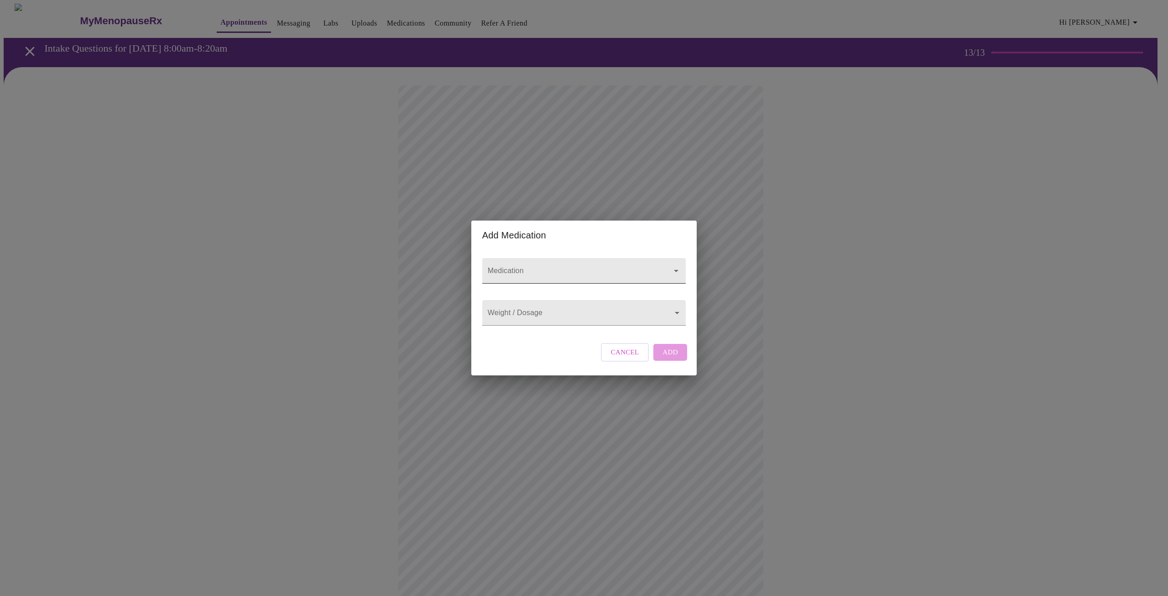
click at [586, 267] on input "Medication" at bounding box center [571, 275] width 170 height 17
type input "monjourno"
click at [593, 309] on body "MyMenopauseRx Appointments Messaging Labs Uploads Medications Community Refer a…" at bounding box center [584, 347] width 1161 height 686
click at [550, 319] on div at bounding box center [584, 298] width 1168 height 596
click at [679, 311] on body "MyMenopauseRx Appointments Messaging Labs Uploads Medications Community Refer a…" at bounding box center [584, 347] width 1161 height 686
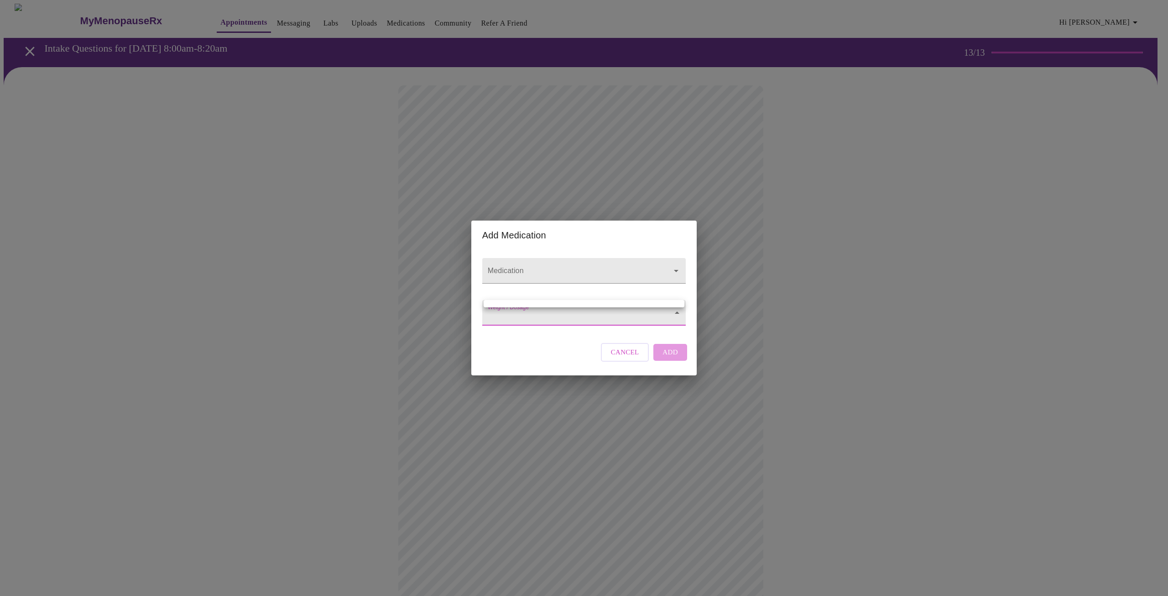
click at [679, 311] on div at bounding box center [584, 298] width 1168 height 596
click at [537, 314] on body "MyMenopauseRx Appointments Messaging Labs Uploads Medications Community Refer a…" at bounding box center [584, 347] width 1161 height 686
click at [532, 314] on div at bounding box center [584, 298] width 1168 height 596
click at [530, 321] on body "MyMenopauseRx Appointments Messaging Labs Uploads Medications Community Refer a…" at bounding box center [584, 347] width 1161 height 686
click at [529, 303] on ul at bounding box center [584, 303] width 201 height 7
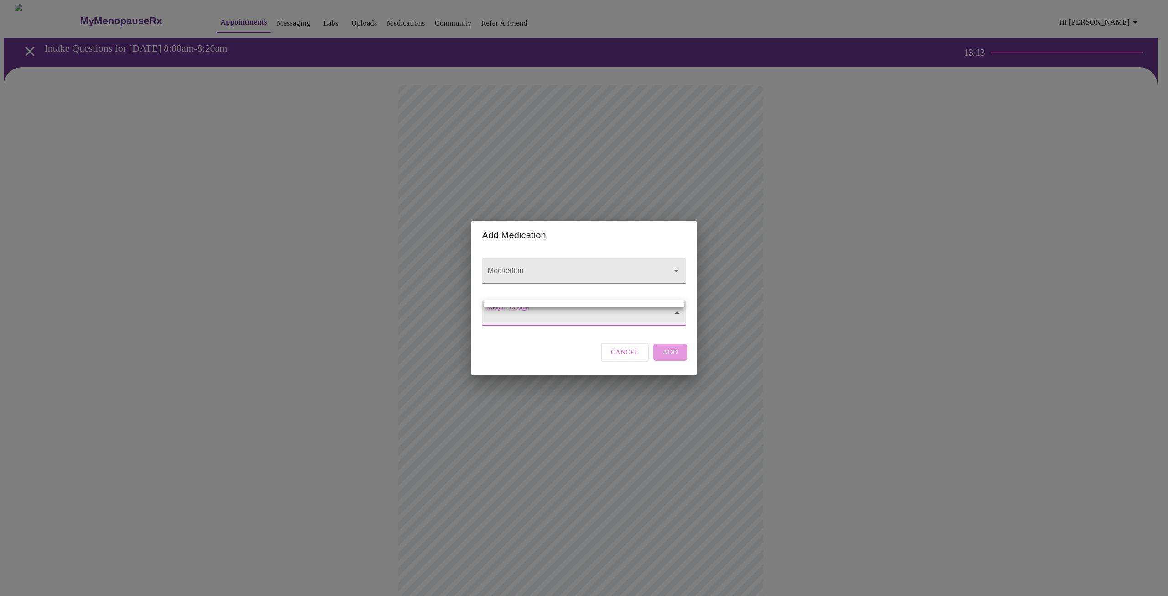
click at [631, 321] on div at bounding box center [584, 298] width 1168 height 596
click at [586, 269] on input "Medication" at bounding box center [571, 275] width 170 height 17
click at [504, 268] on input "Medication" at bounding box center [571, 275] width 170 height 17
click at [505, 309] on body "MyMenopauseRx Appointments Messaging Labs Uploads Medications Community Refer a…" at bounding box center [584, 347] width 1161 height 686
click at [385, 208] on div at bounding box center [584, 298] width 1168 height 596
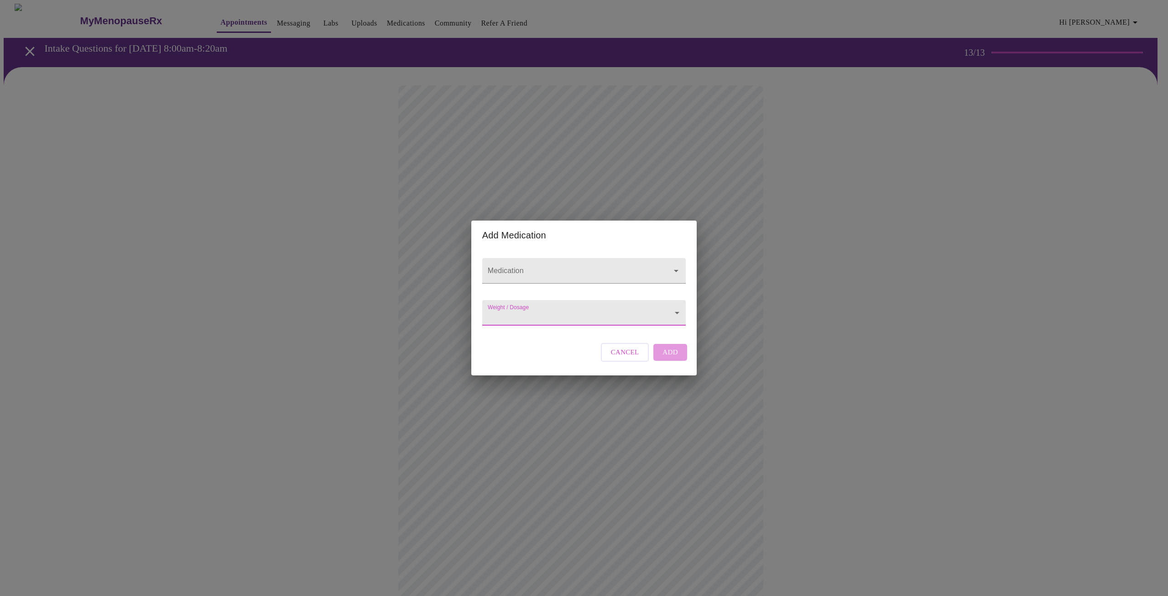
click at [633, 358] on span "Cancel" at bounding box center [625, 352] width 28 height 12
click at [581, 269] on input "Medication" at bounding box center [571, 275] width 170 height 17
click at [583, 267] on input "Medication" at bounding box center [571, 275] width 170 height 17
type input "M"
type input "a"
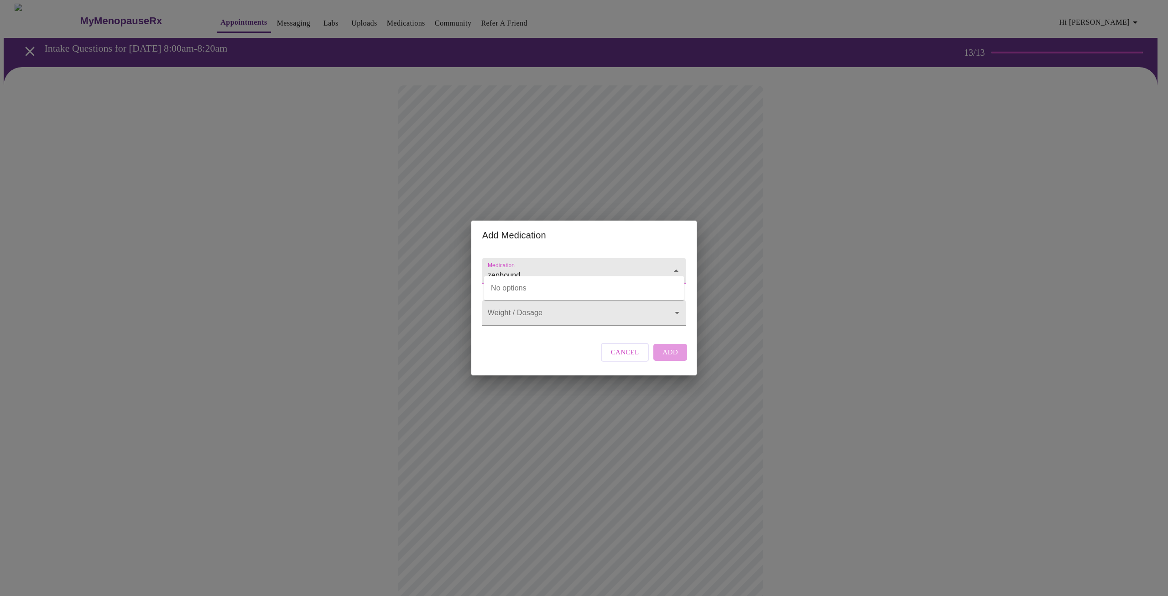
type input "zepbound"
click at [626, 358] on span "Cancel" at bounding box center [625, 352] width 28 height 12
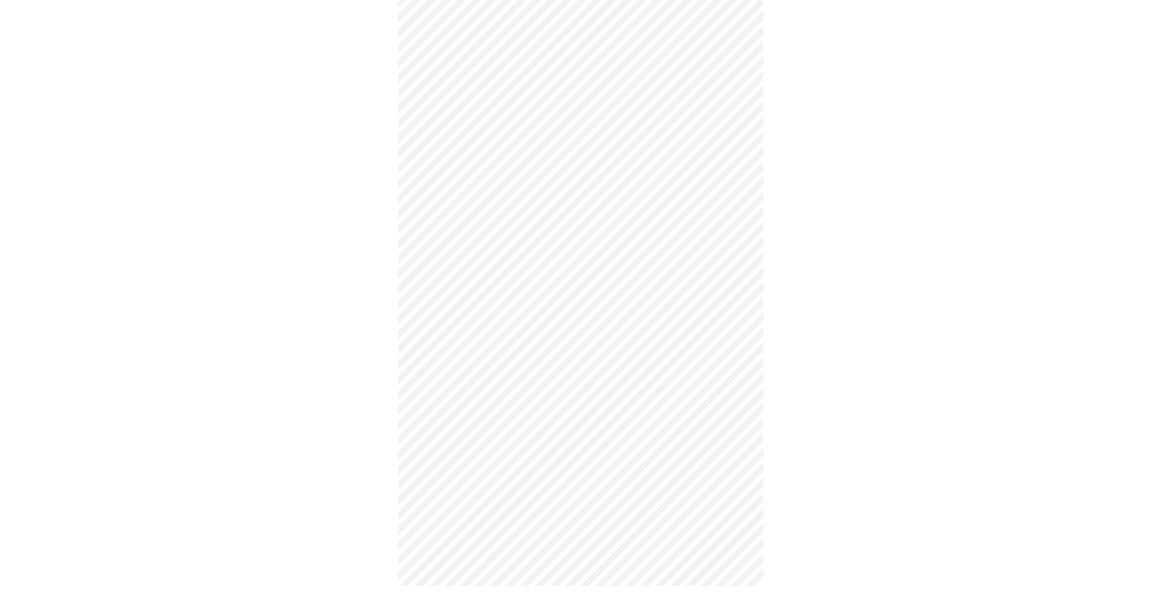
scroll to position [91, 0]
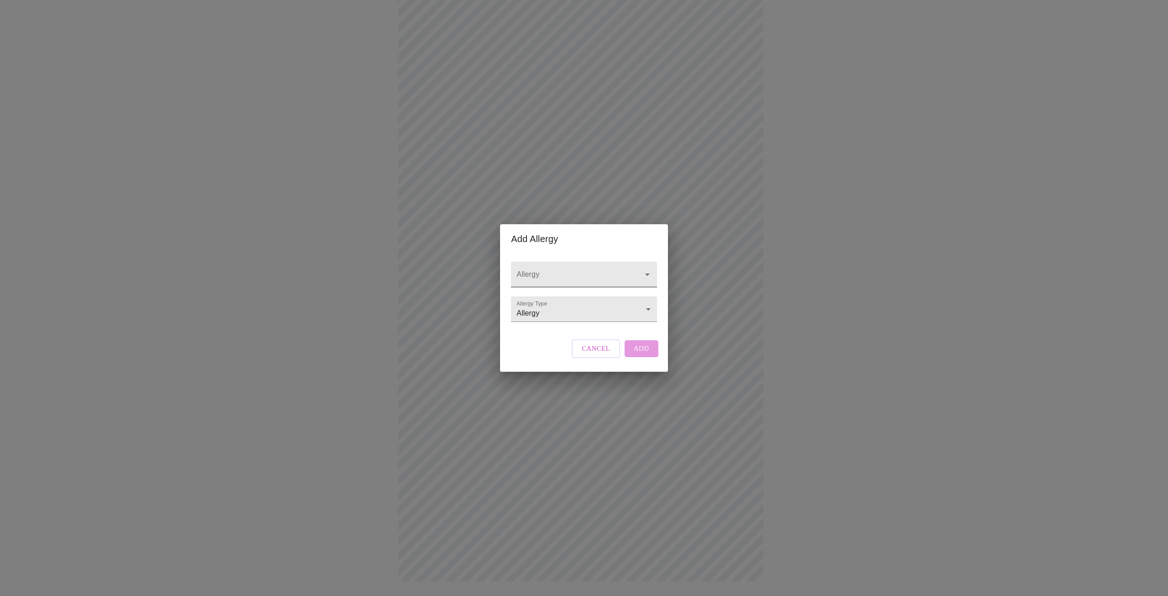
click at [558, 274] on input "Allergy" at bounding box center [571, 278] width 112 height 17
click at [557, 270] on input "Allergy" at bounding box center [571, 278] width 112 height 17
type input "Zepbound"
click at [596, 354] on span "Cancel" at bounding box center [596, 348] width 28 height 12
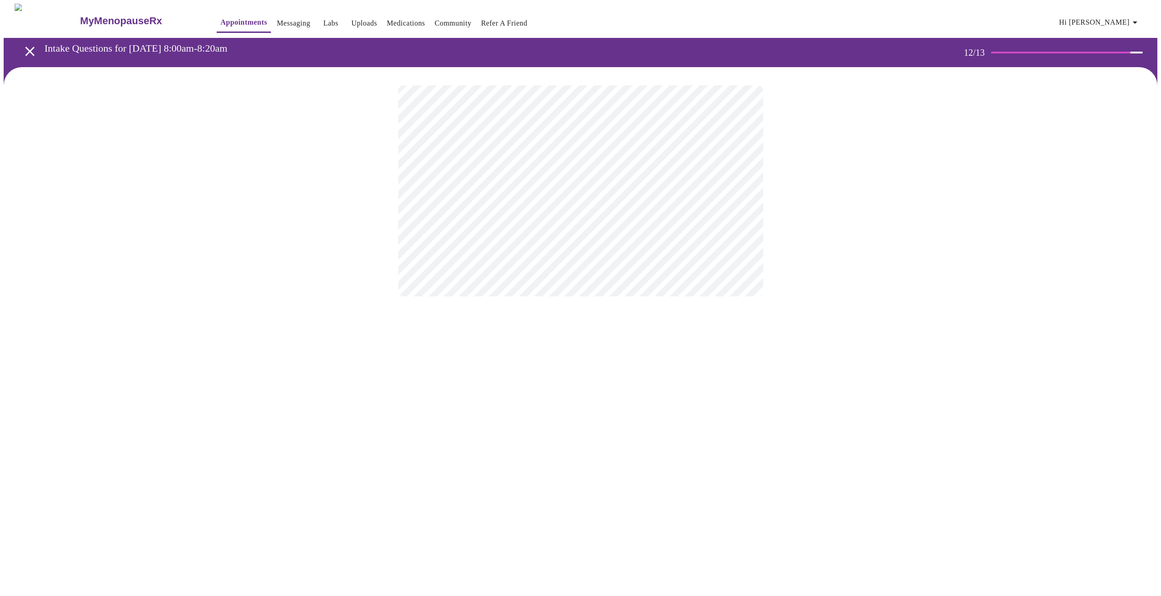
scroll to position [0, 0]
click at [861, 223] on div at bounding box center [584, 195] width 1161 height 257
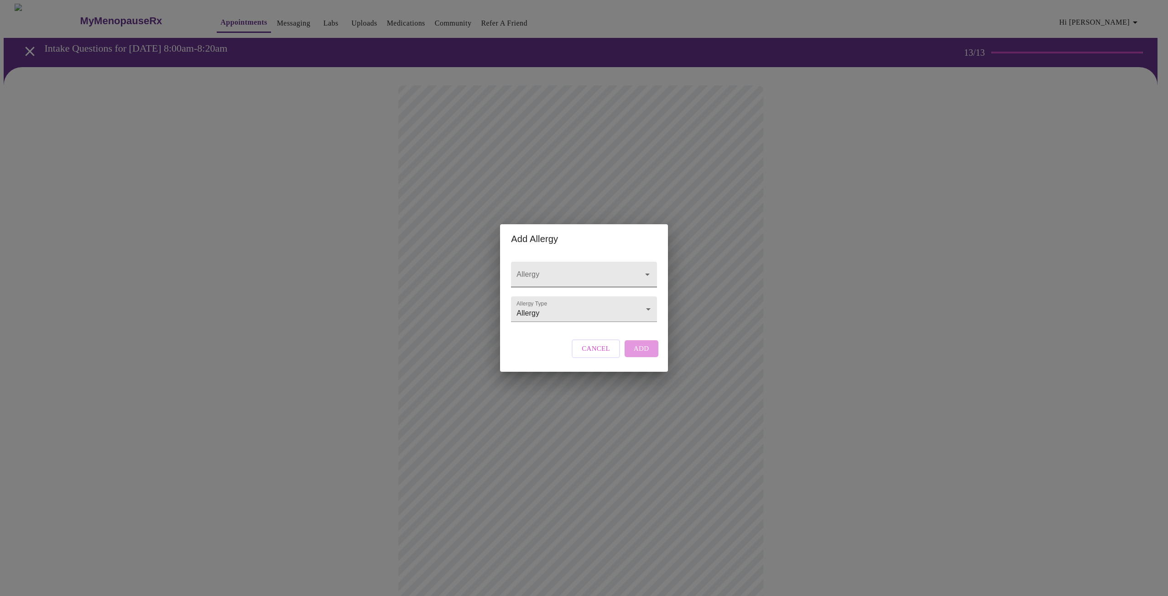
click at [603, 262] on div at bounding box center [584, 275] width 146 height 26
click at [605, 298] on body "MyMenopauseRx Appointments Messaging Labs Uploads Medications Community Refer a…" at bounding box center [584, 347] width 1161 height 686
click at [569, 326] on li "Adverse Reaction" at bounding box center [584, 325] width 143 height 16
type input "Adverse Reaction"
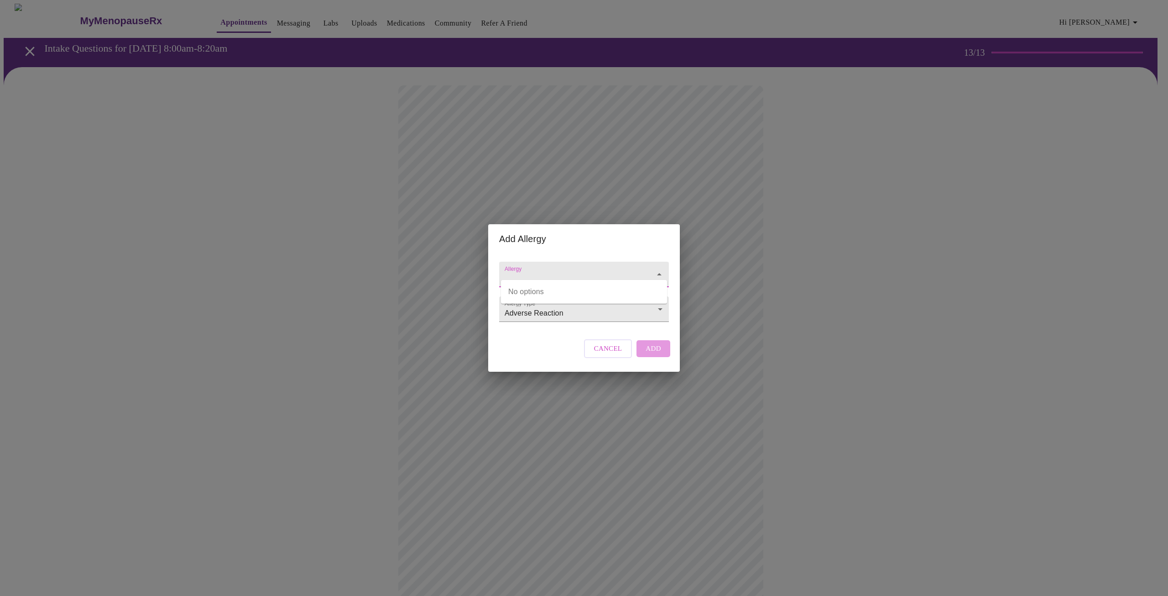
click at [629, 270] on input "Allergy" at bounding box center [571, 278] width 136 height 17
click at [597, 270] on input "Allergy" at bounding box center [571, 278] width 136 height 17
type input "sudafed"
click at [612, 325] on div "Allergy Allergy Type Adverse Reaction Adverse Reaction" at bounding box center [584, 289] width 177 height 72
click at [614, 354] on span "Cancel" at bounding box center [608, 348] width 28 height 12
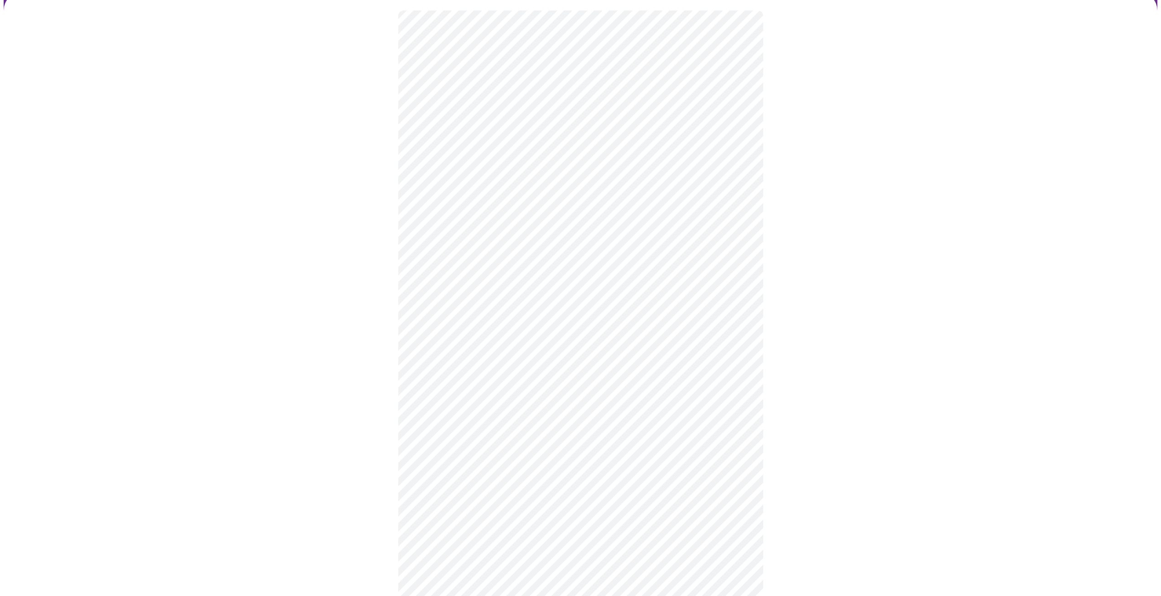
scroll to position [91, 0]
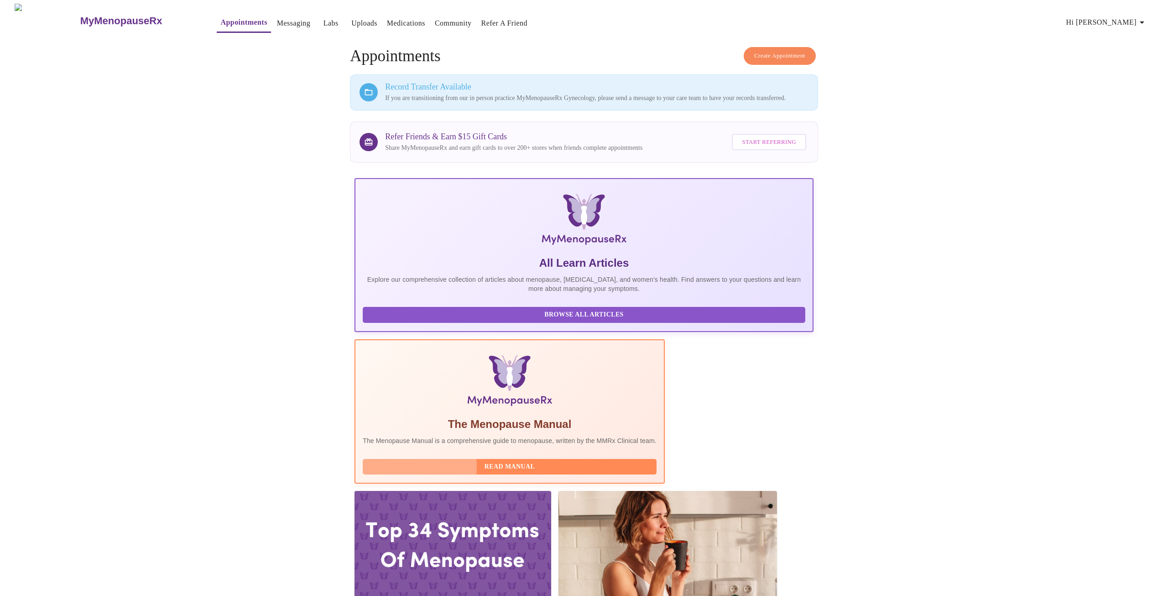
click at [545, 461] on span "Read Manual" at bounding box center [510, 466] width 276 height 11
click at [141, 17] on link "MyMenopauseRx" at bounding box center [139, 21] width 120 height 32
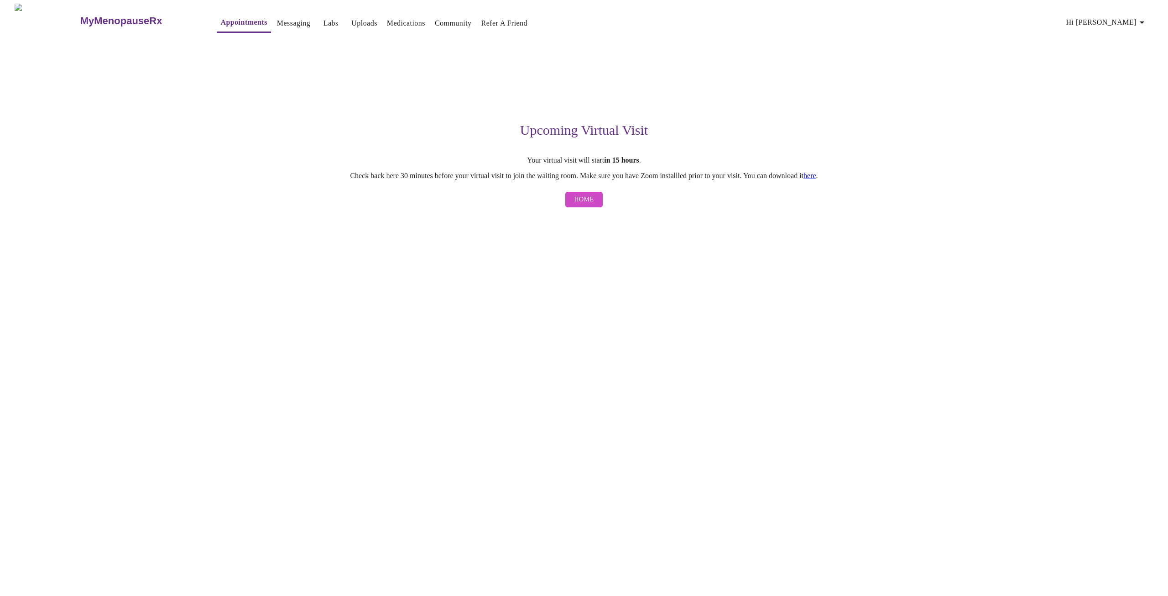
click at [576, 202] on span "Home" at bounding box center [585, 199] width 20 height 11
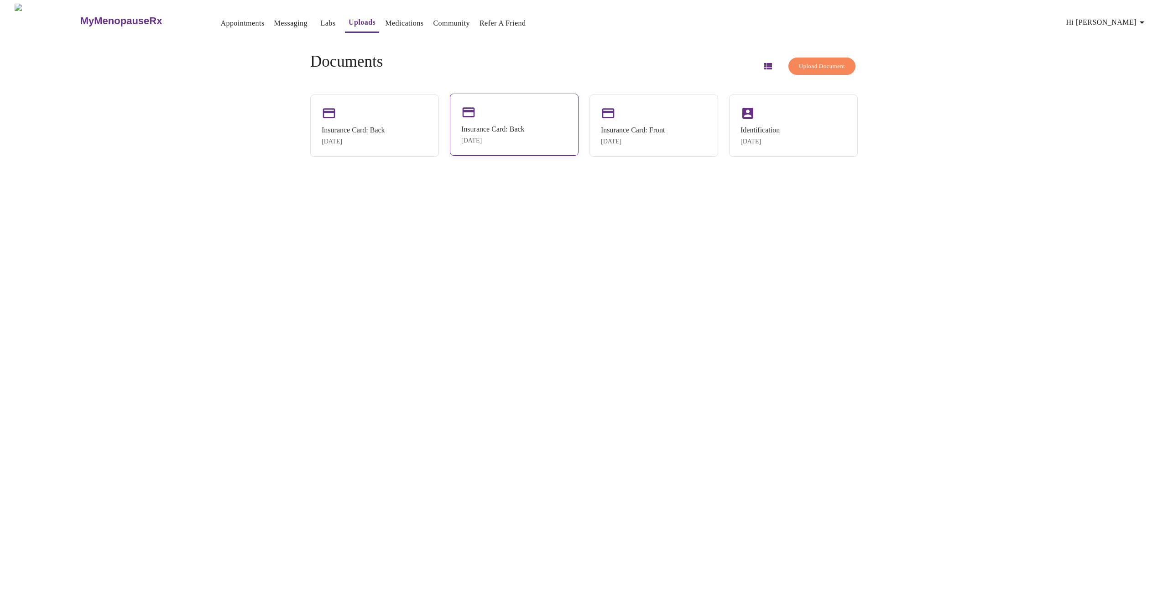
click at [518, 135] on div "Insurance Card: Back [DATE]" at bounding box center [492, 134] width 63 height 19
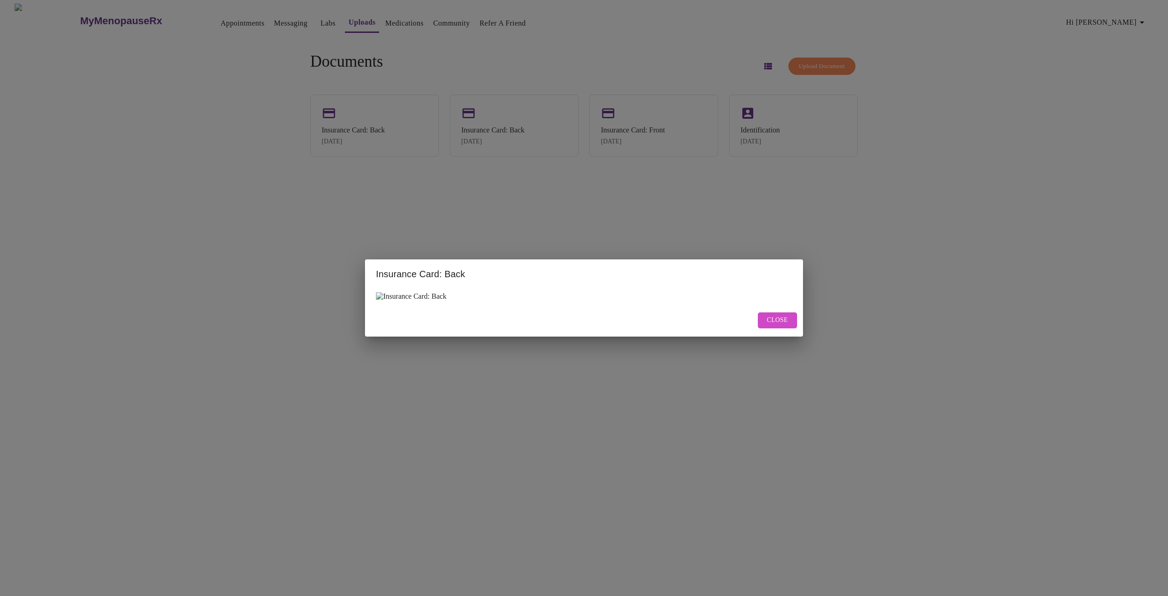
click at [785, 326] on span "Close" at bounding box center [777, 319] width 21 height 11
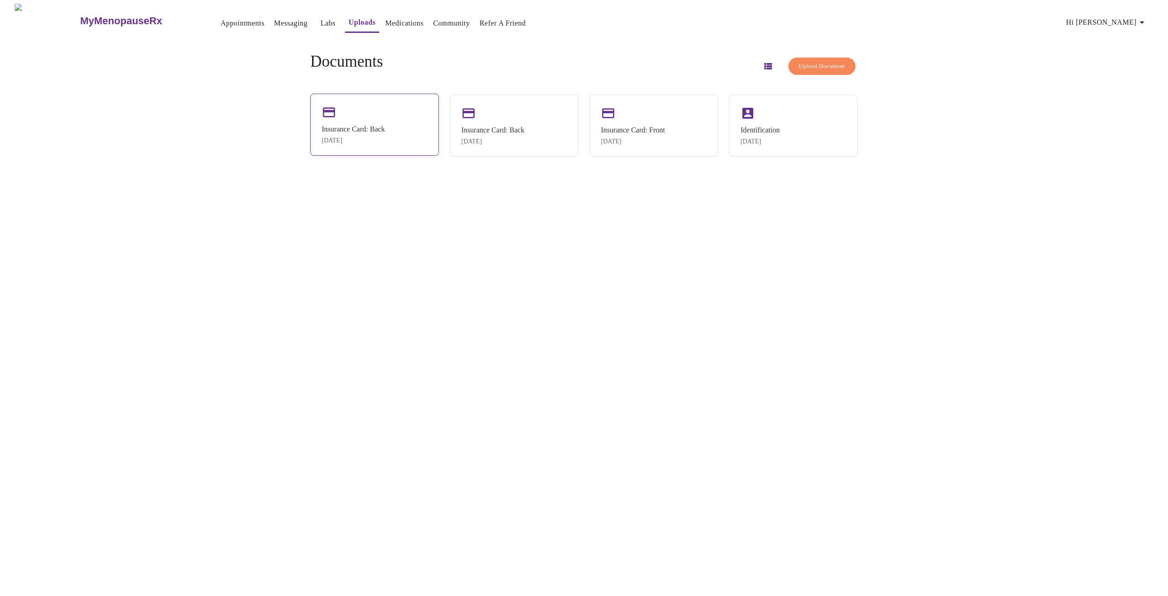
click at [367, 128] on div "Insurance Card: Back" at bounding box center [353, 129] width 63 height 8
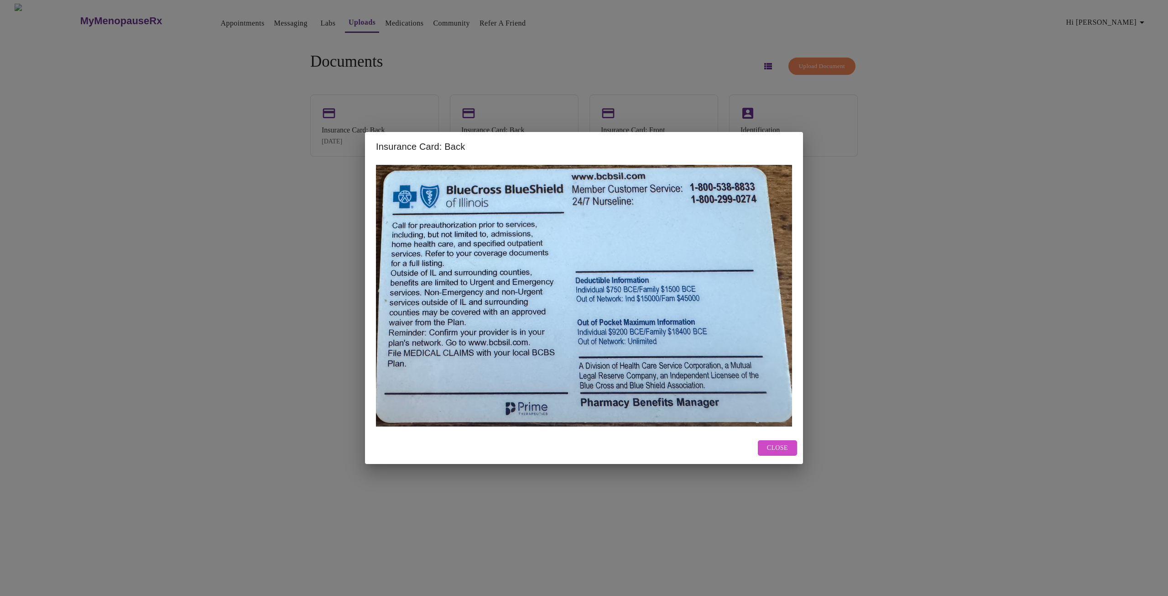
click at [759, 446] on button "Close" at bounding box center [777, 448] width 39 height 16
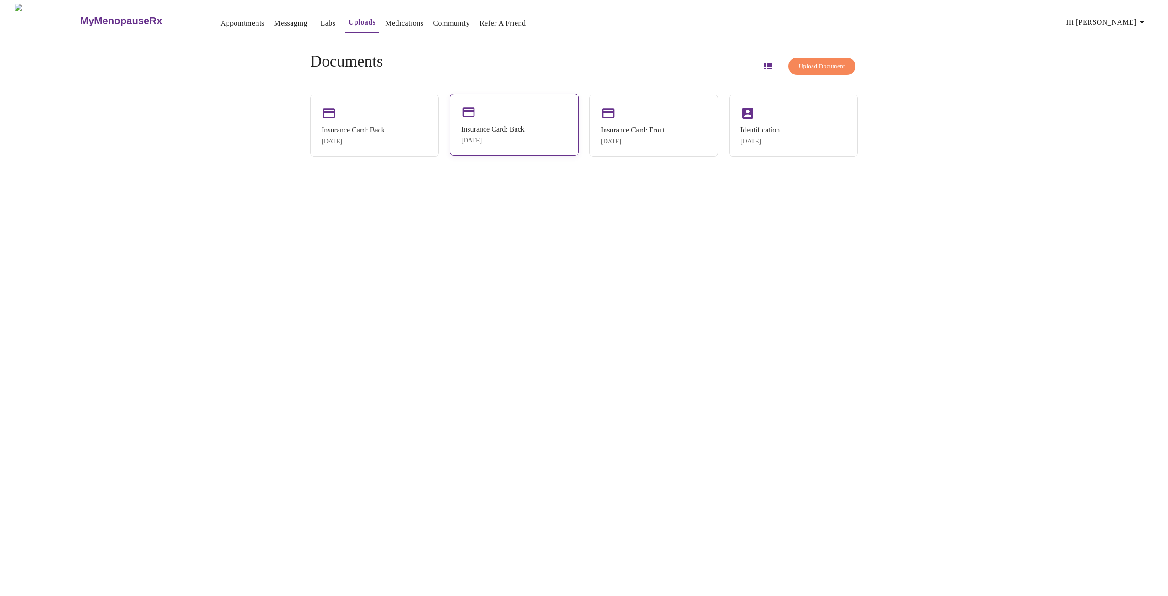
click at [498, 133] on div "Insurance Card: Back [DATE]" at bounding box center [492, 134] width 63 height 19
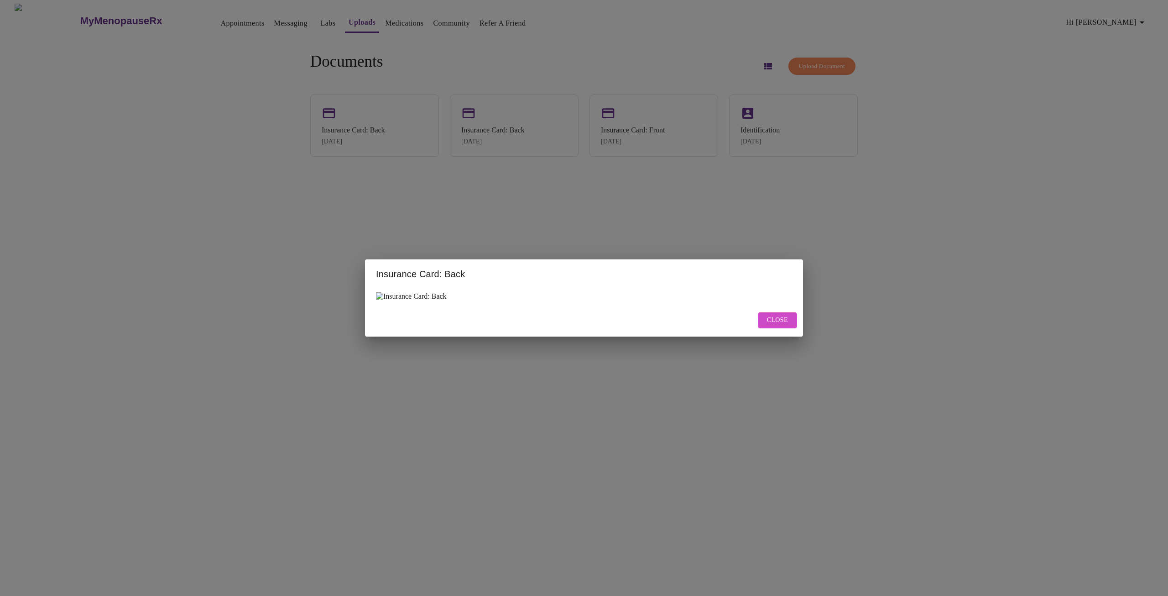
click at [784, 322] on span "Close" at bounding box center [777, 319] width 21 height 11
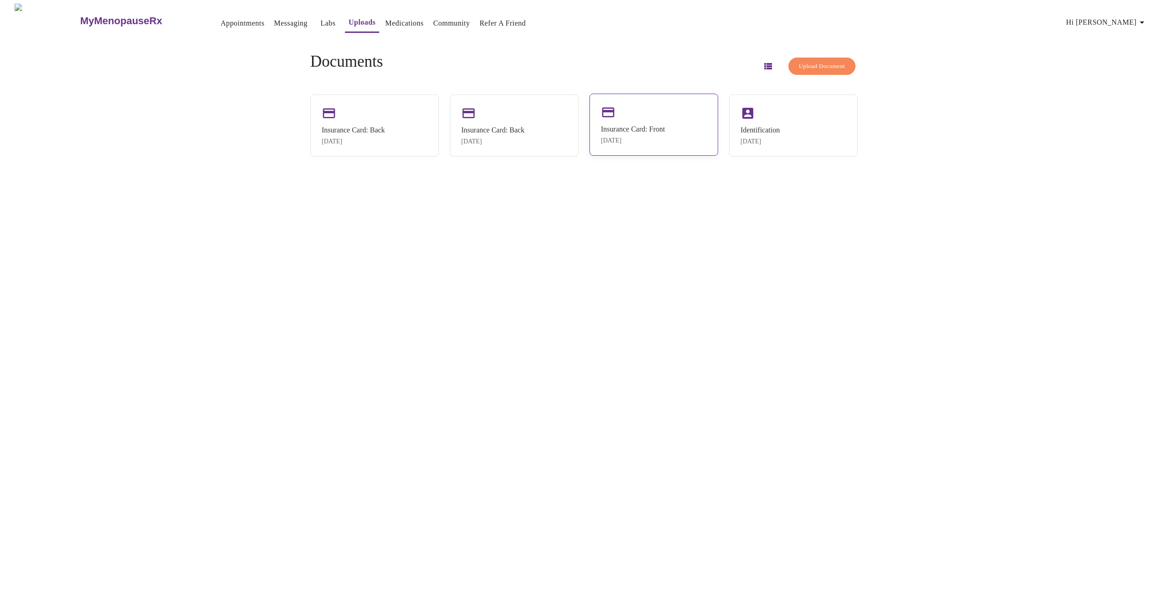
click at [642, 141] on div "[DATE]" at bounding box center [633, 140] width 64 height 7
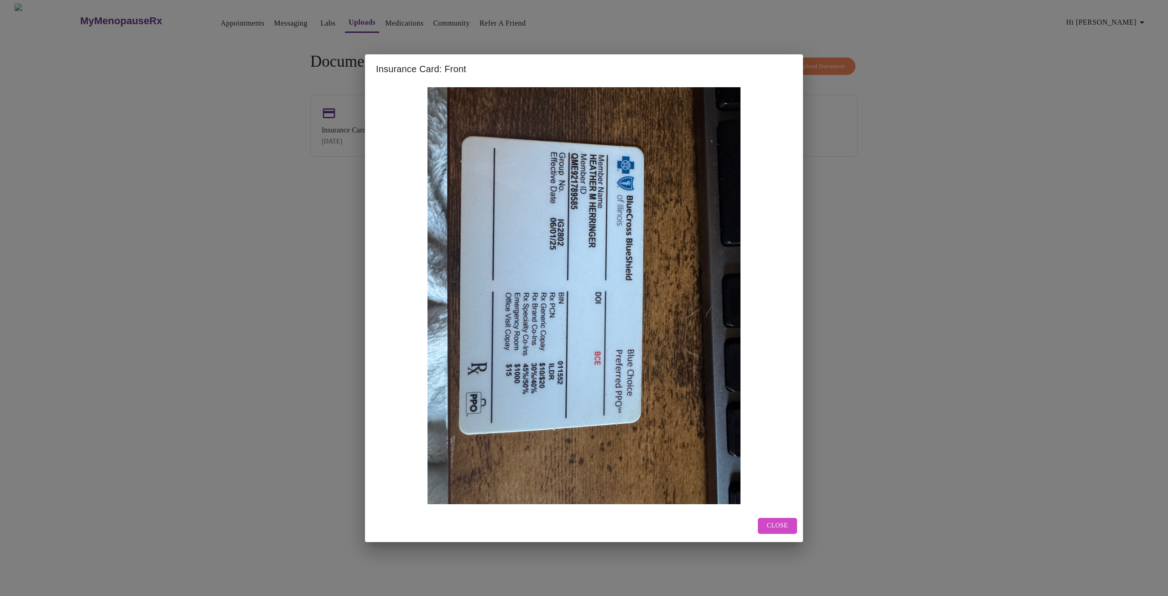
click at [777, 527] on span "Close" at bounding box center [777, 525] width 21 height 11
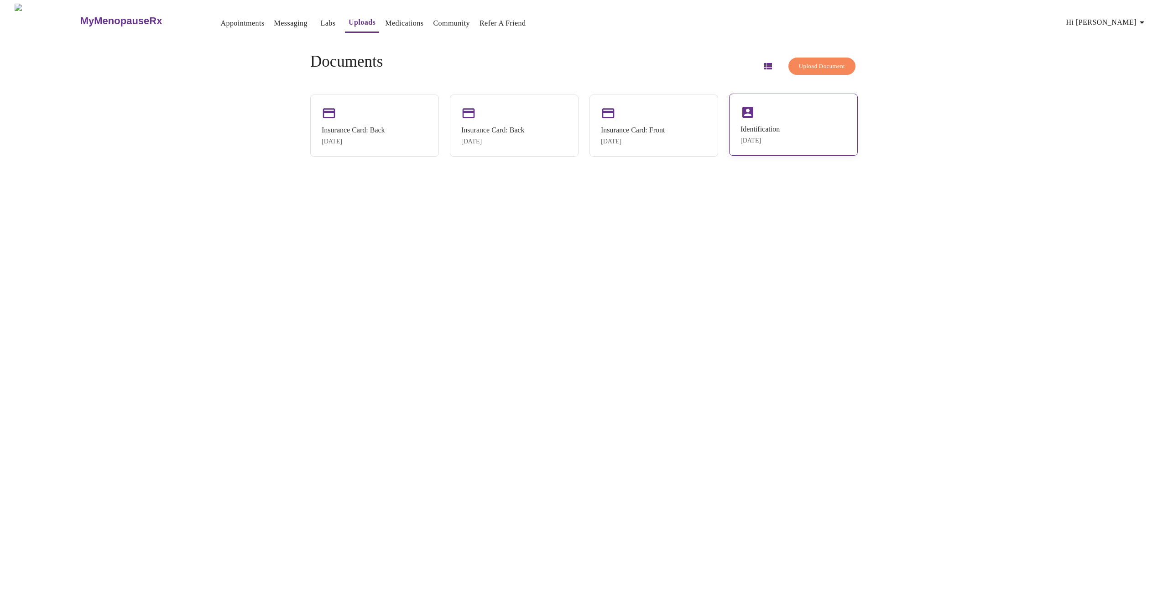
click at [762, 135] on div "Identification [DATE]" at bounding box center [760, 134] width 39 height 19
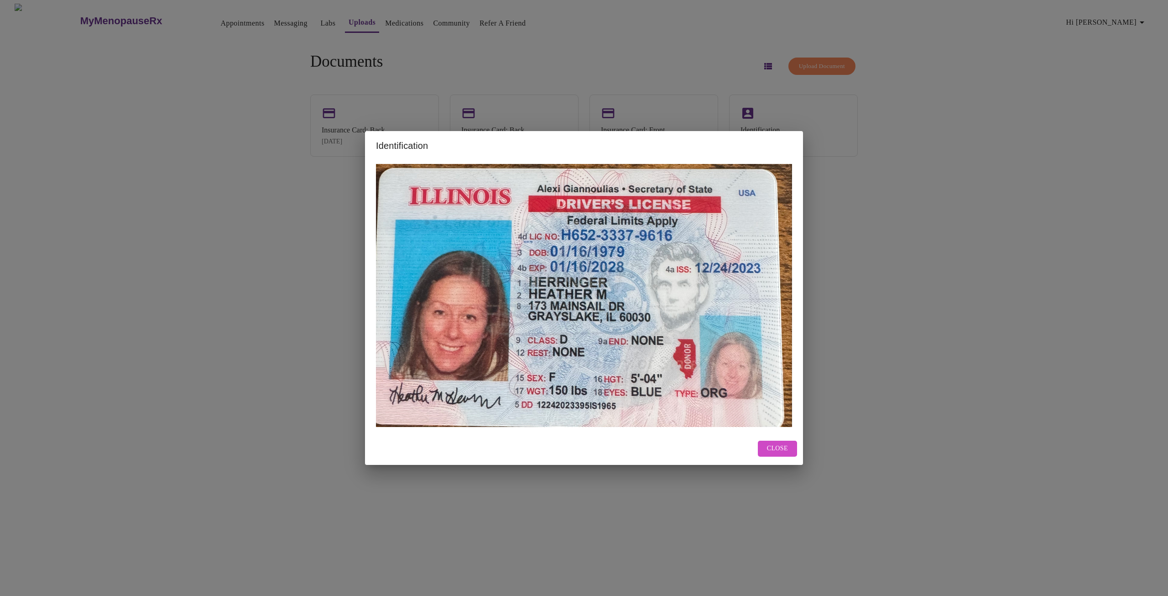
click at [768, 452] on span "Close" at bounding box center [777, 448] width 21 height 11
